Goal: Transaction & Acquisition: Book appointment/travel/reservation

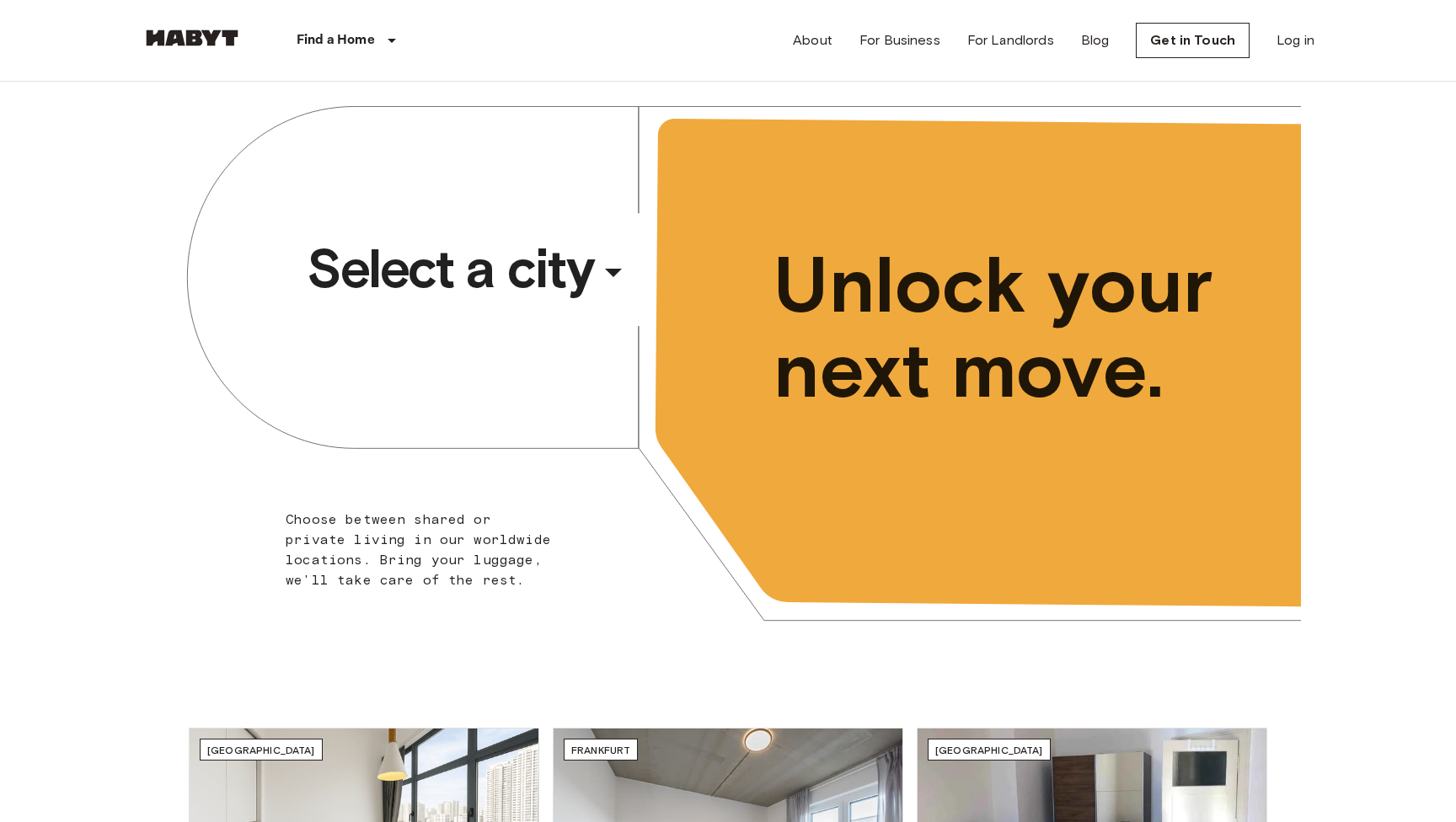
click at [455, 254] on span "Select a city" at bounding box center [450, 269] width 287 height 68
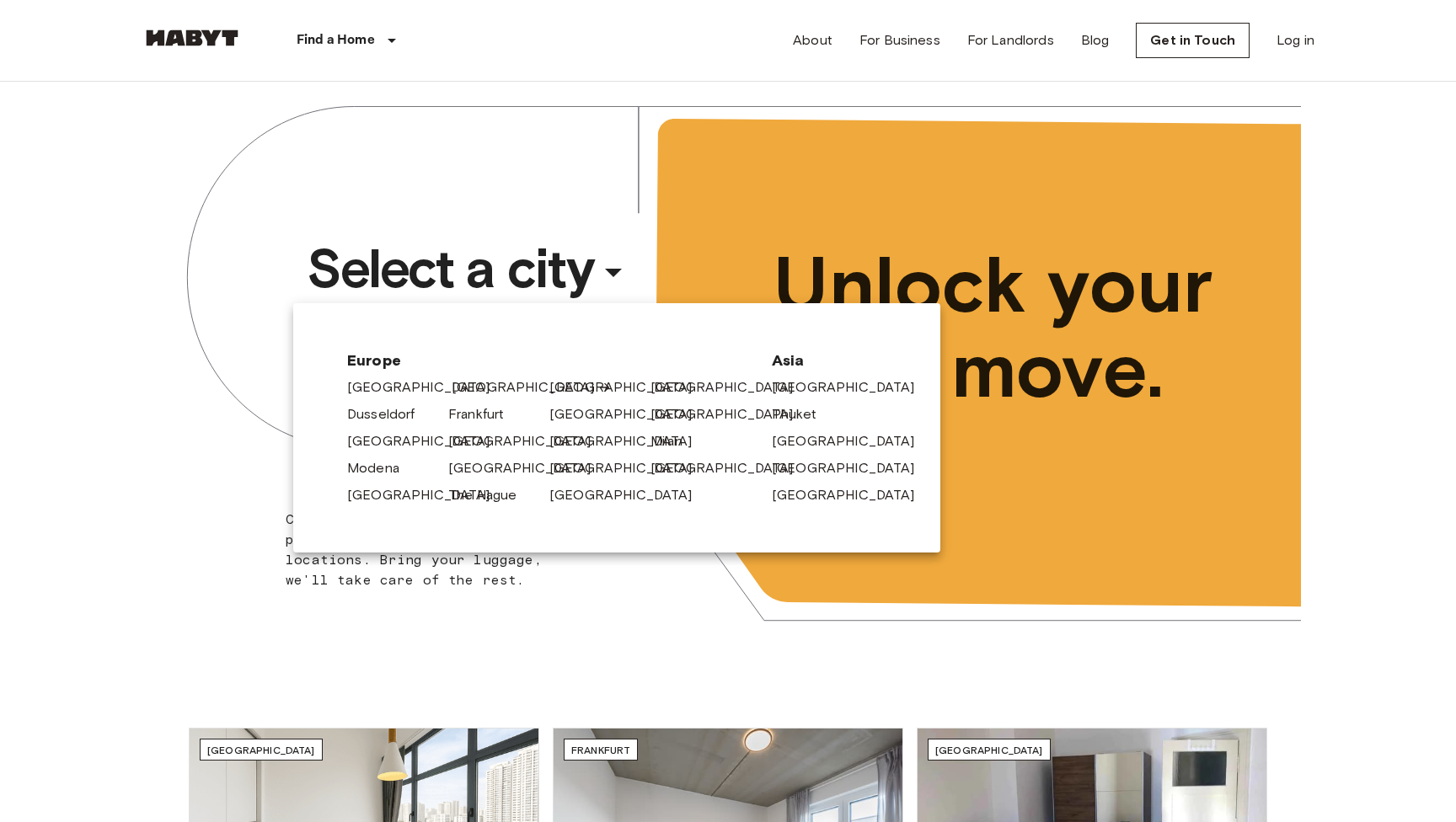
click at [484, 385] on link "[GEOGRAPHIC_DATA]" at bounding box center [532, 387] width 160 height 20
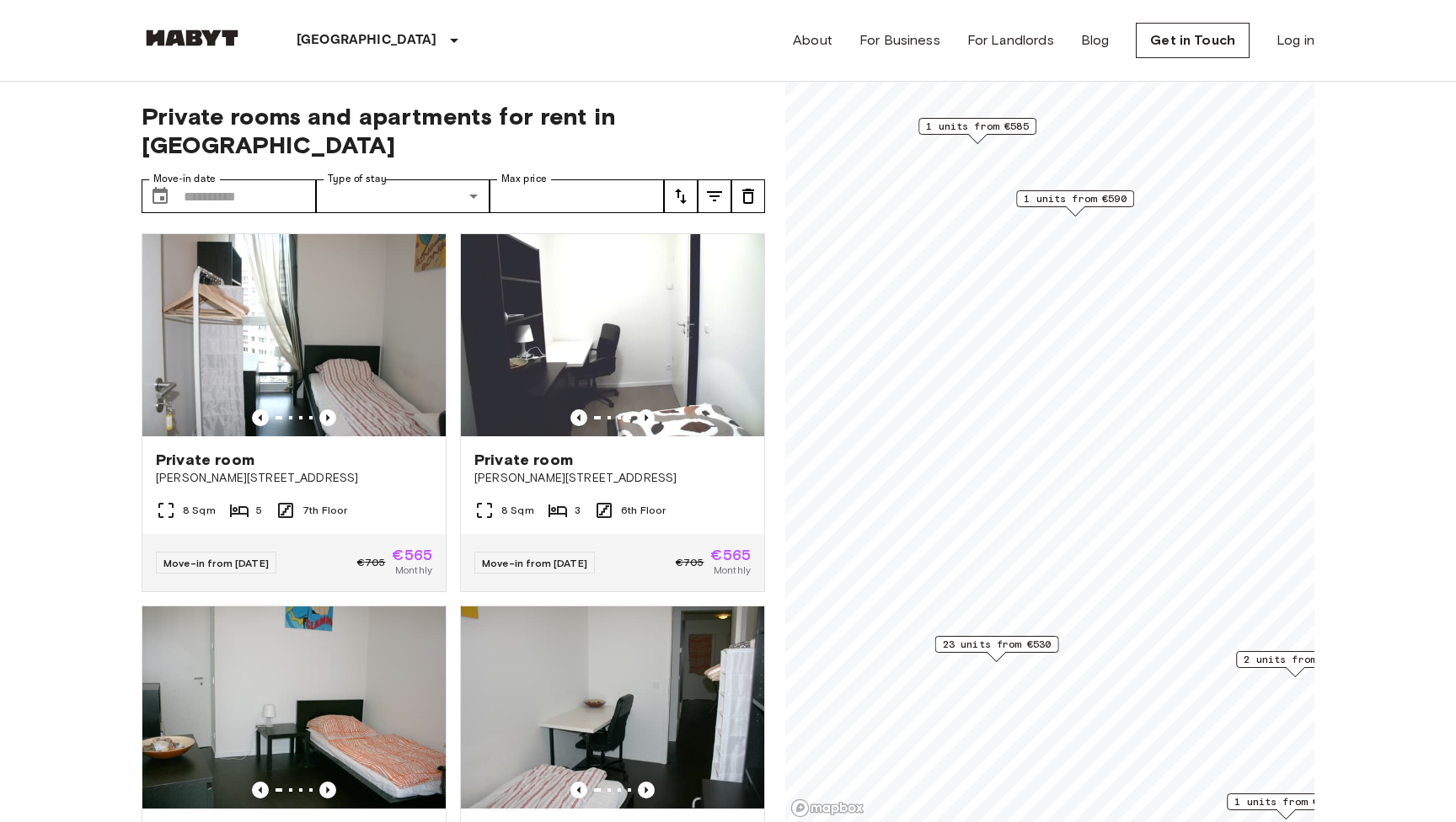
click at [1092, 200] on span "1 units from €590" at bounding box center [1075, 199] width 103 height 15
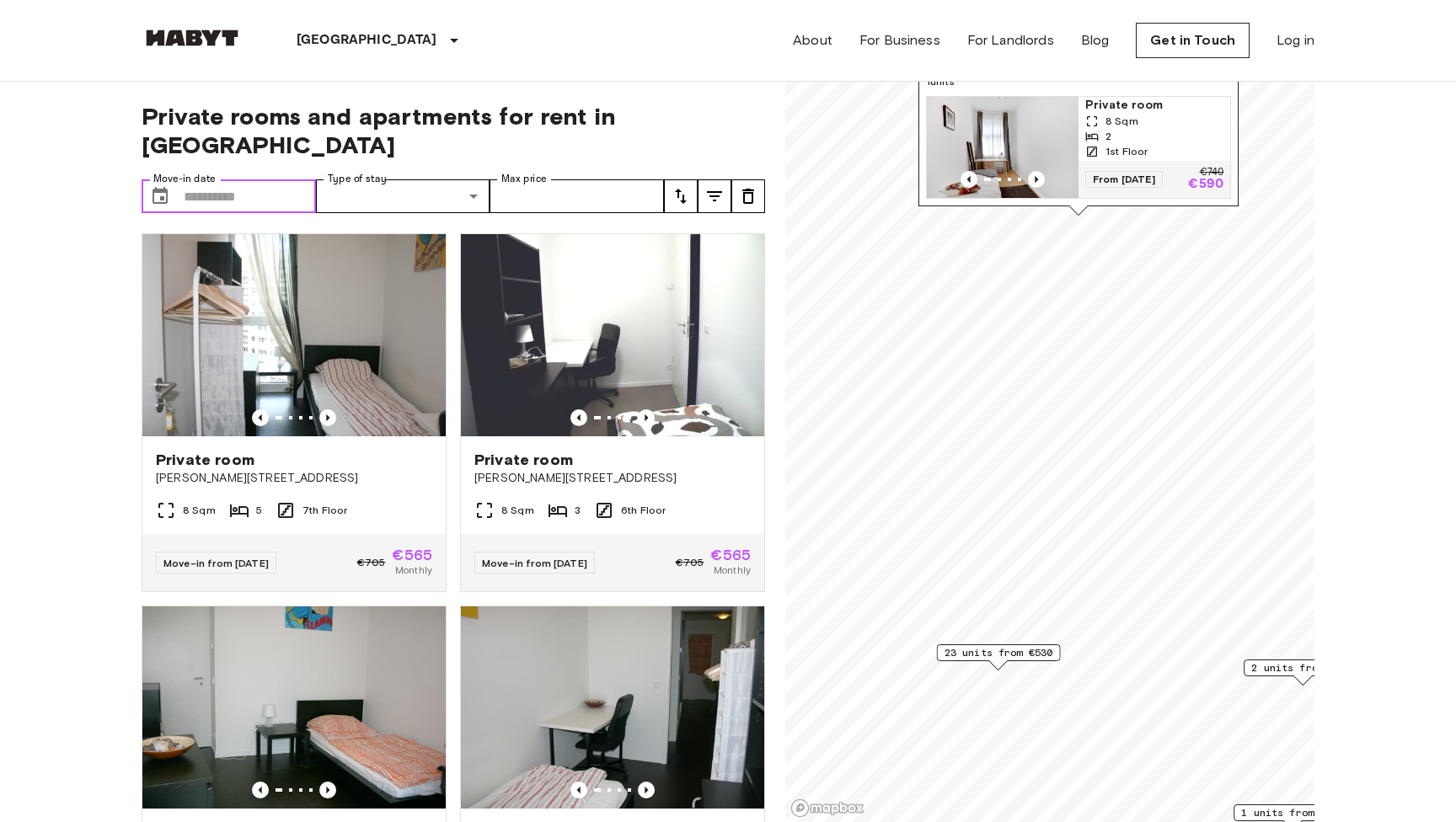
click at [282, 179] on input "Move-in date" at bounding box center [250, 195] width 132 height 33
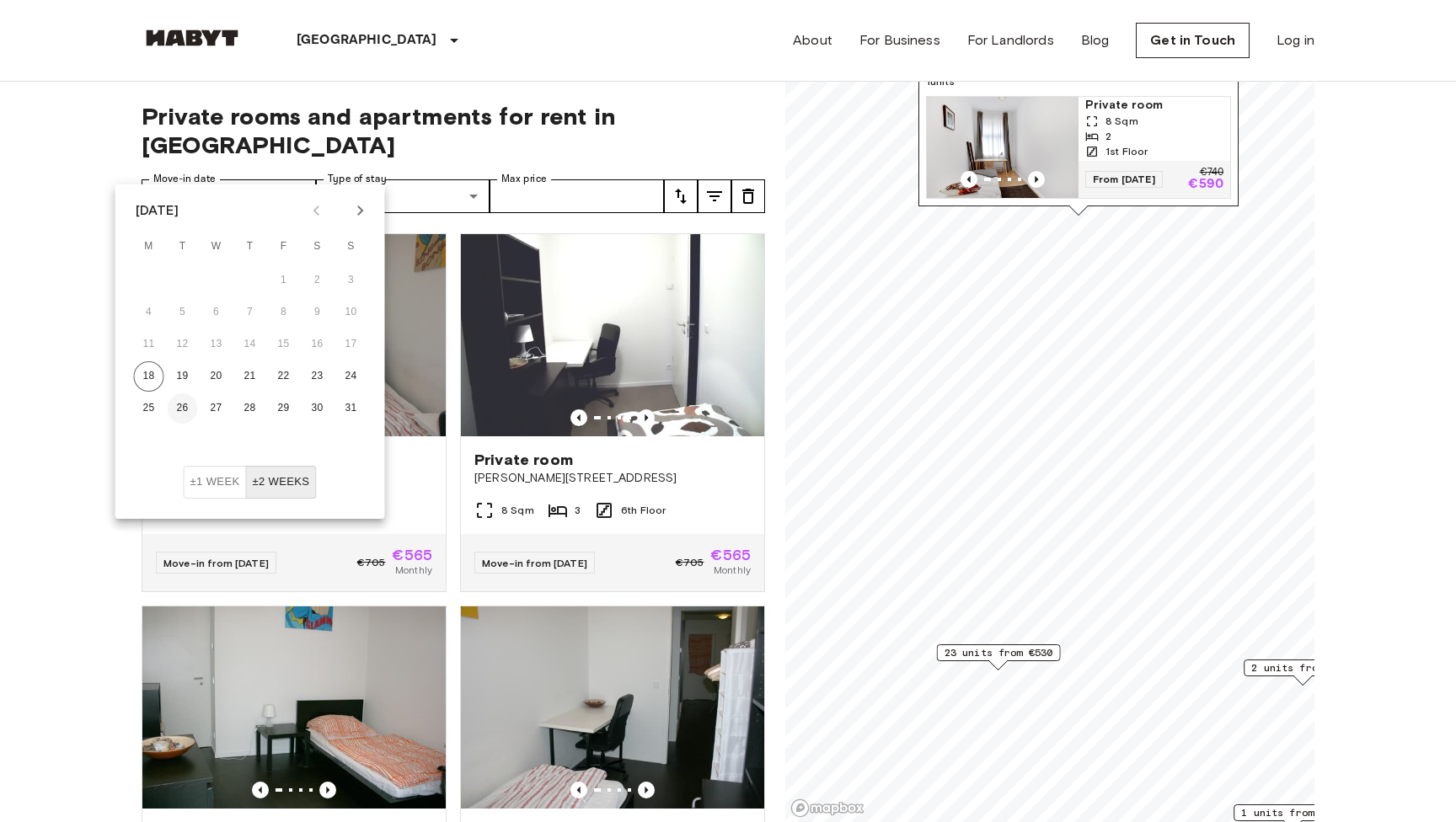
click at [179, 408] on button "26" at bounding box center [183, 409] width 30 height 30
type input "**********"
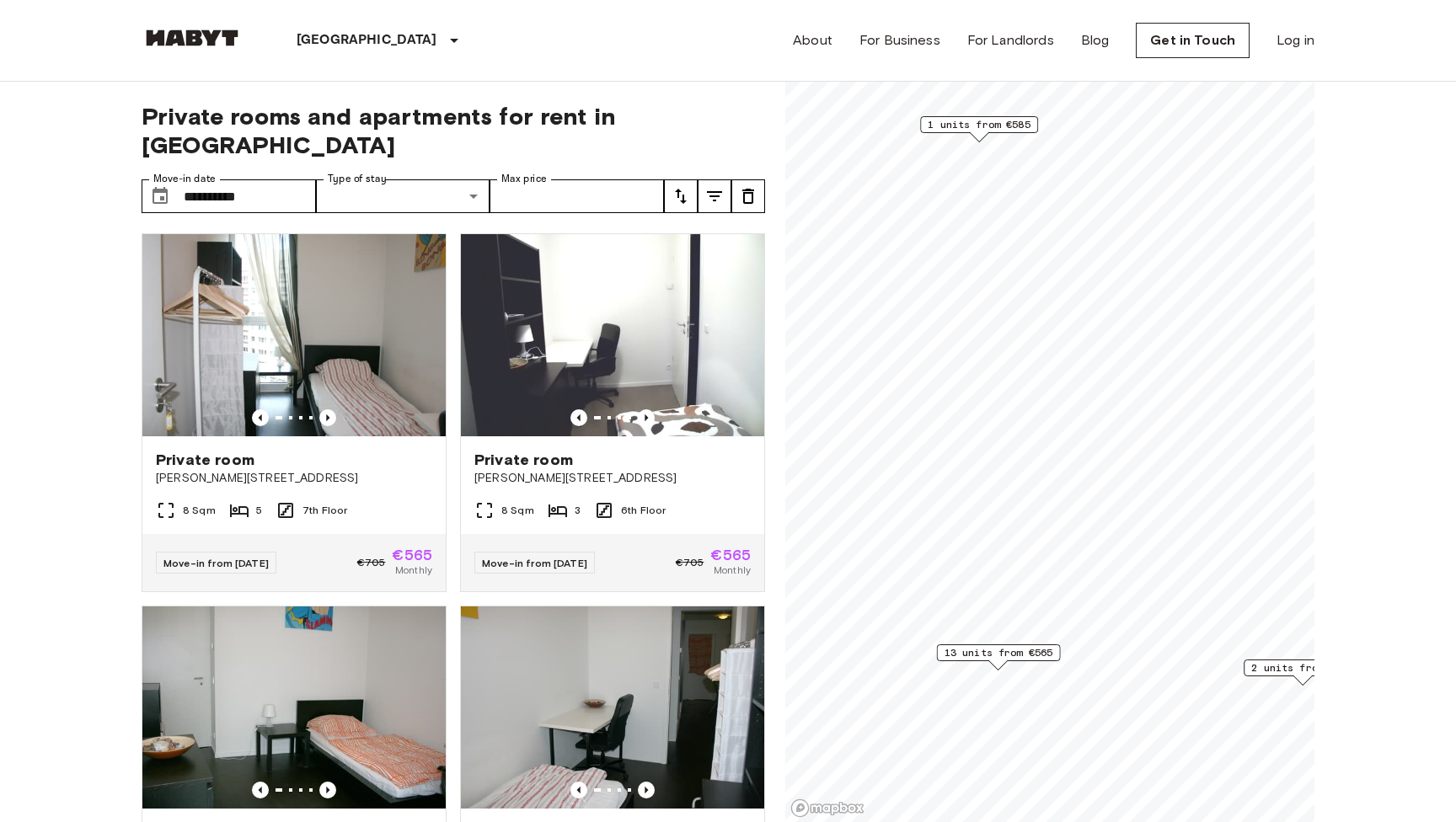
click at [992, 123] on span "1 units from €585" at bounding box center [979, 125] width 103 height 15
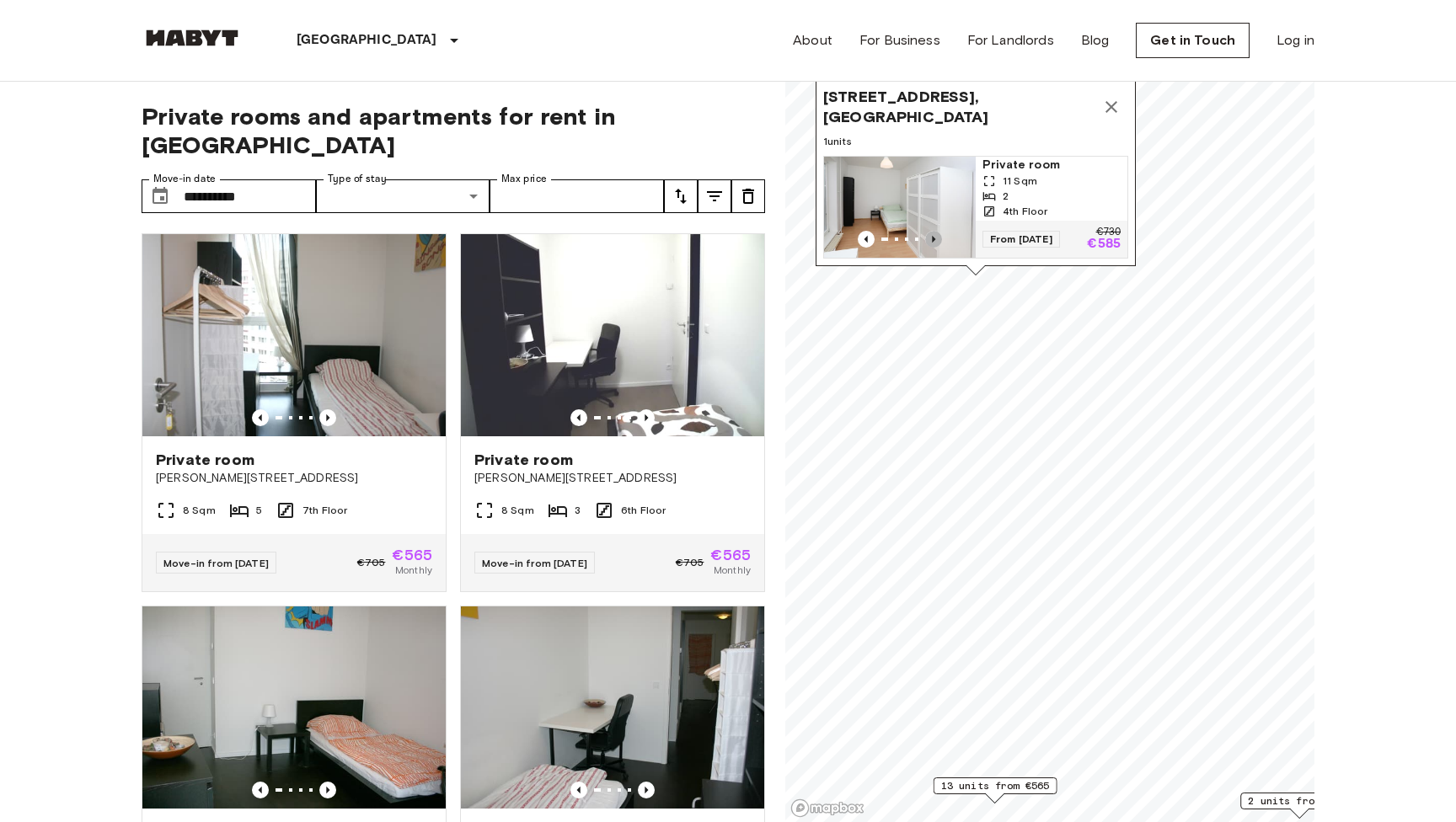
click at [929, 232] on icon "Previous image" at bounding box center [934, 239] width 17 height 17
click at [930, 232] on icon "Previous image" at bounding box center [934, 239] width 17 height 17
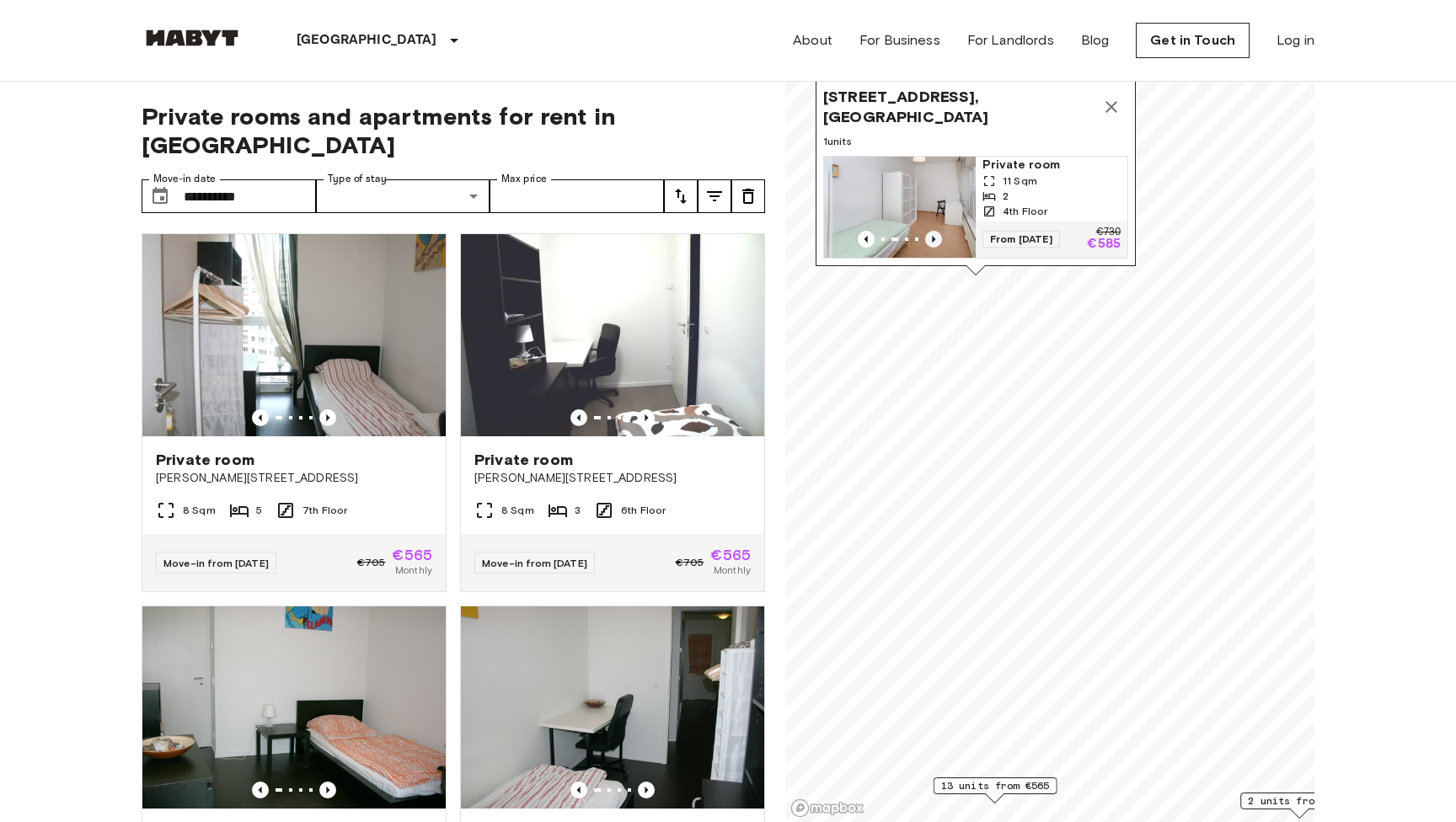
click at [930, 232] on icon "Previous image" at bounding box center [934, 239] width 17 height 17
click at [1111, 106] on icon "Map marker" at bounding box center [1110, 107] width 20 height 20
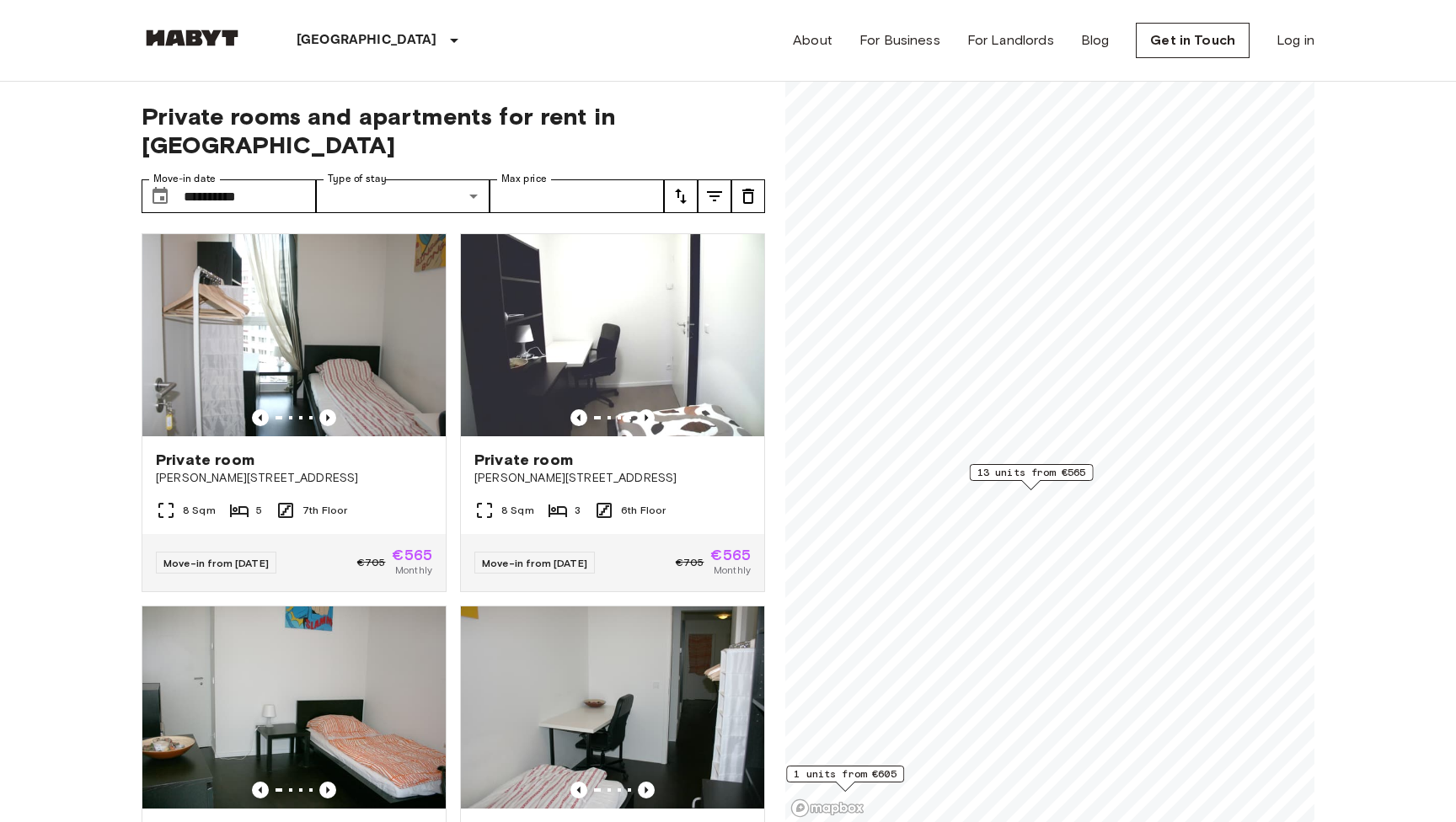
click at [1033, 471] on span "13 units from €565" at bounding box center [1032, 472] width 109 height 15
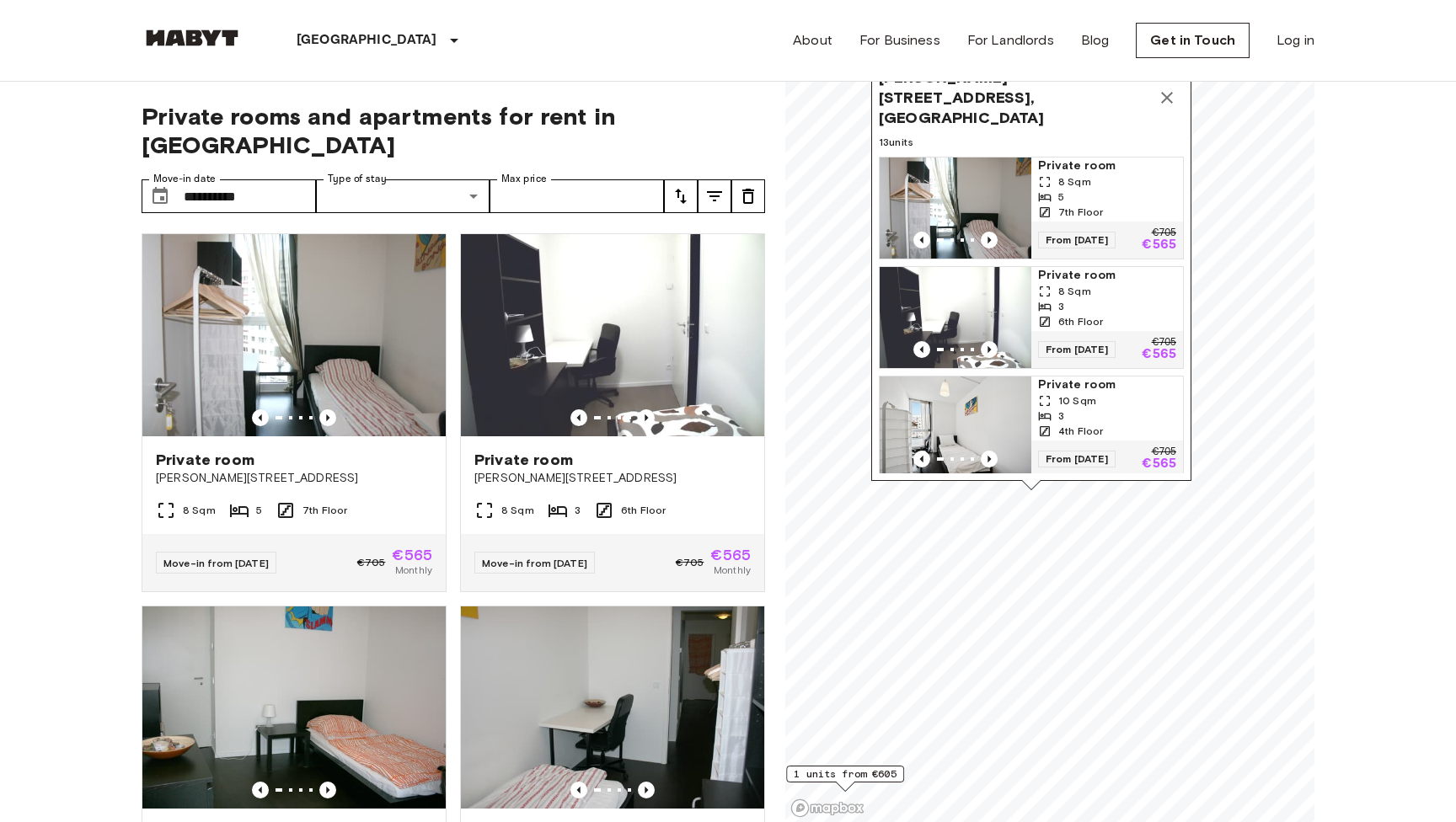
click at [1168, 80] on div "About For Business For Landlords Blog Get in Touch Log in" at bounding box center [1053, 40] width 521 height 81
click at [1166, 97] on icon "Map marker" at bounding box center [1166, 97] width 20 height 20
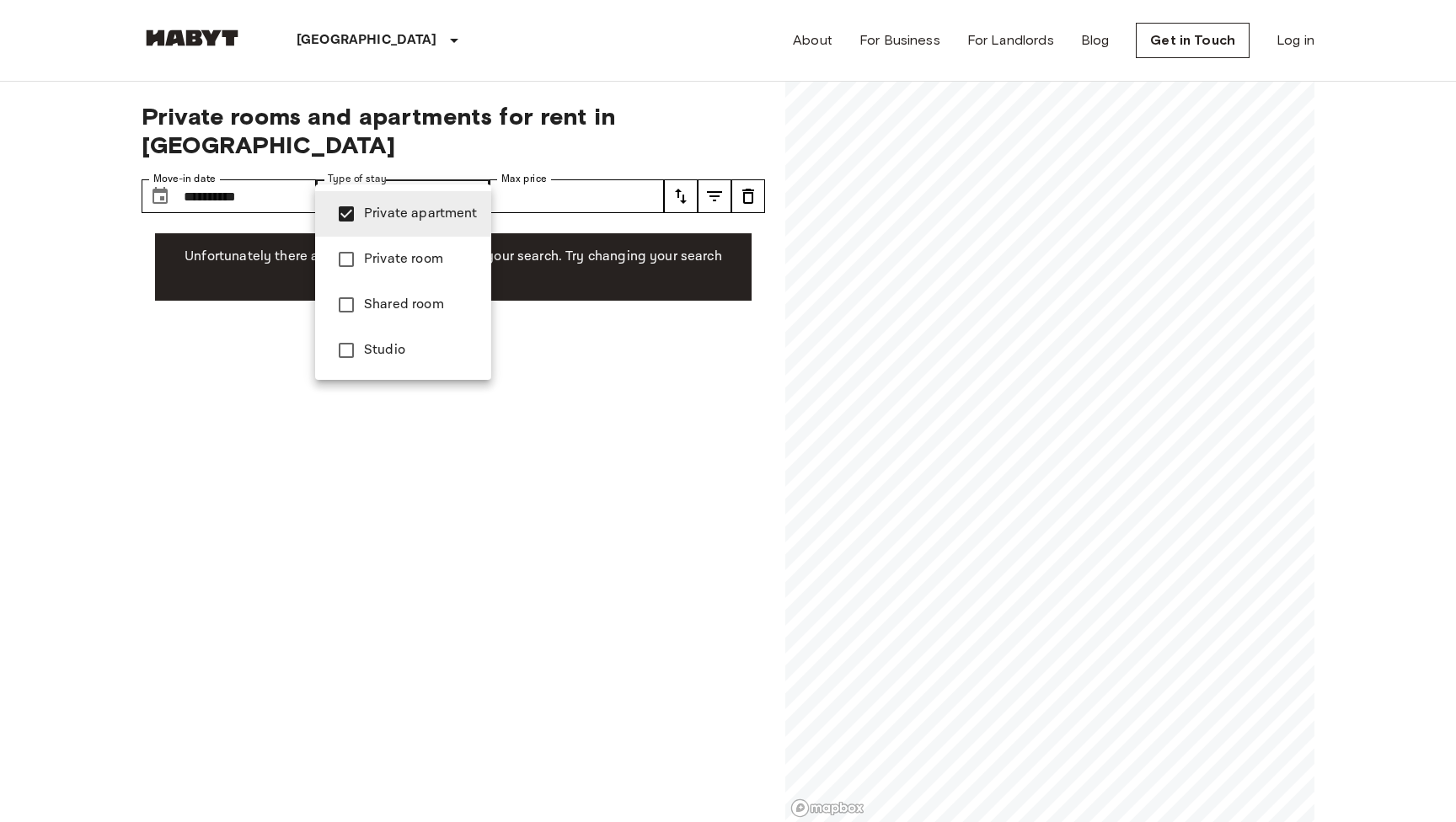
type input "**********"
click at [272, 170] on div at bounding box center [728, 411] width 1456 height 822
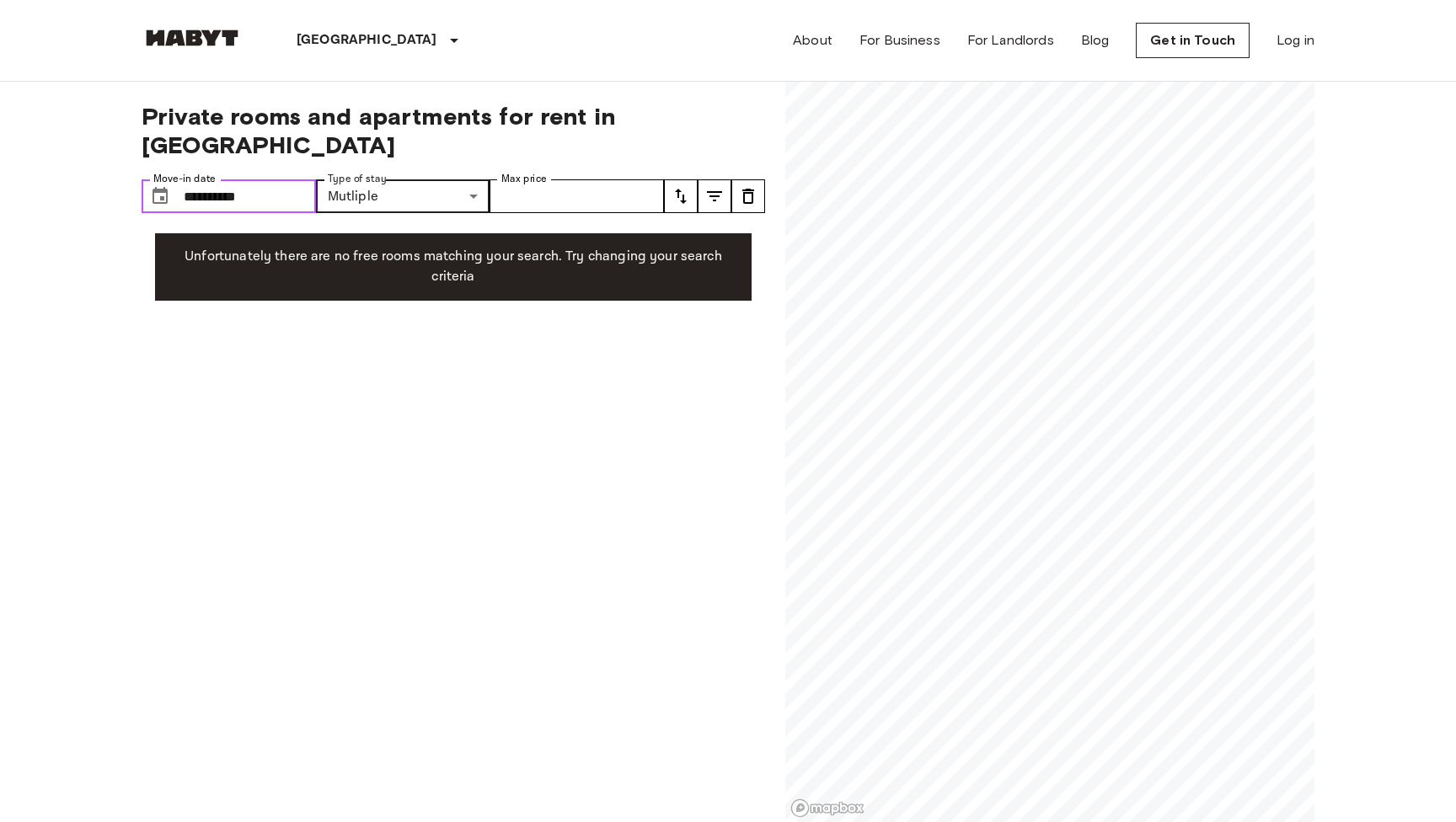
click at [216, 179] on input "**********" at bounding box center [250, 195] width 132 height 33
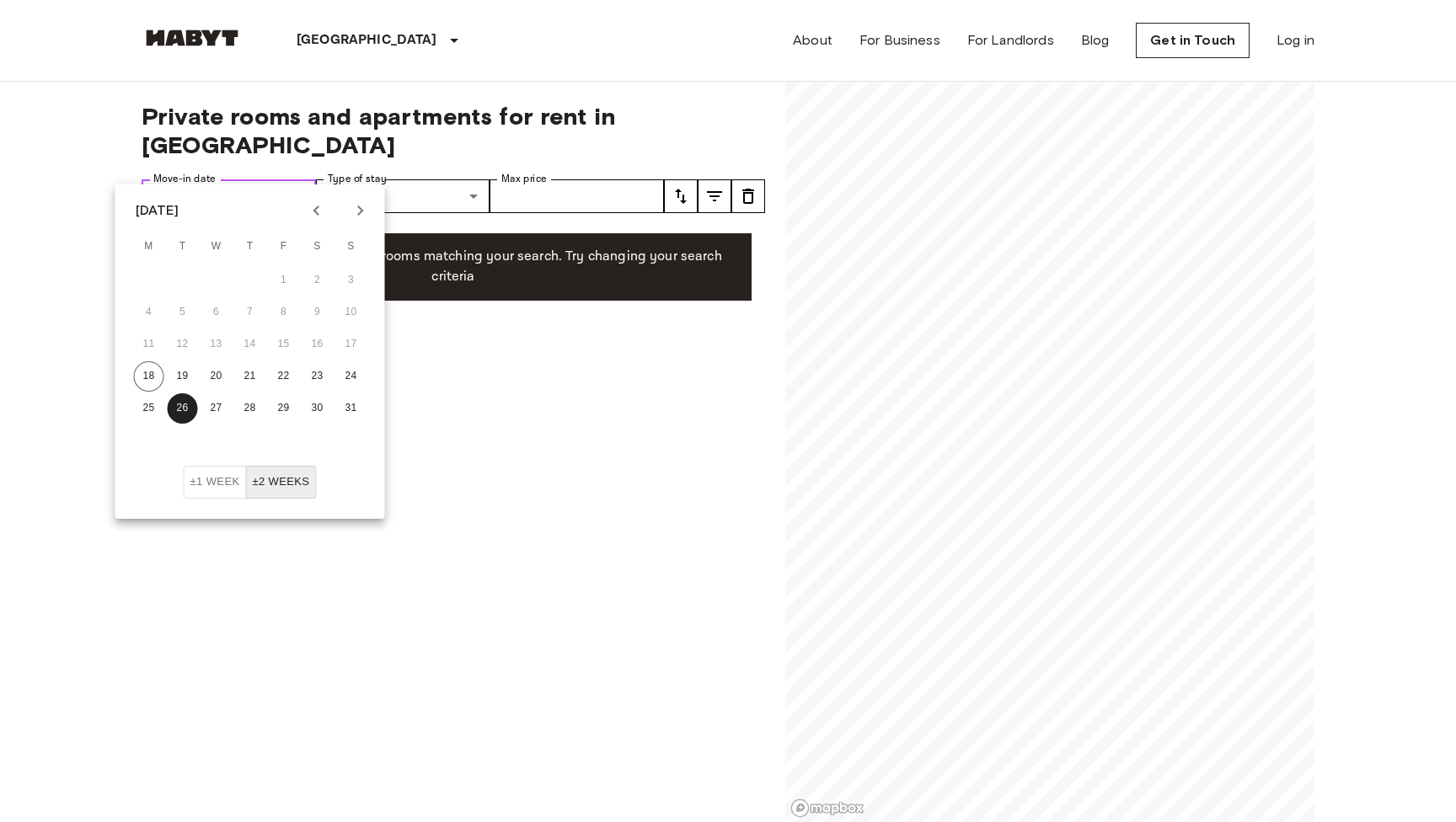
click at [226, 179] on input "**********" at bounding box center [250, 195] width 132 height 33
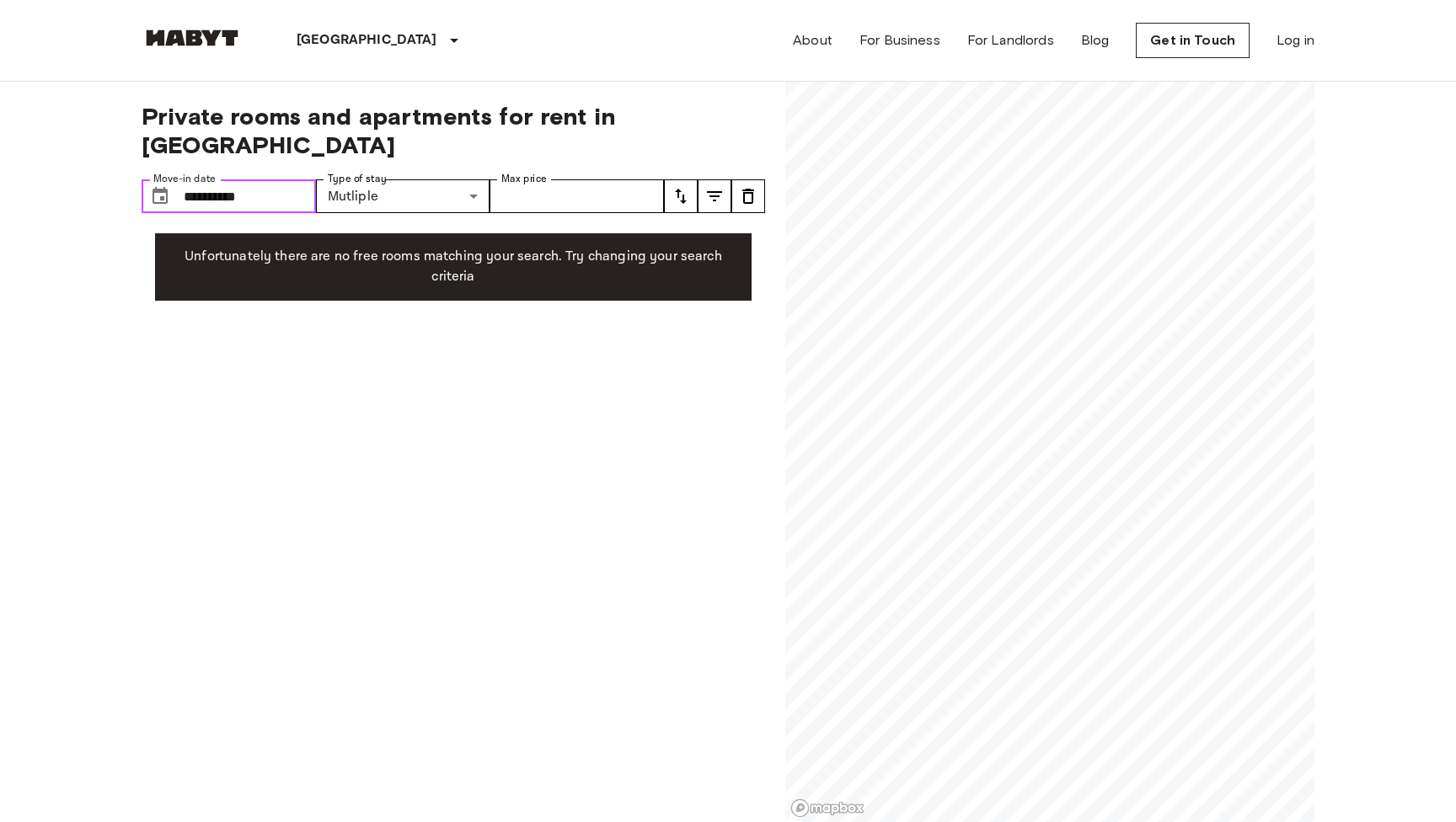
click at [226, 179] on input "**********" at bounding box center [250, 195] width 132 height 33
click at [429, 79] on div "[GEOGRAPHIC_DATA] [GEOGRAPHIC_DATA] [GEOGRAPHIC_DATA] [GEOGRAPHIC_DATA] [GEOGRA…" at bounding box center [728, 40] width 1173 height 81
click at [256, 179] on input "Move-in date" at bounding box center [250, 195] width 132 height 33
type input "**********"
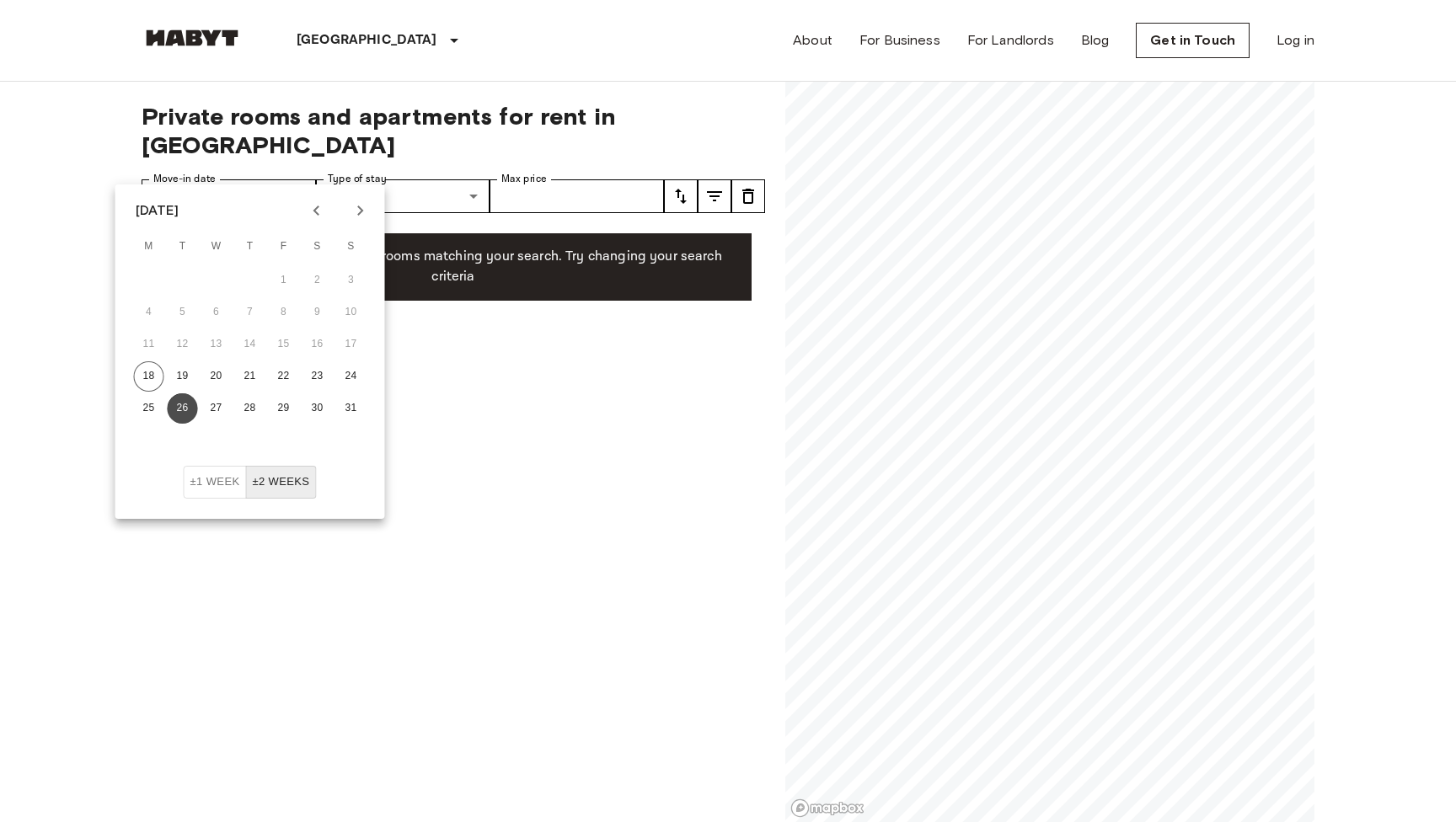
click at [184, 409] on button "26" at bounding box center [183, 409] width 30 height 30
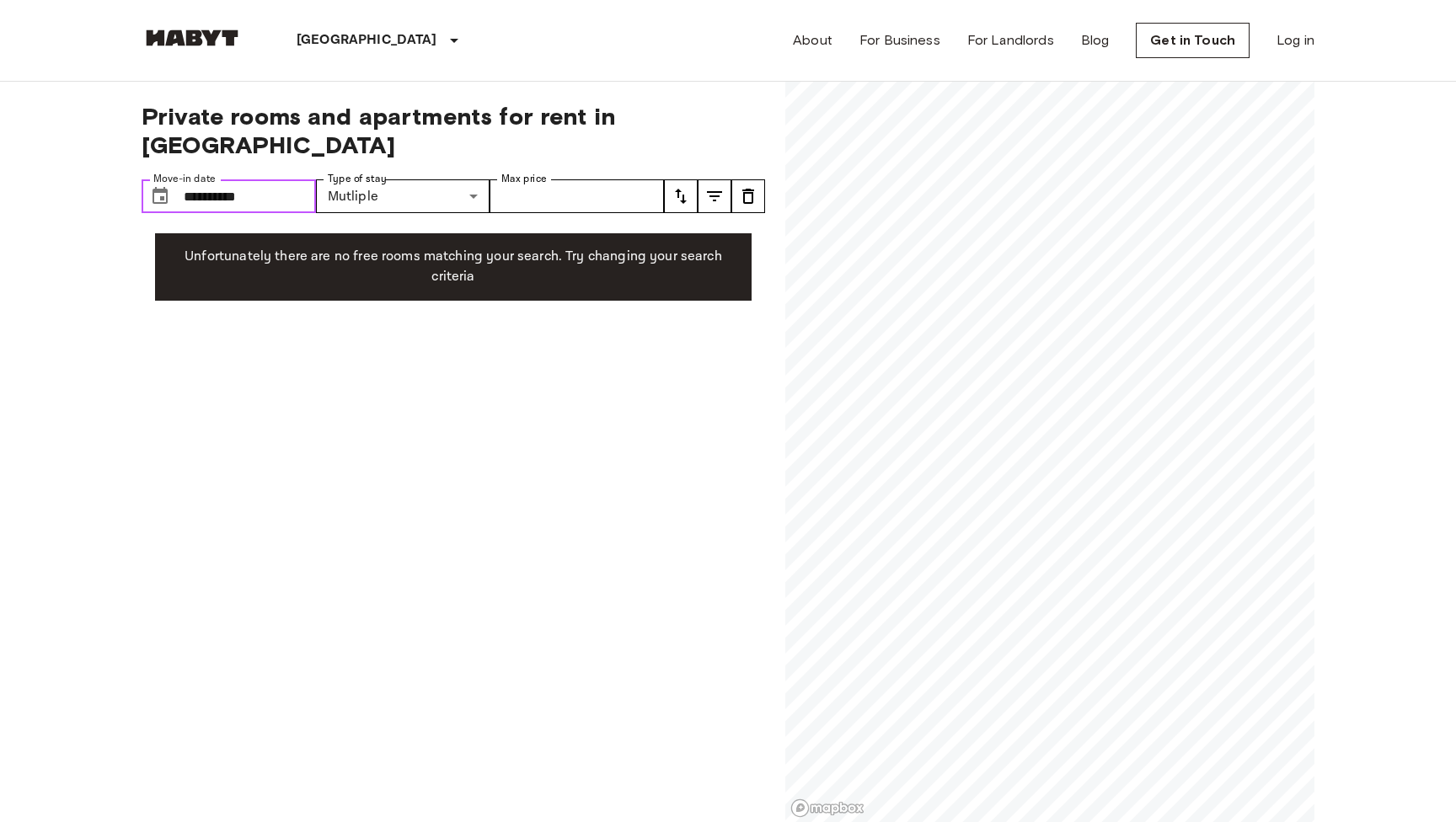
click at [243, 179] on input "**********" at bounding box center [250, 195] width 132 height 33
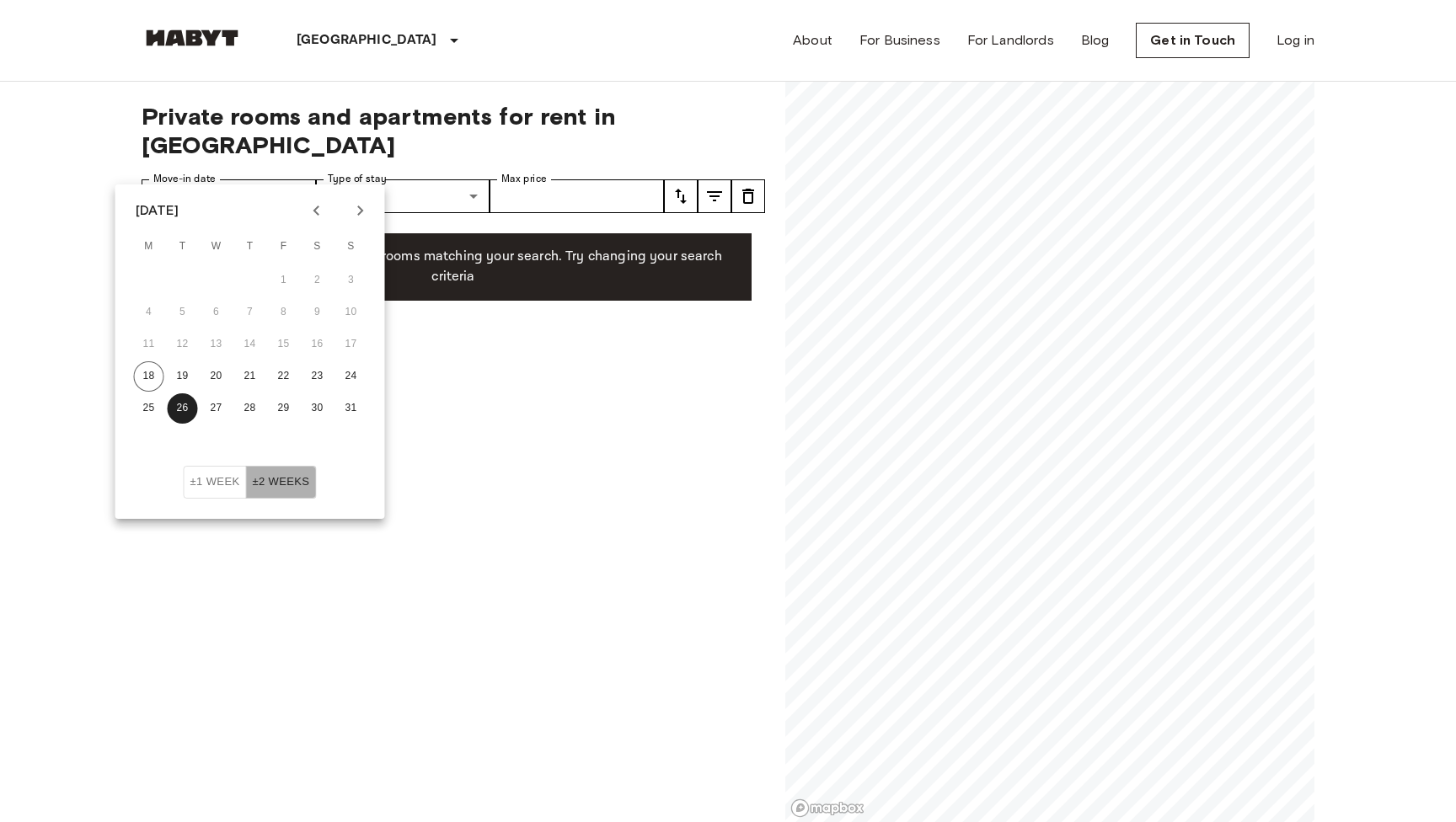
click at [286, 475] on button "±2 weeks" at bounding box center [280, 482] width 71 height 32
click at [176, 406] on button "26" at bounding box center [183, 409] width 30 height 30
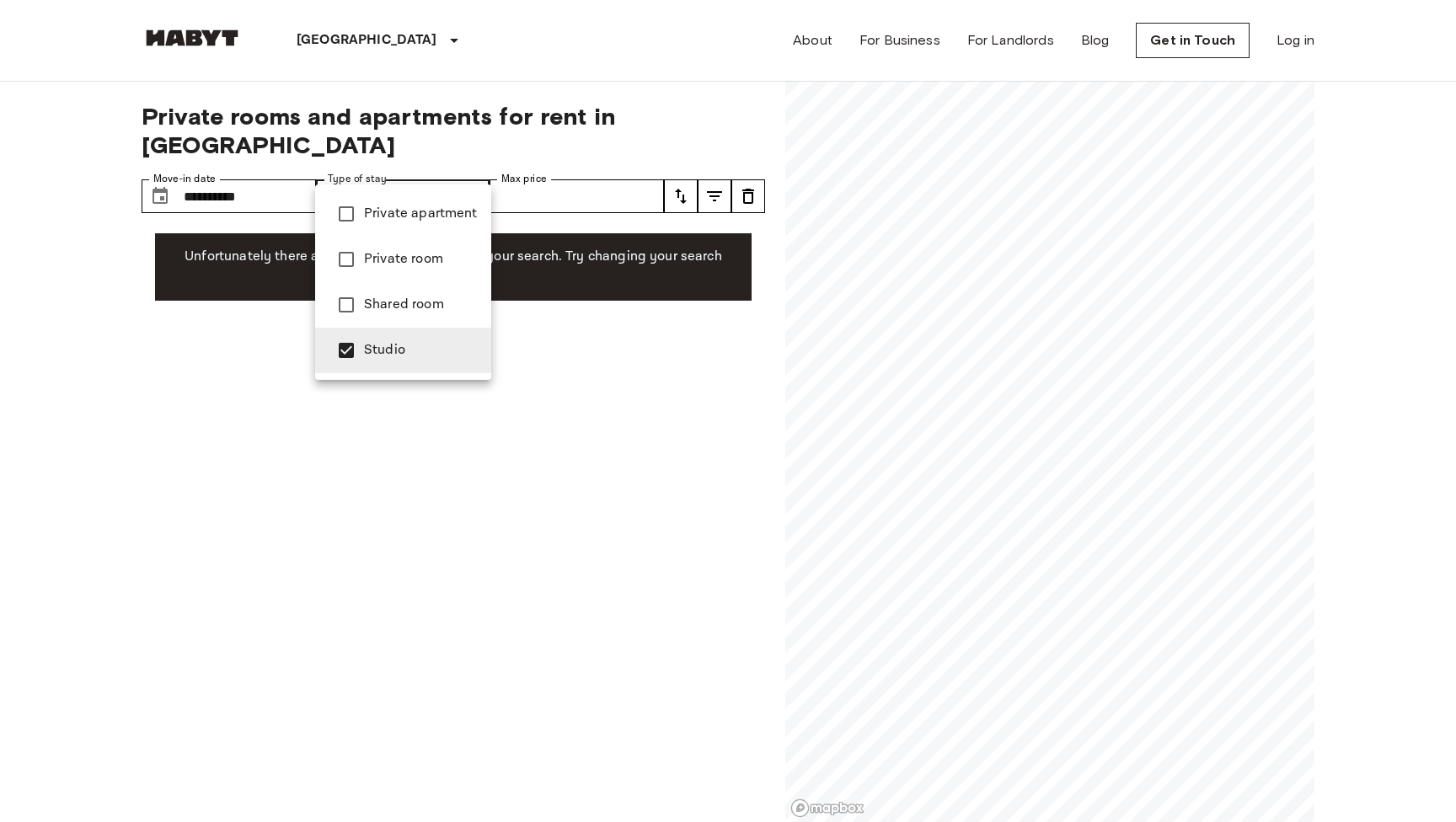
click at [369, 227] on li "Private apartment" at bounding box center [403, 214] width 176 height 46
type input "**********"
click at [243, 161] on div at bounding box center [728, 411] width 1456 height 822
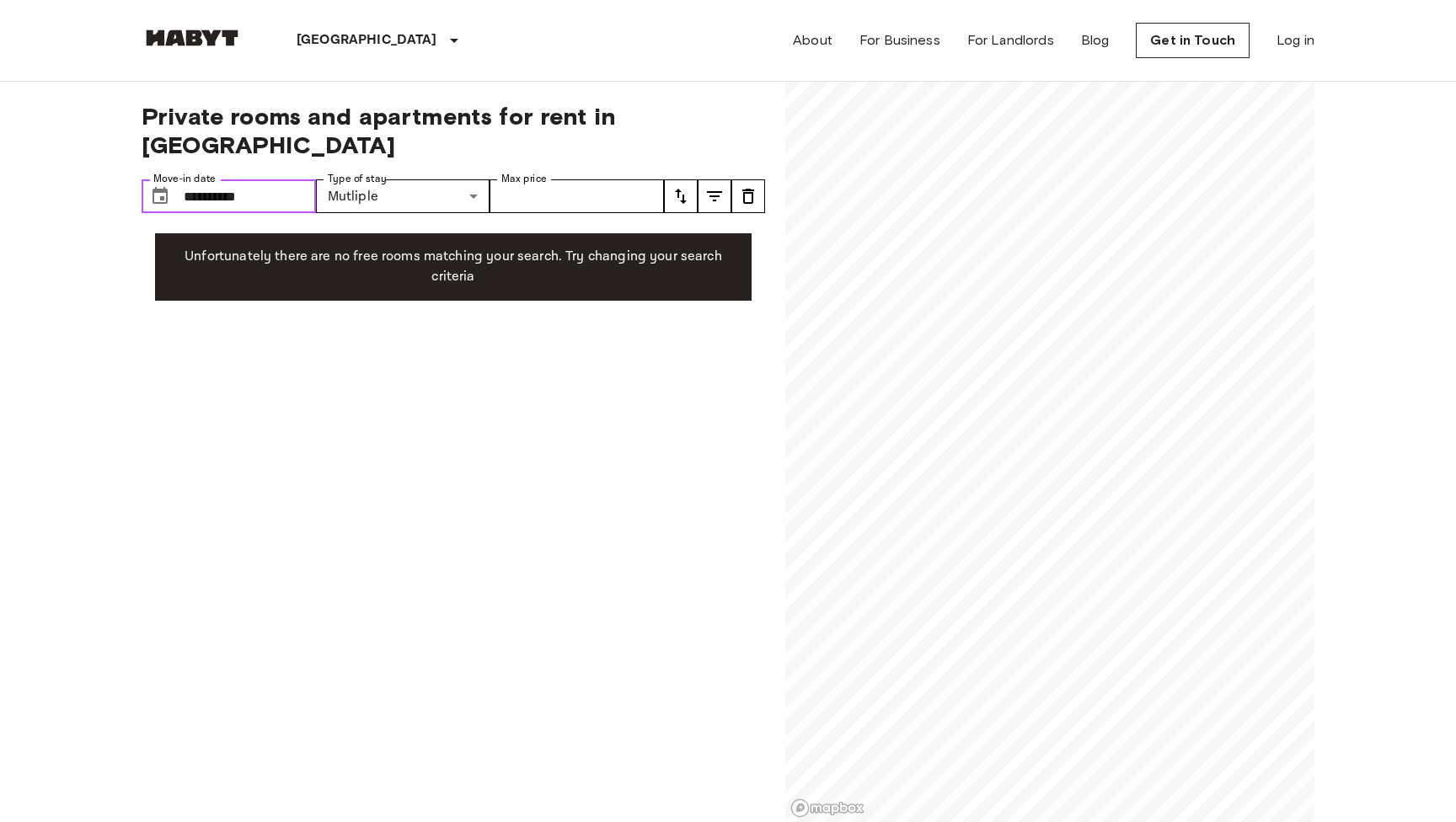
click at [236, 179] on input "**********" at bounding box center [250, 195] width 132 height 33
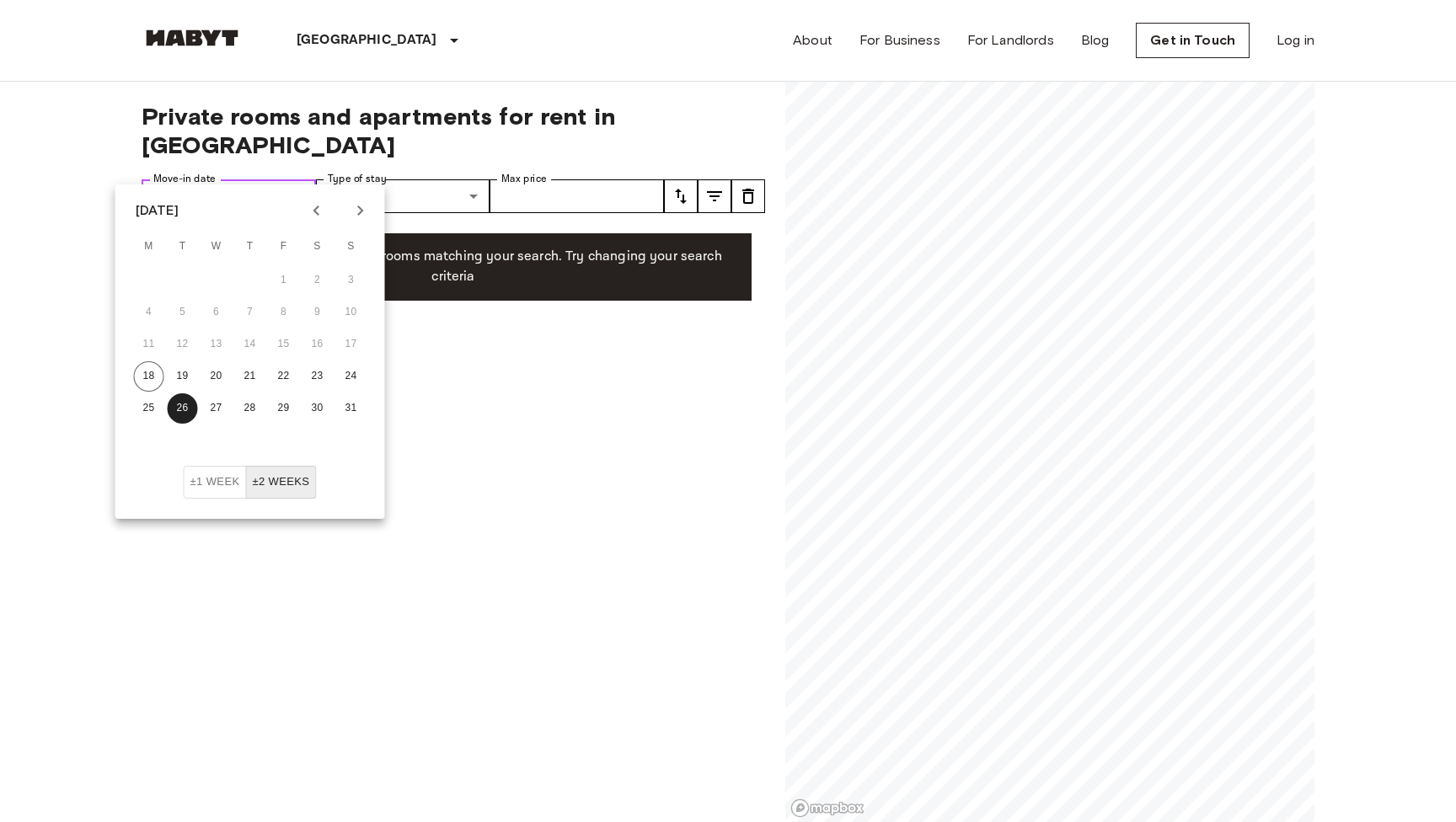
click at [236, 179] on input "**********" at bounding box center [250, 195] width 132 height 33
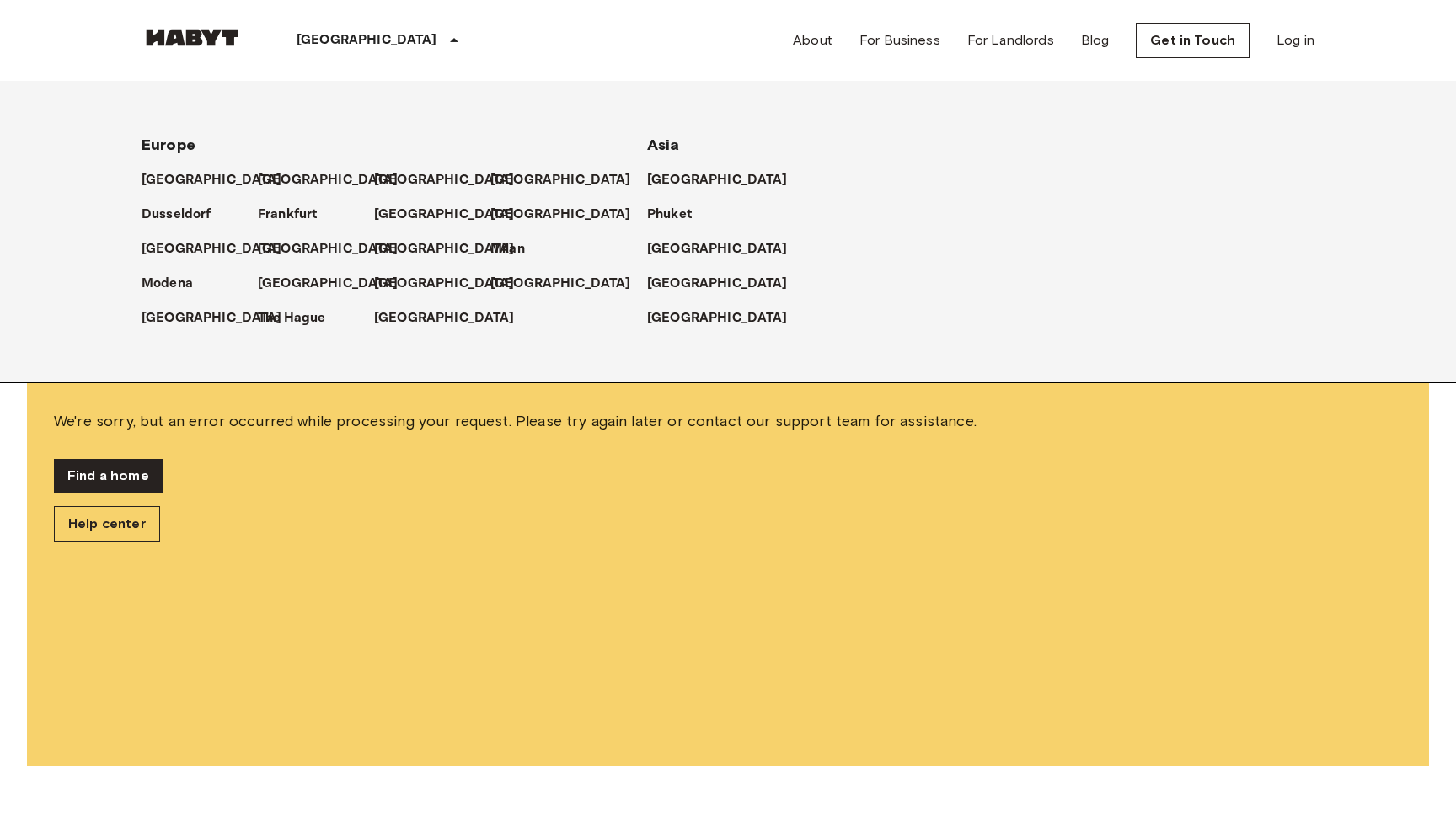
click at [310, 23] on div "[GEOGRAPHIC_DATA]" at bounding box center [380, 40] width 275 height 81
click at [444, 46] on icon at bounding box center [454, 40] width 20 height 20
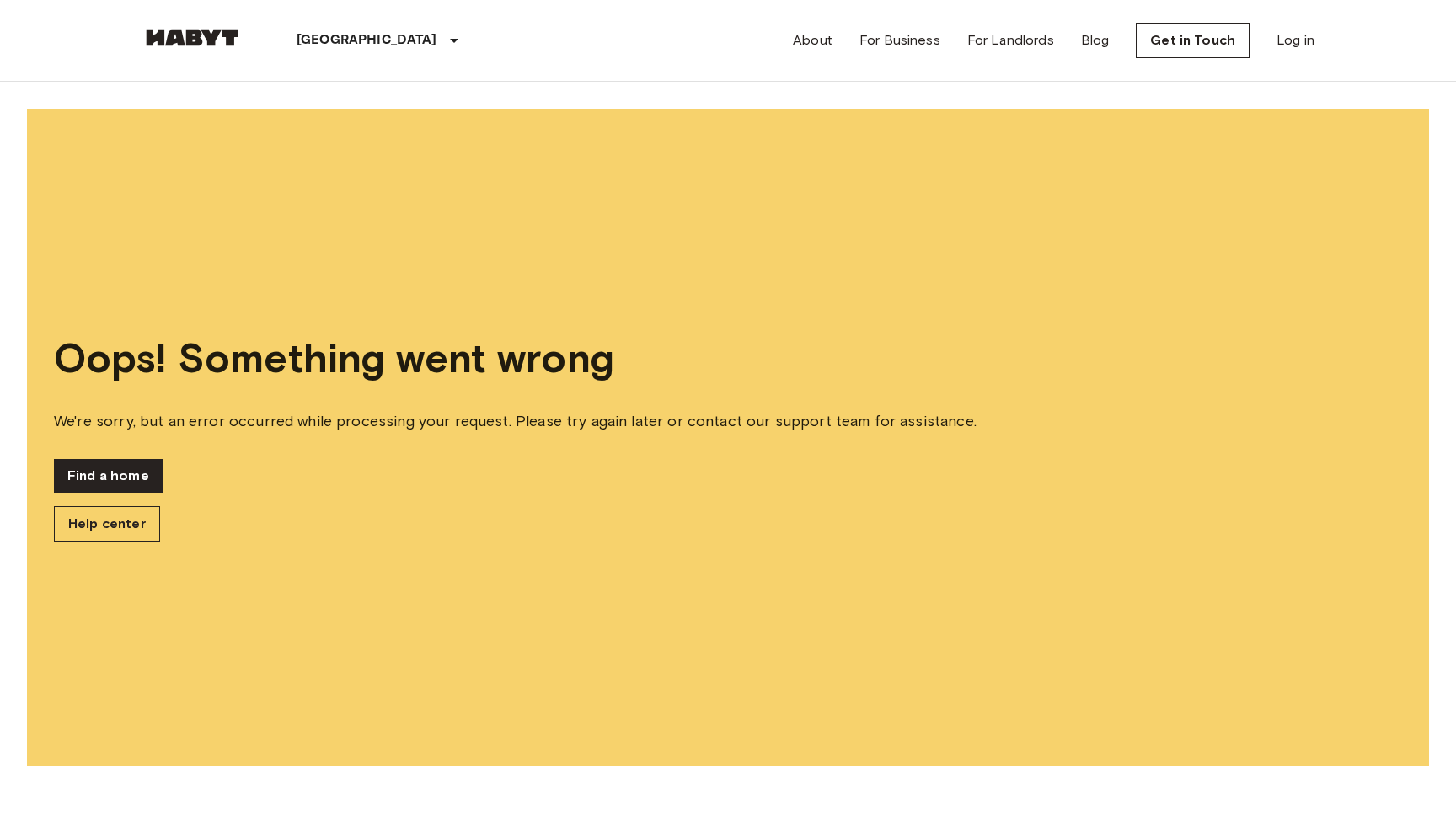
click at [340, 55] on div "[GEOGRAPHIC_DATA]" at bounding box center [380, 40] width 275 height 81
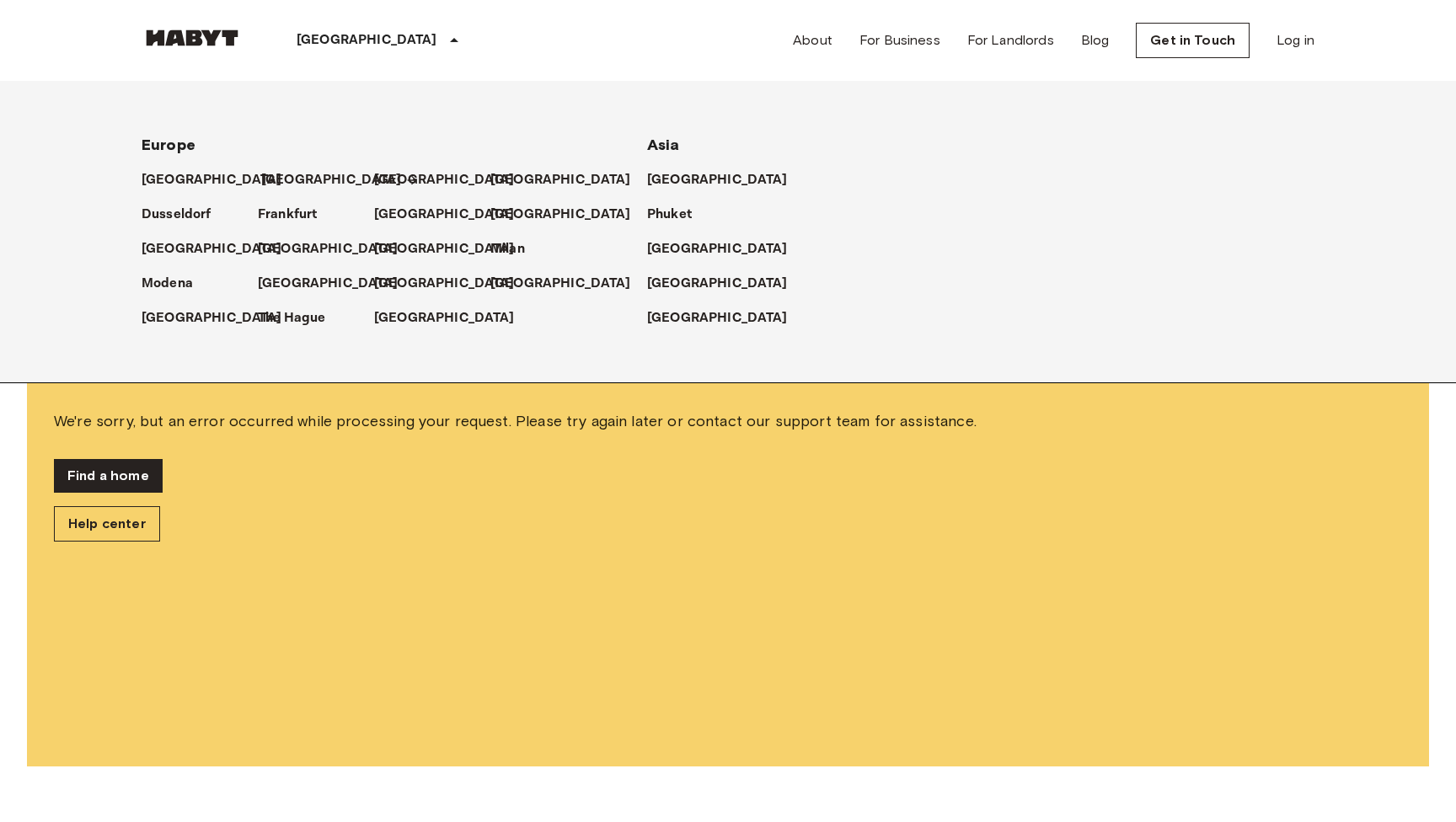
click at [296, 178] on p "[GEOGRAPHIC_DATA]" at bounding box center [332, 180] width 141 height 20
click at [198, 44] on img at bounding box center [192, 38] width 101 height 17
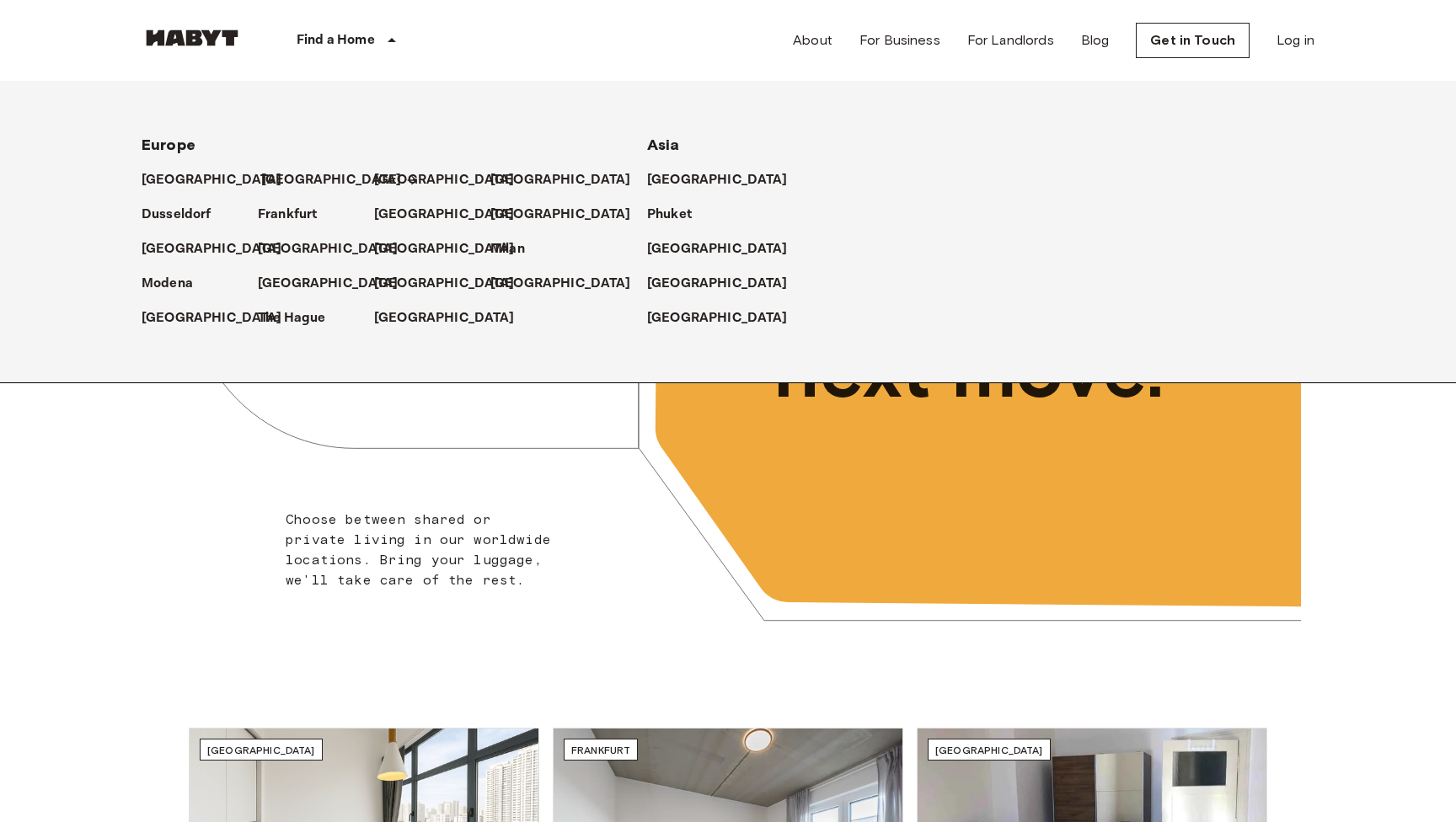
click at [286, 180] on p "[GEOGRAPHIC_DATA]" at bounding box center [332, 180] width 141 height 20
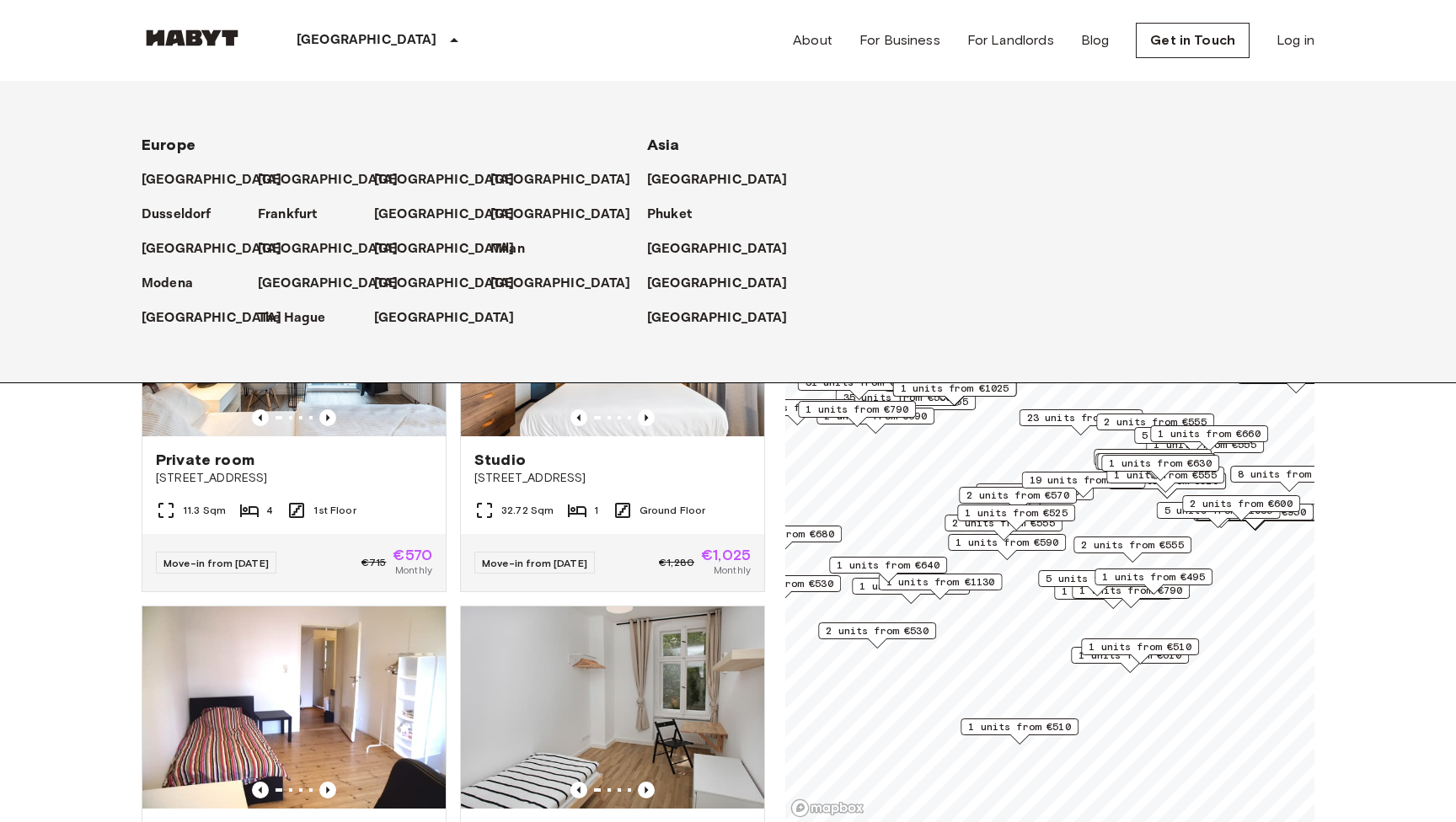
click at [545, 47] on div "[GEOGRAPHIC_DATA] [GEOGRAPHIC_DATA] [GEOGRAPHIC_DATA] [GEOGRAPHIC_DATA] [GEOGRA…" at bounding box center [728, 40] width 1173 height 81
click at [450, 41] on icon at bounding box center [454, 40] width 9 height 4
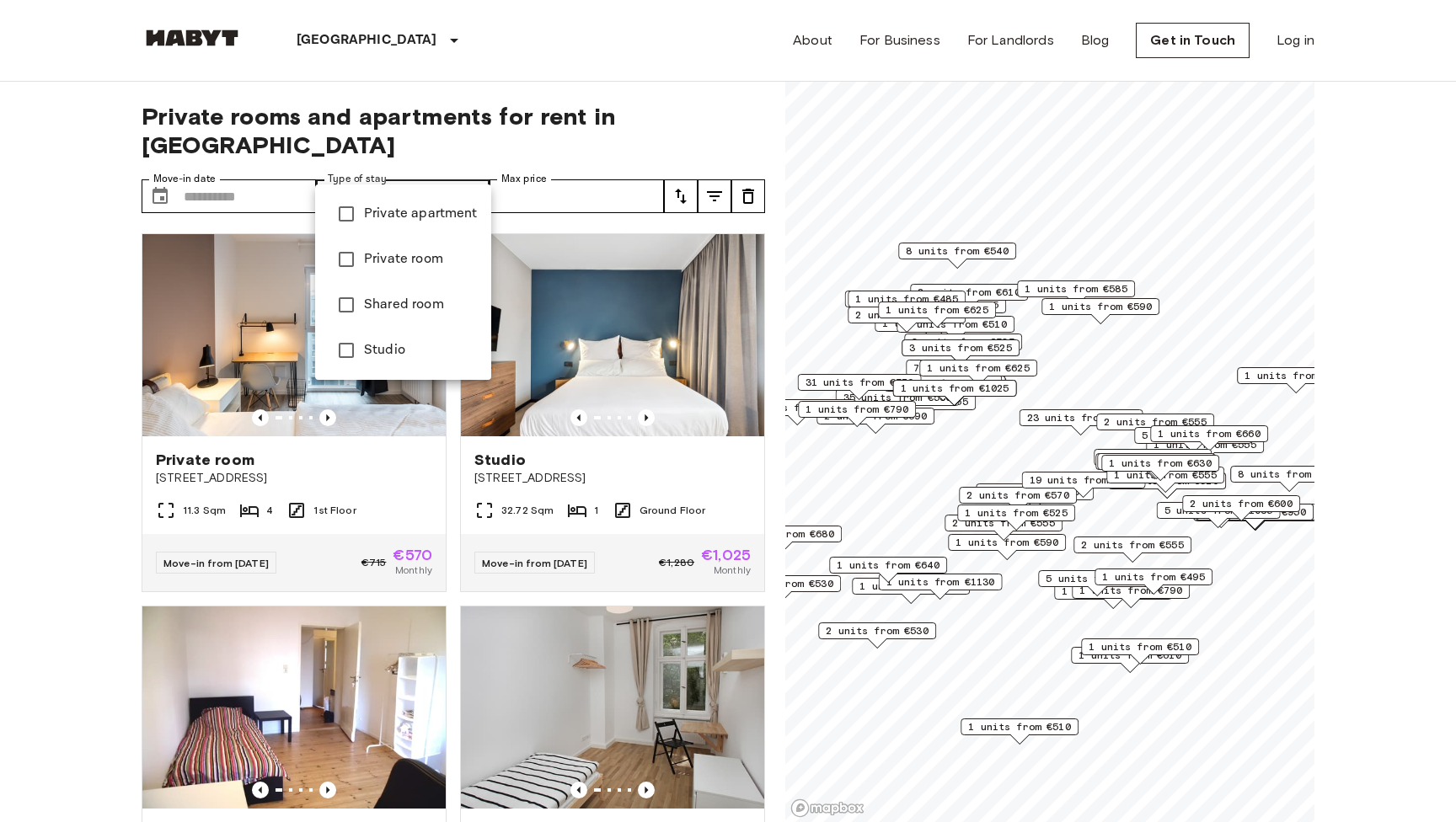
click at [390, 199] on li "Private apartment" at bounding box center [403, 214] width 176 height 46
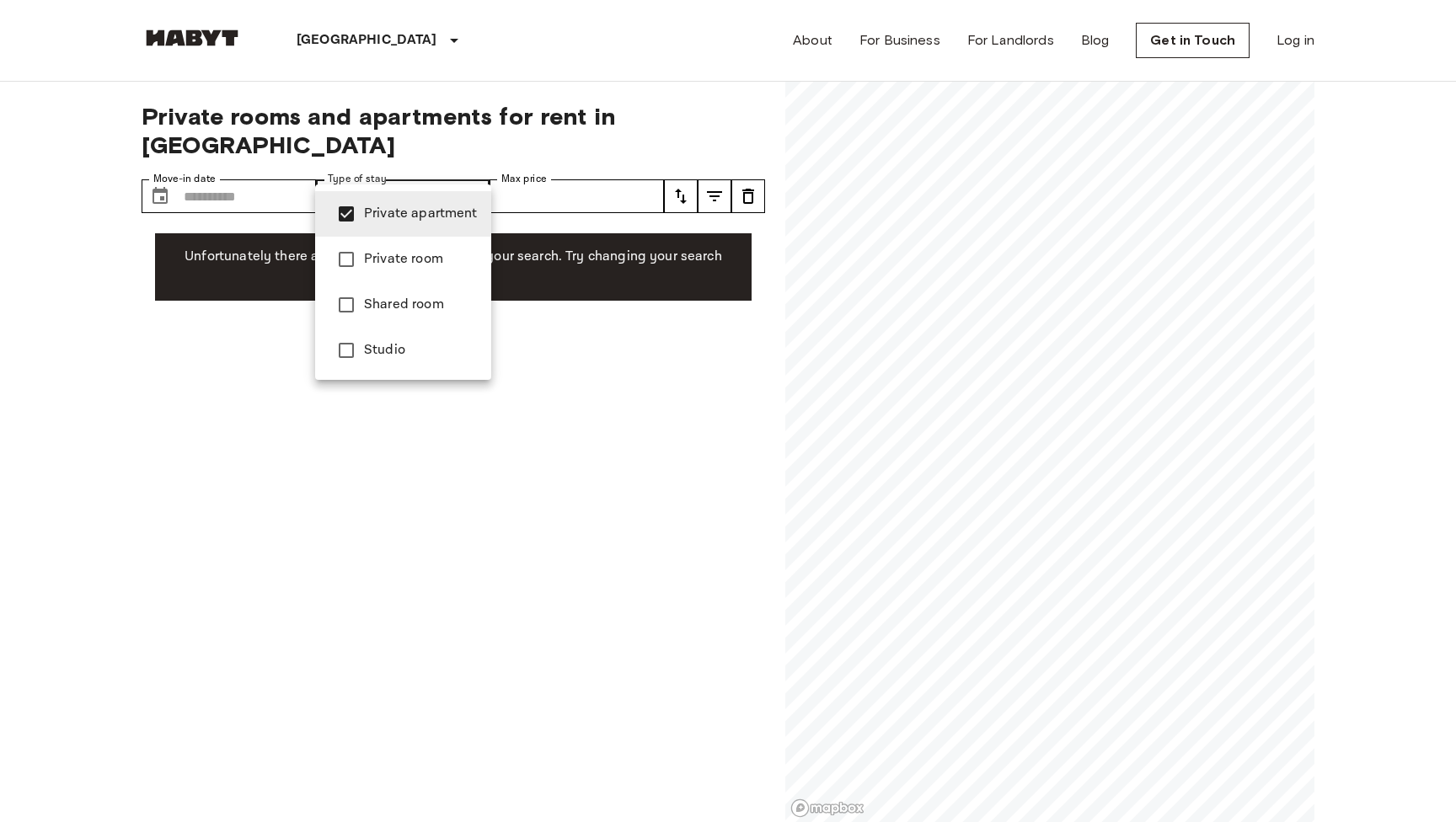
click at [370, 356] on span "Studio" at bounding box center [420, 350] width 113 height 20
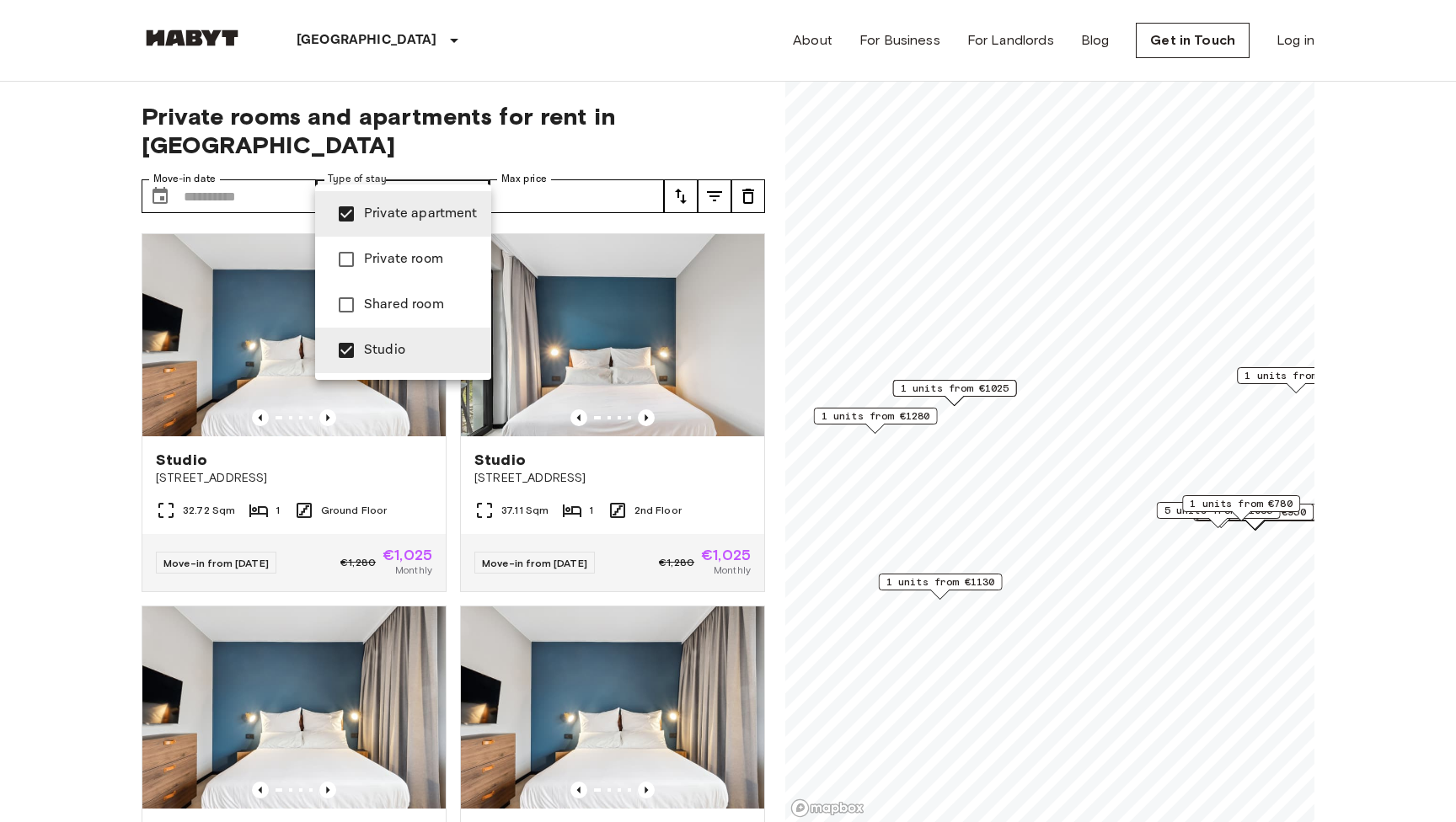
click at [395, 205] on span "Private apartment" at bounding box center [420, 213] width 113 height 20
click at [494, 35] on div at bounding box center [728, 411] width 1456 height 822
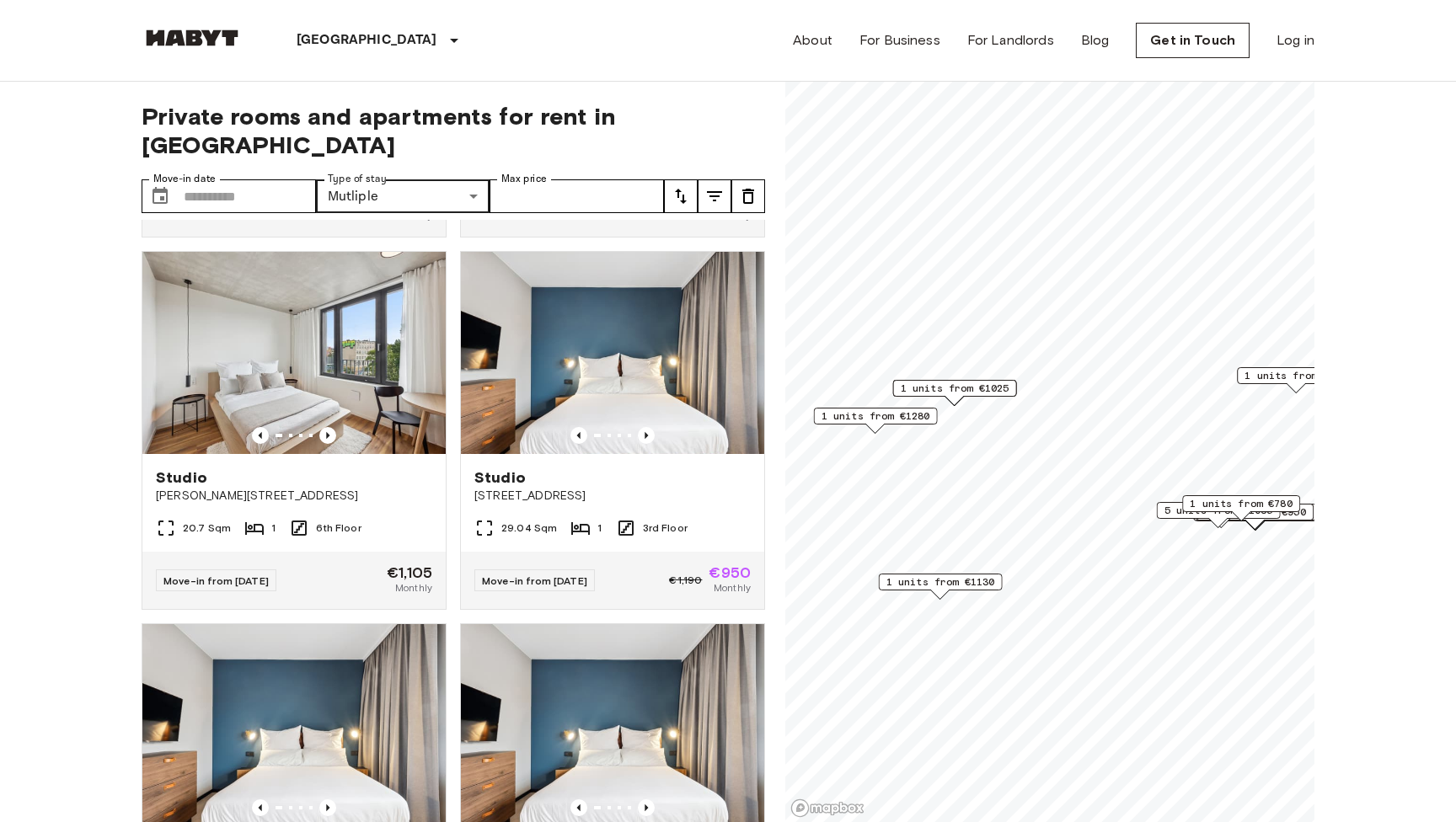
scroll to position [2589, 0]
click at [986, 388] on span "1 units from €1025" at bounding box center [955, 389] width 109 height 15
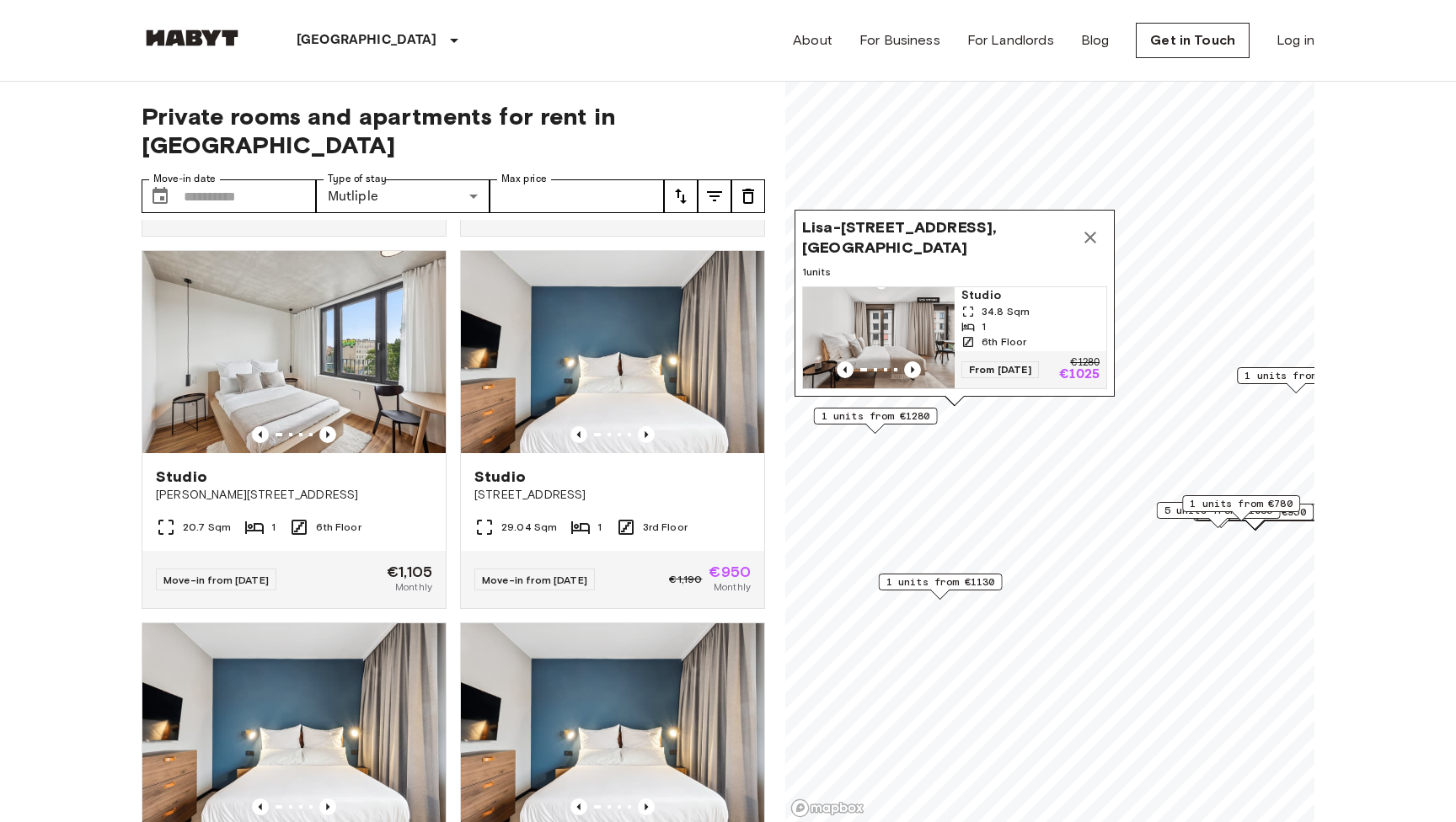
click at [1092, 233] on icon "Map marker" at bounding box center [1089, 237] width 20 height 20
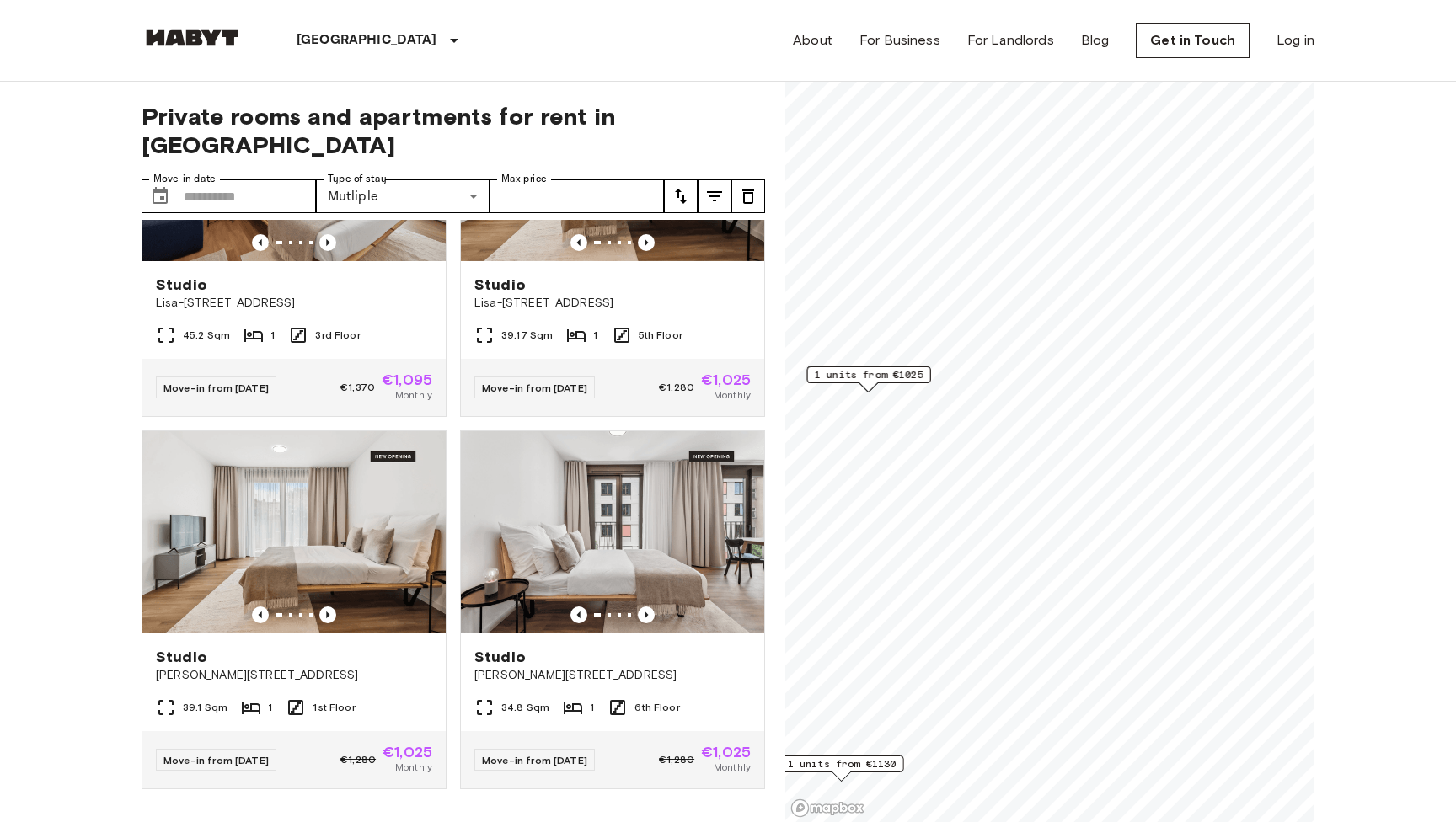
scroll to position [519, 0]
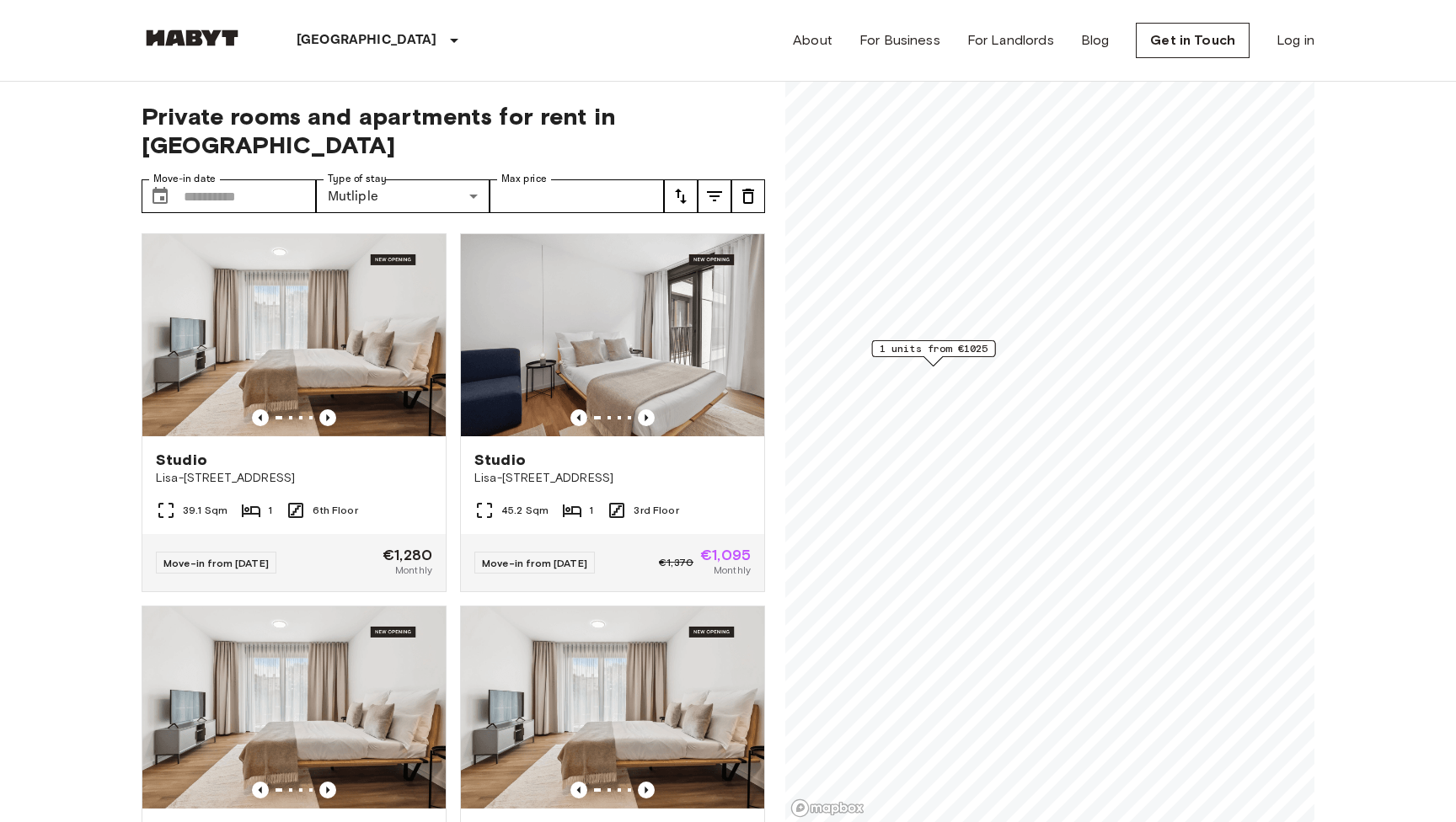
click at [932, 350] on span "1 units from €1025" at bounding box center [934, 349] width 109 height 15
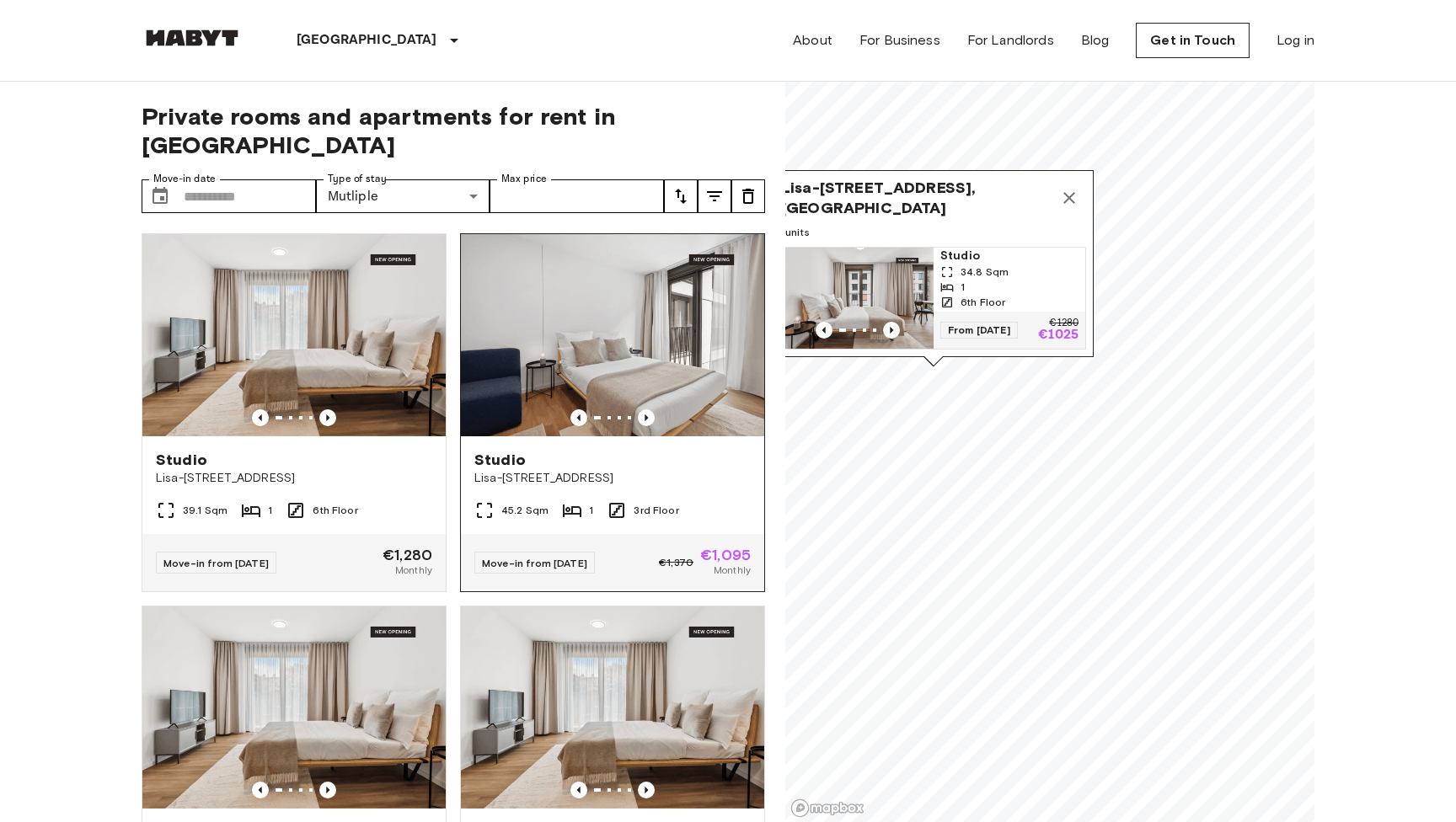
click at [715, 315] on img at bounding box center [613, 335] width 303 height 202
click at [1070, 200] on icon "Map marker" at bounding box center [1068, 197] width 20 height 20
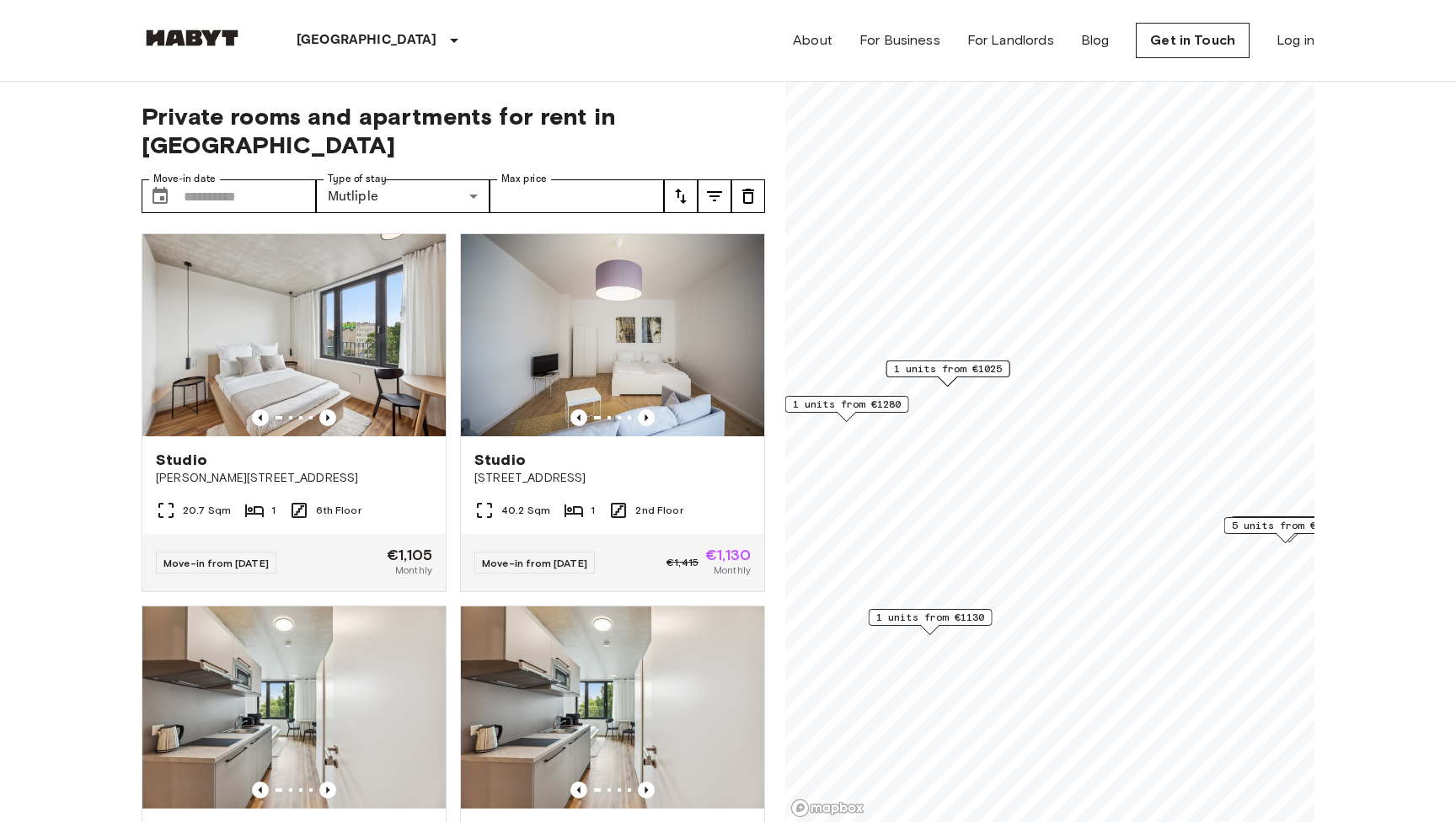
click at [446, 185] on div "**********" at bounding box center [454, 452] width 623 height 741
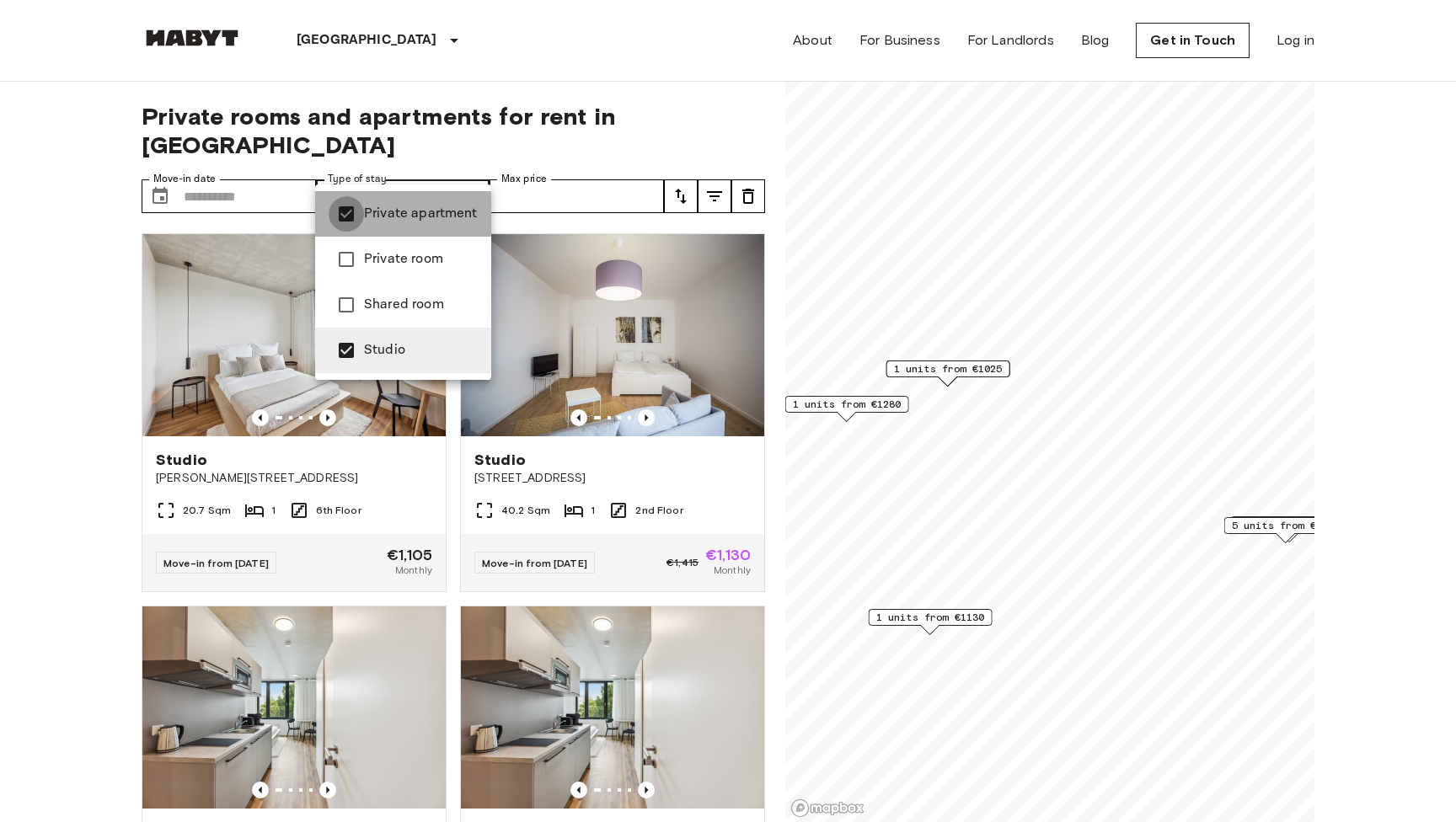
type input "******"
click at [386, 354] on span "Studio" at bounding box center [420, 350] width 113 height 20
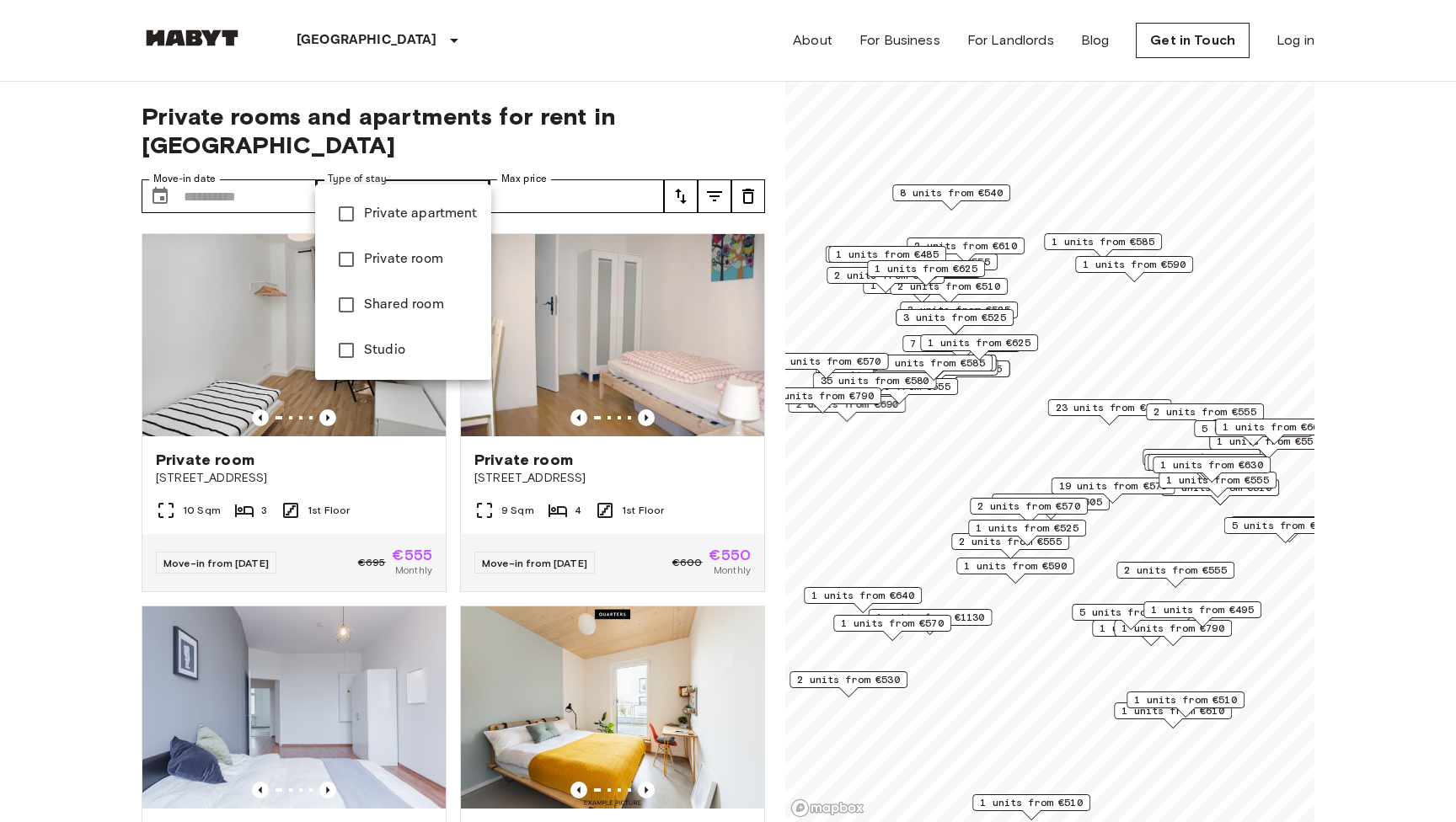
click at [1121, 237] on div at bounding box center [728, 411] width 1456 height 822
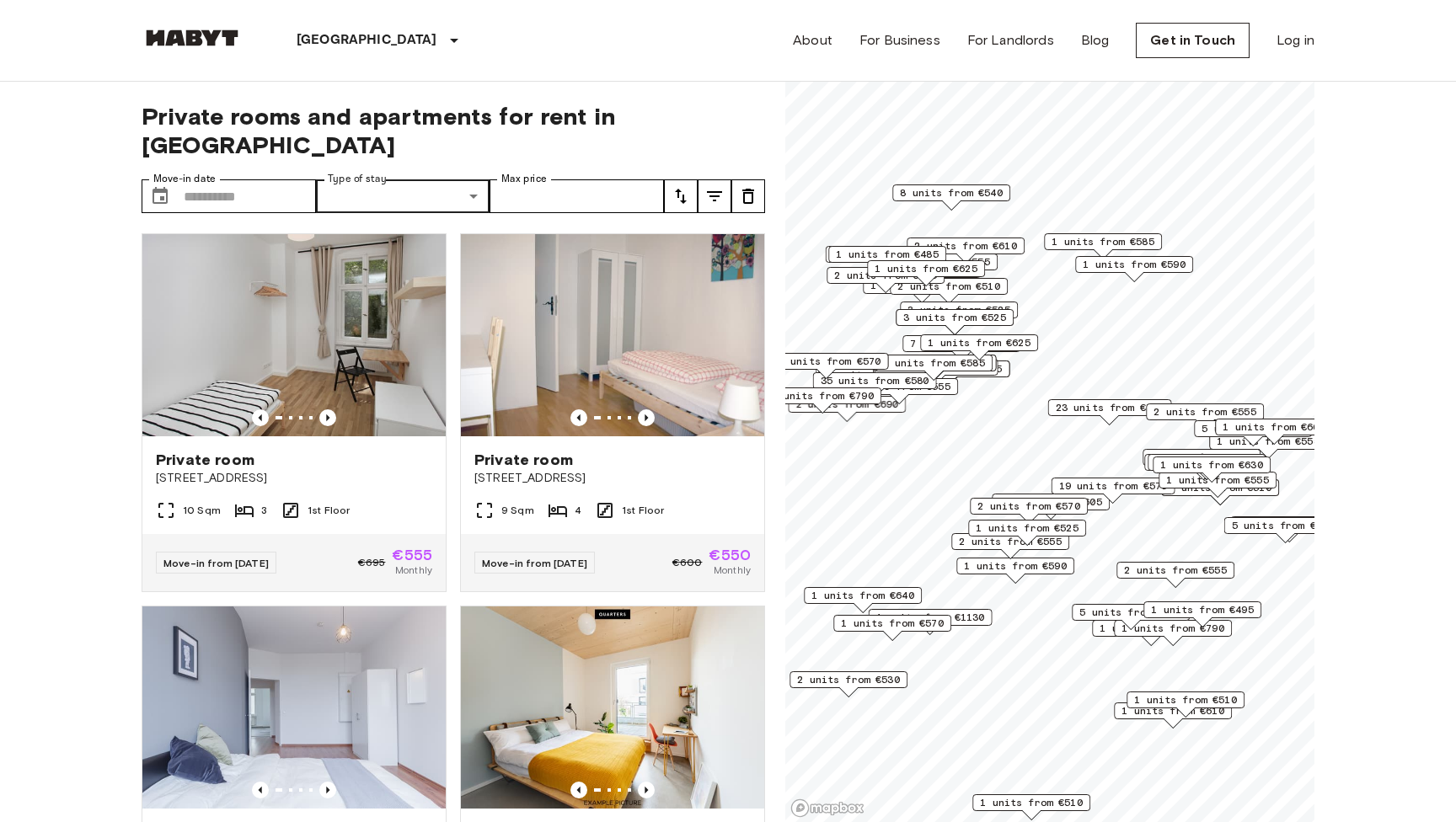
click at [1138, 265] on span "1 units from €590" at bounding box center [1134, 265] width 103 height 15
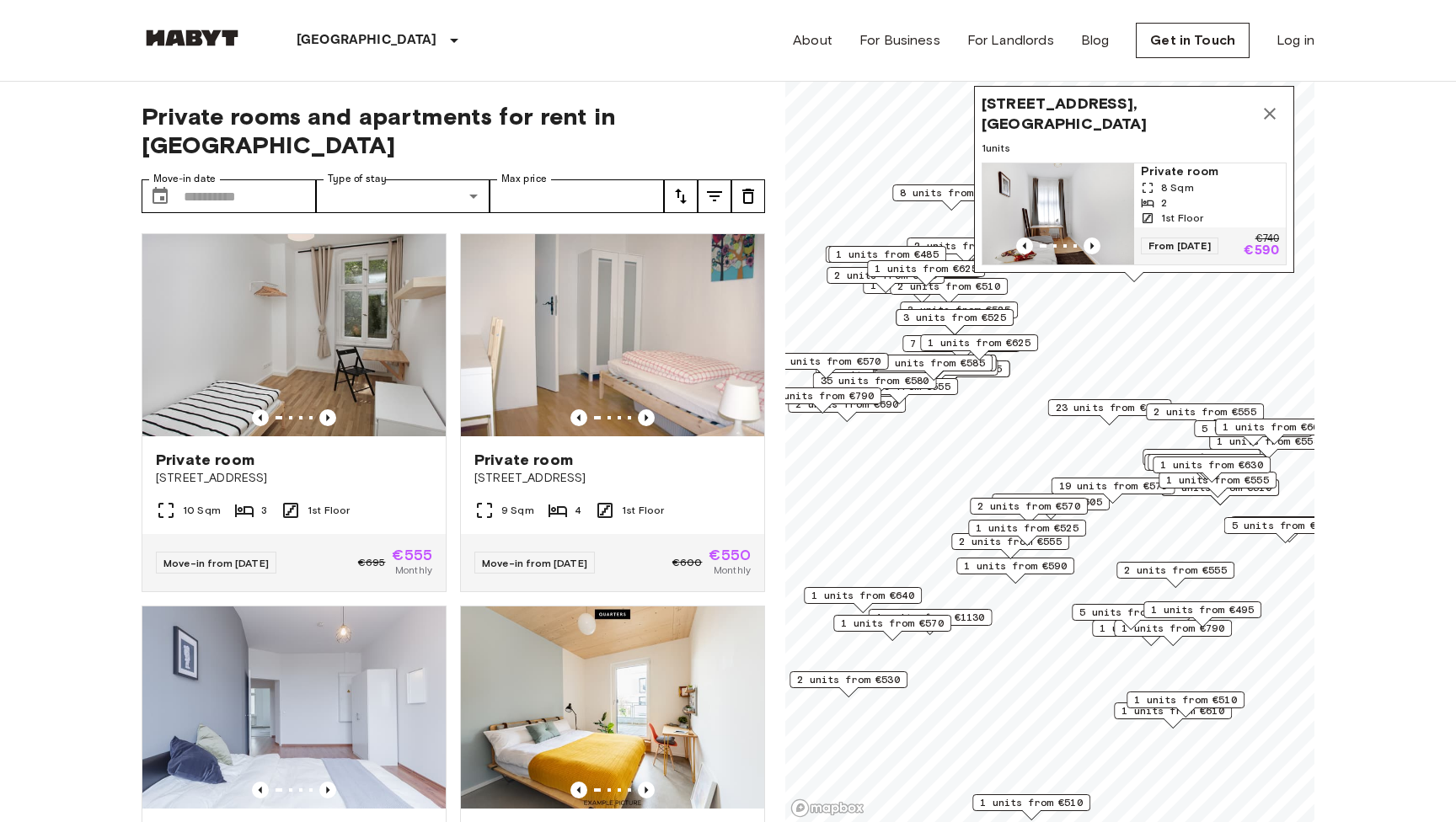
click at [1268, 112] on icon "Map marker" at bounding box center [1269, 113] width 11 height 11
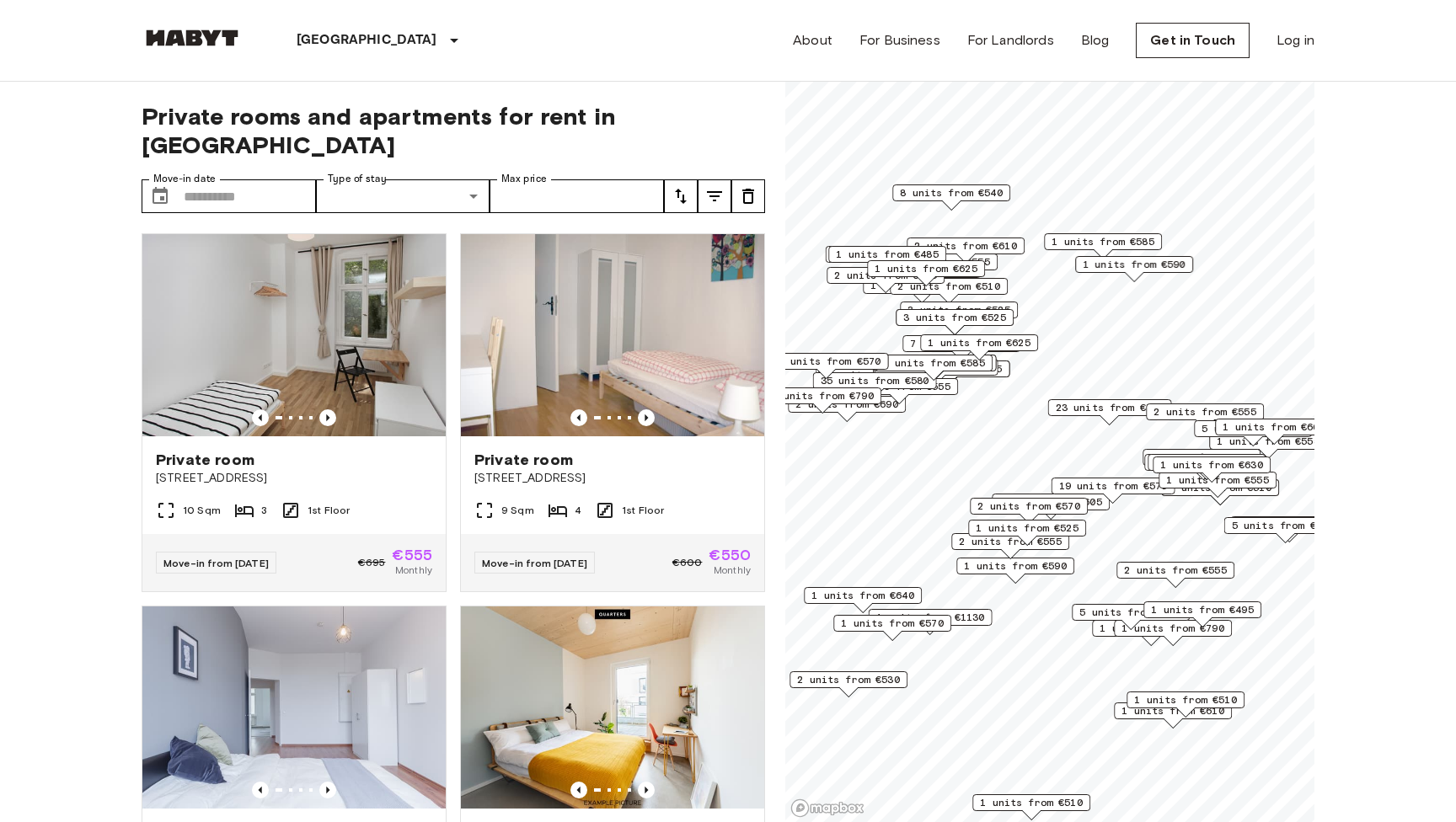
click at [1120, 245] on span "1 units from €585" at bounding box center [1102, 242] width 103 height 15
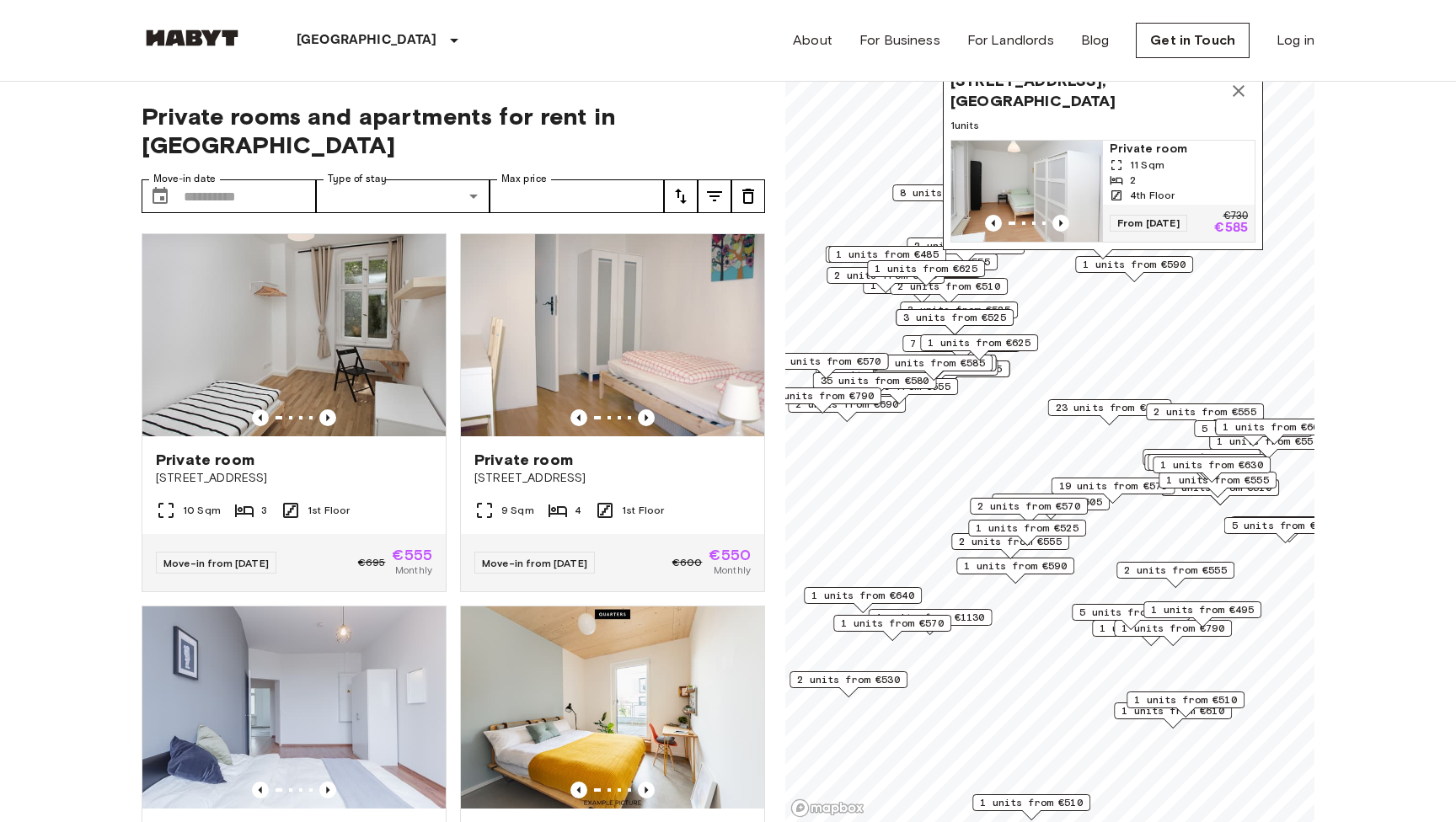
click at [1072, 170] on img "Map marker" at bounding box center [1026, 191] width 152 height 101
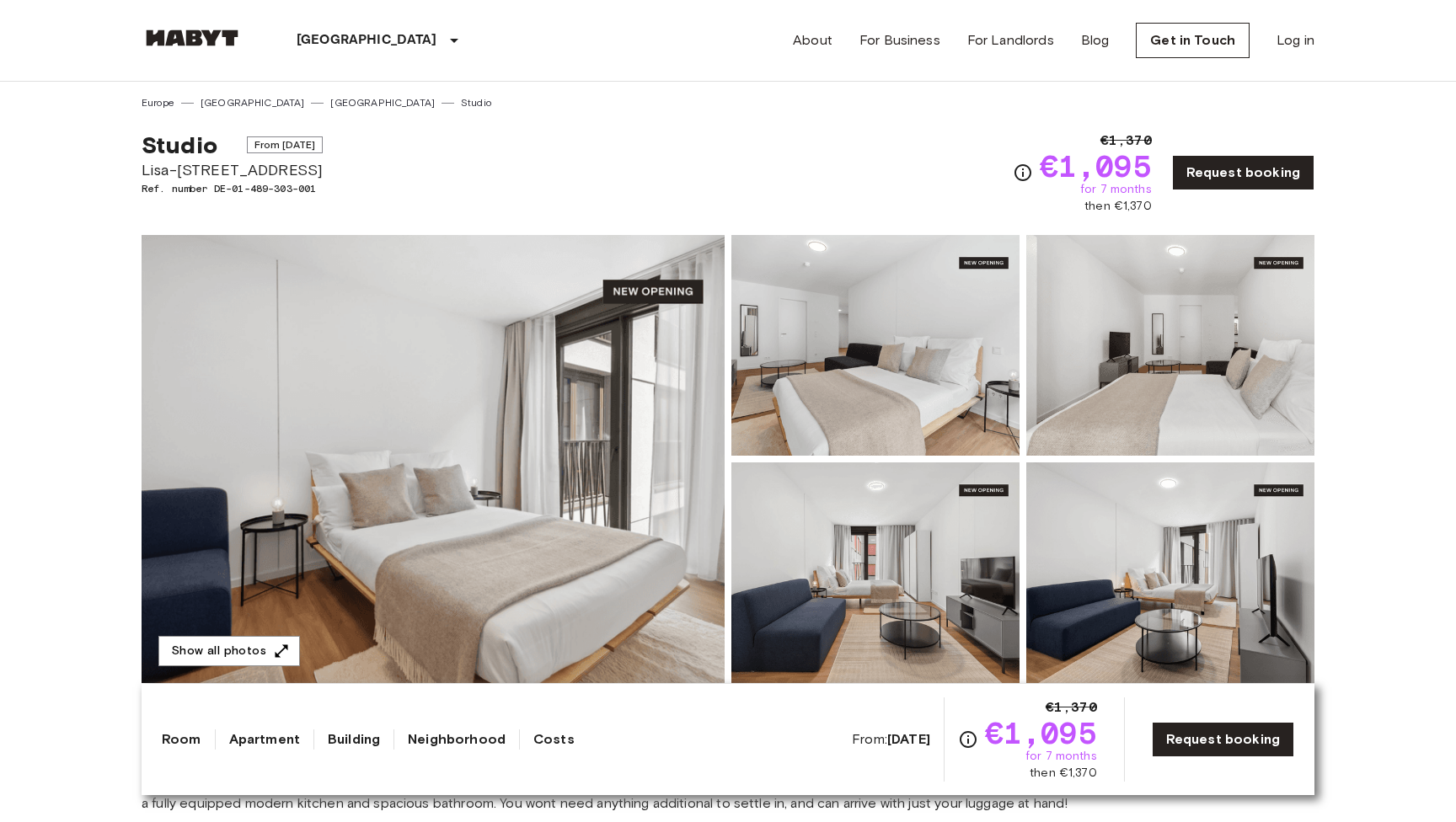
click at [571, 501] on img at bounding box center [434, 459] width 583 height 448
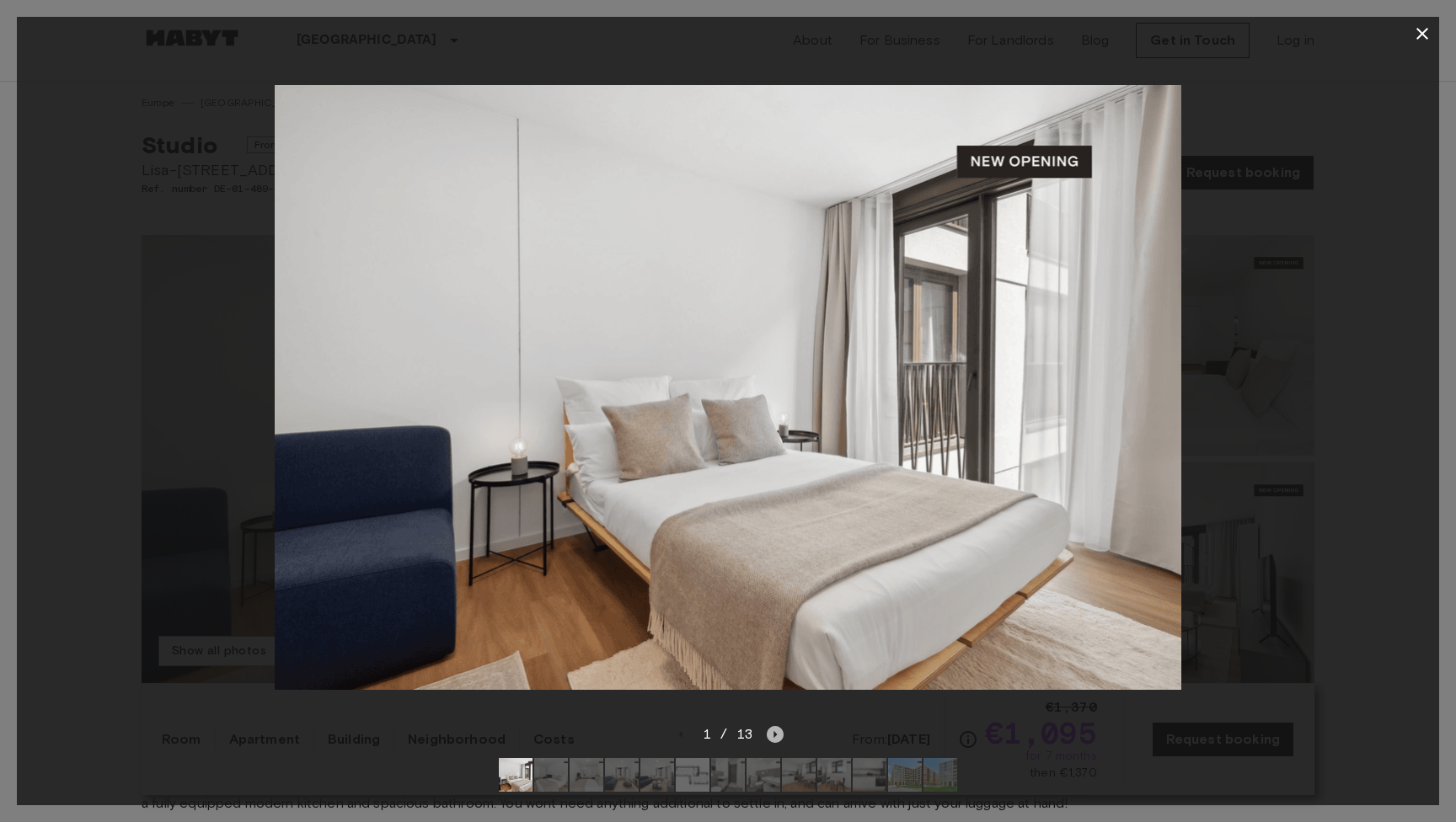
click at [772, 732] on icon "Next image" at bounding box center [776, 734] width 17 height 17
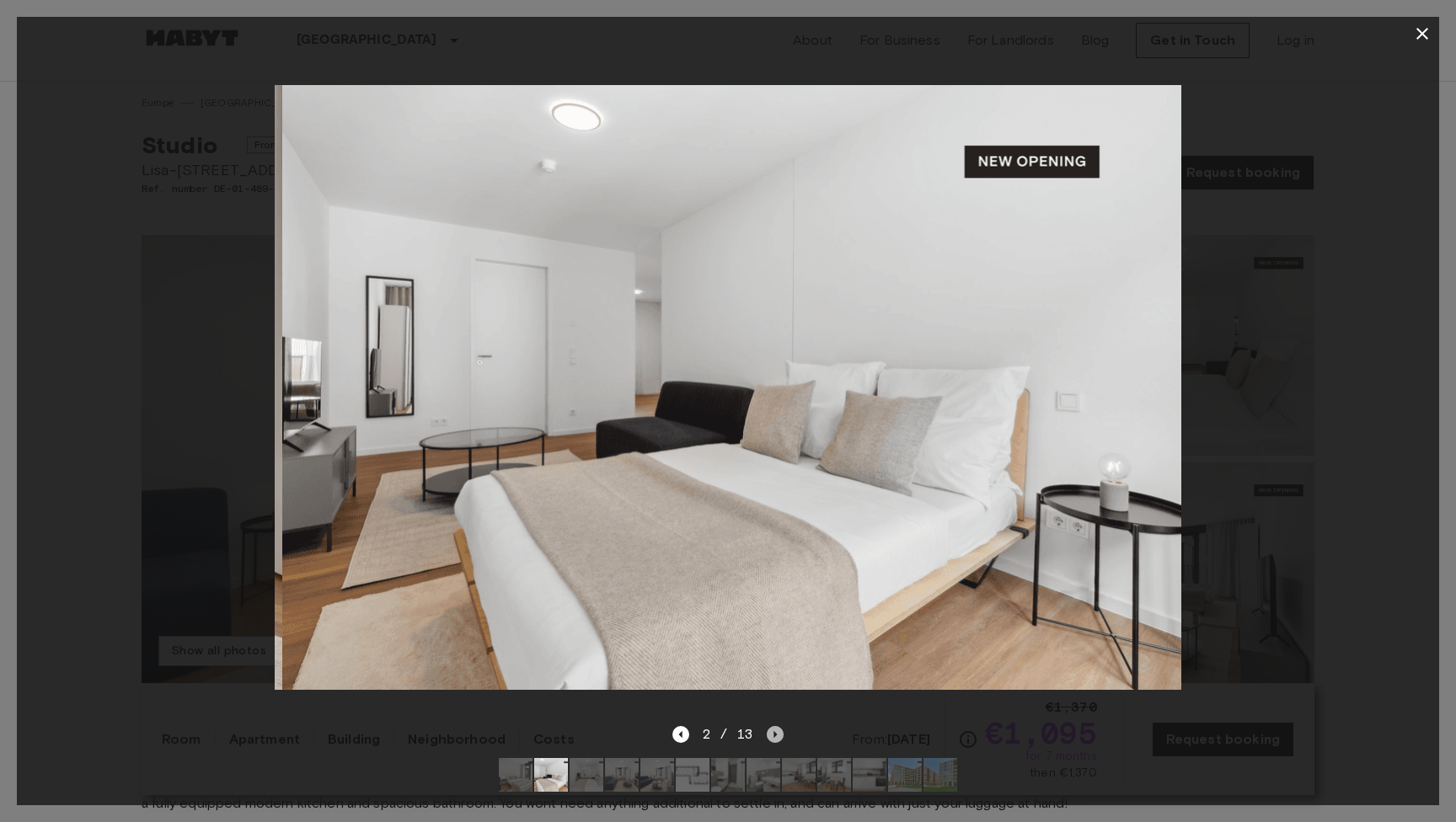
click at [772, 732] on icon "Next image" at bounding box center [776, 734] width 17 height 17
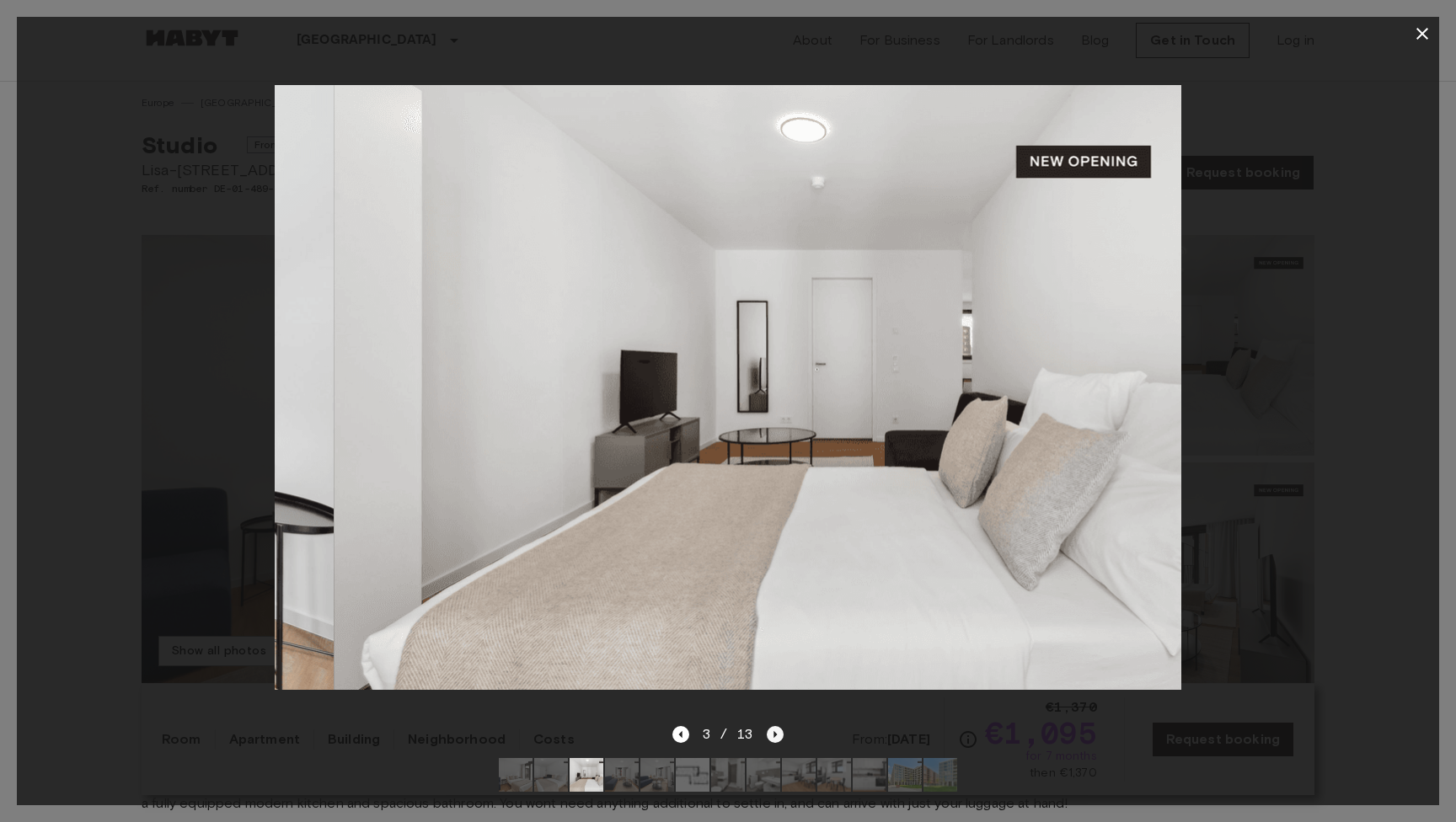
click at [772, 732] on icon "Next image" at bounding box center [776, 734] width 17 height 17
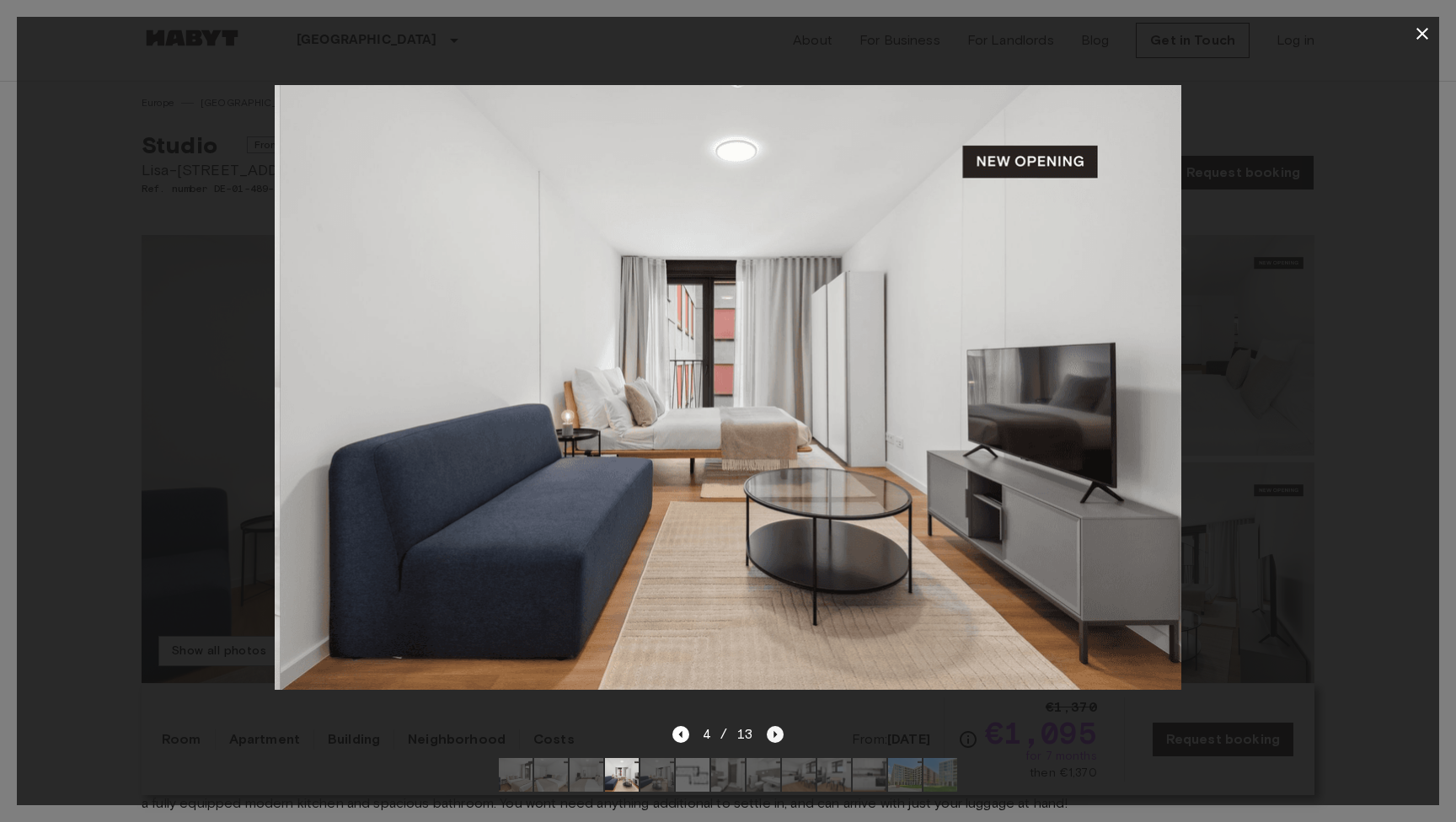
click at [772, 732] on icon "Next image" at bounding box center [776, 734] width 17 height 17
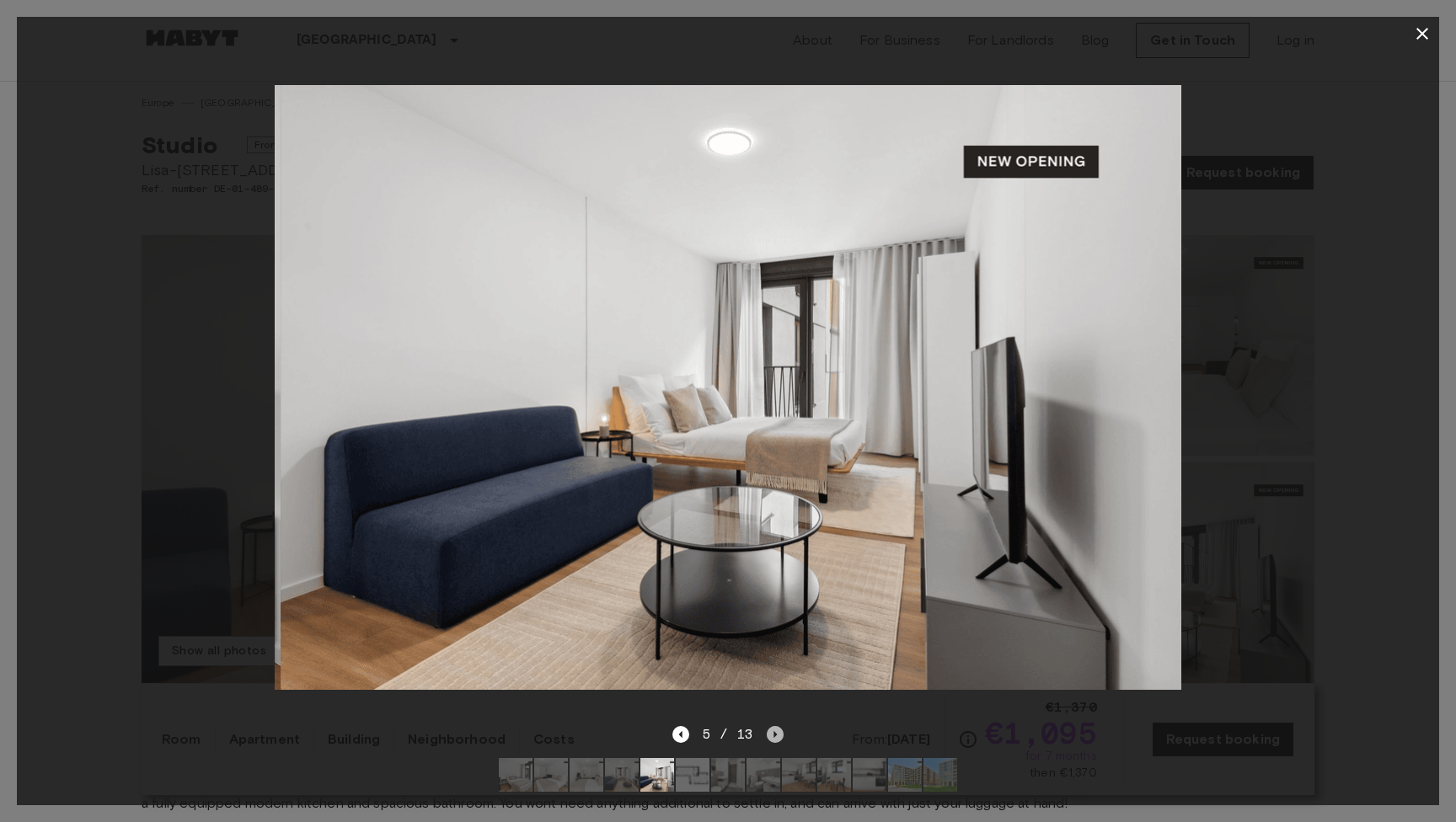
click at [772, 732] on icon "Next image" at bounding box center [776, 734] width 17 height 17
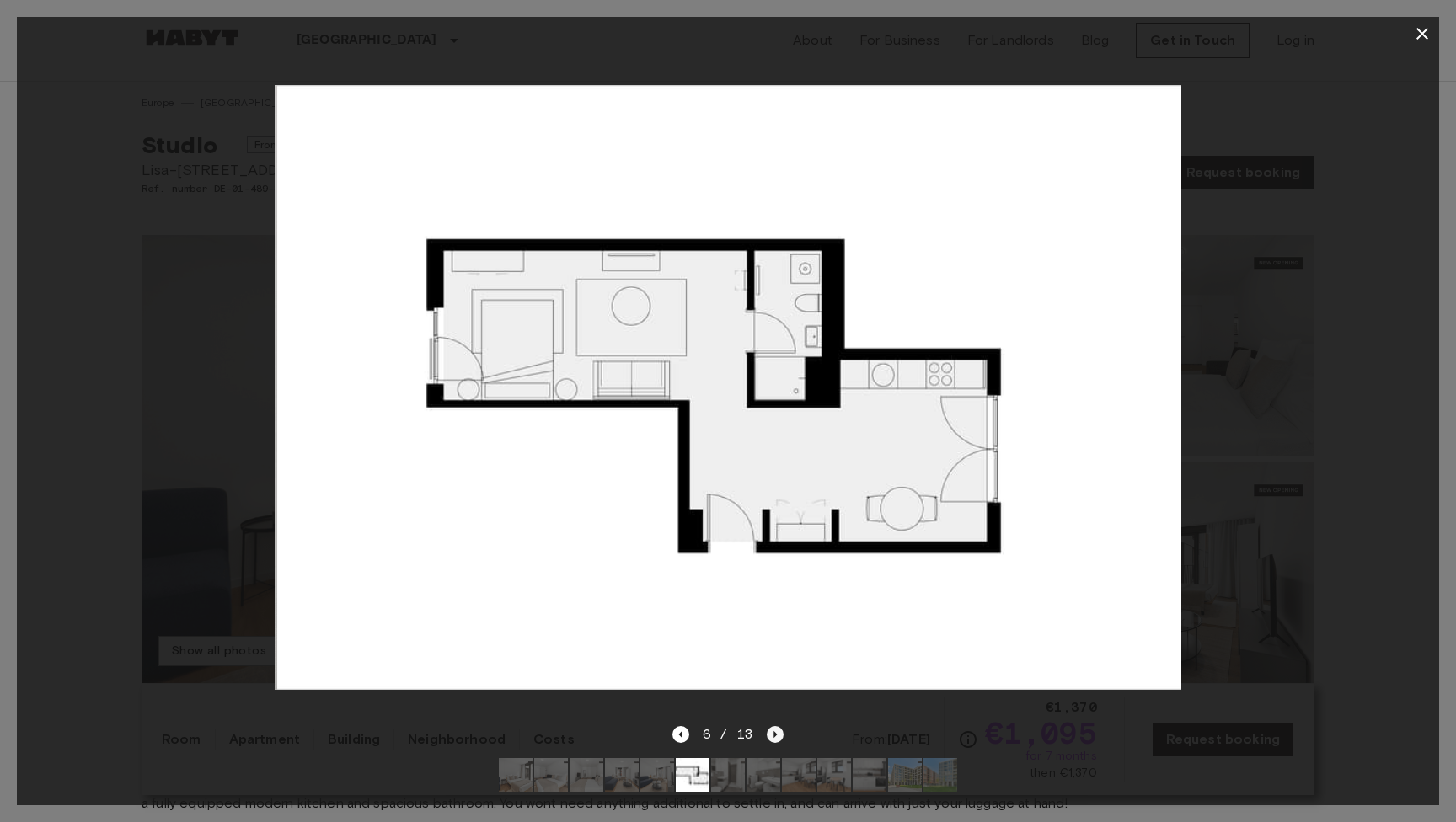
click at [772, 732] on icon "Next image" at bounding box center [776, 734] width 17 height 17
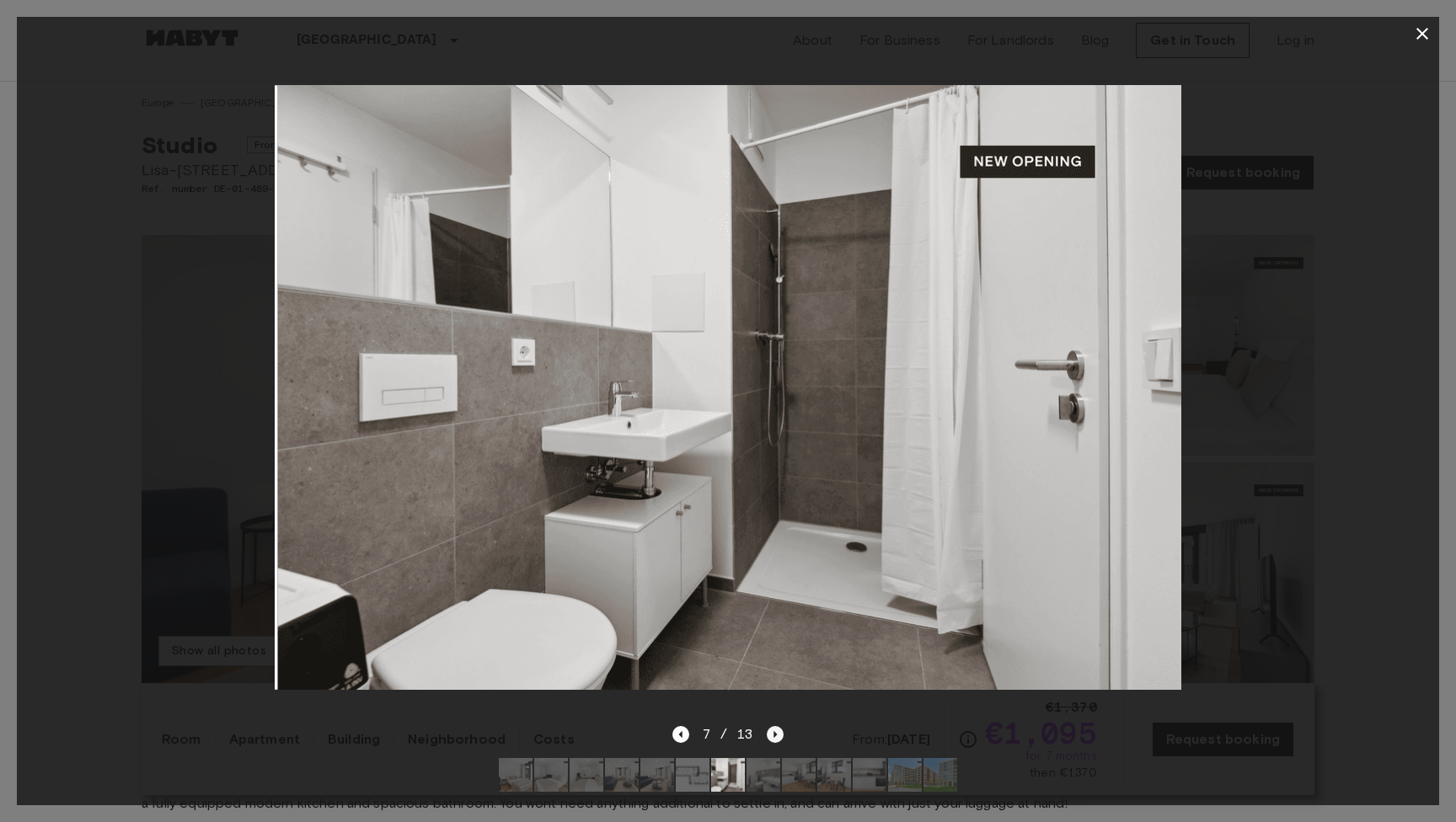
click at [772, 732] on icon "Next image" at bounding box center [776, 734] width 17 height 17
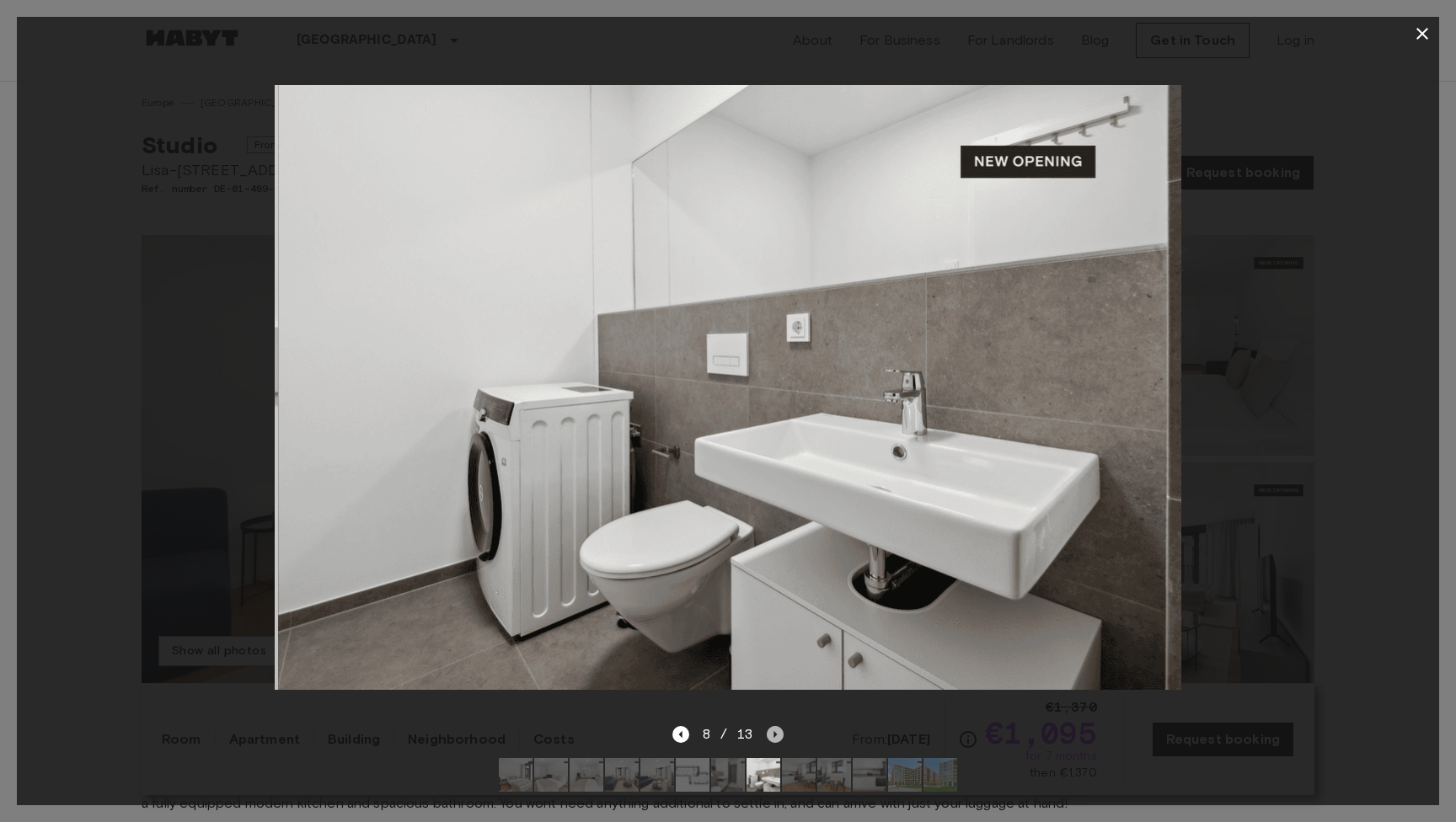
click at [772, 732] on icon "Next image" at bounding box center [776, 734] width 17 height 17
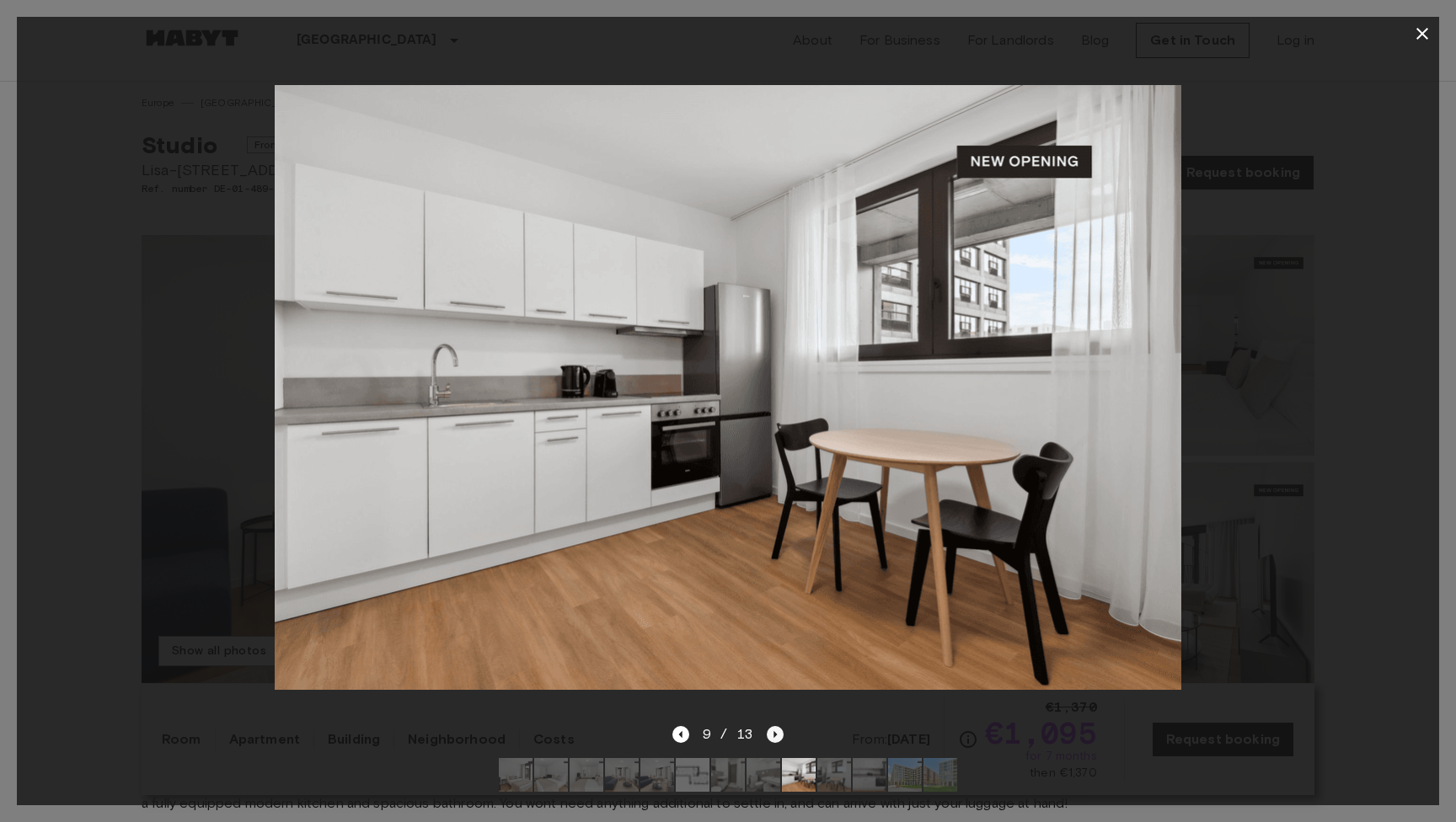
click at [772, 732] on icon "Next image" at bounding box center [776, 734] width 17 height 17
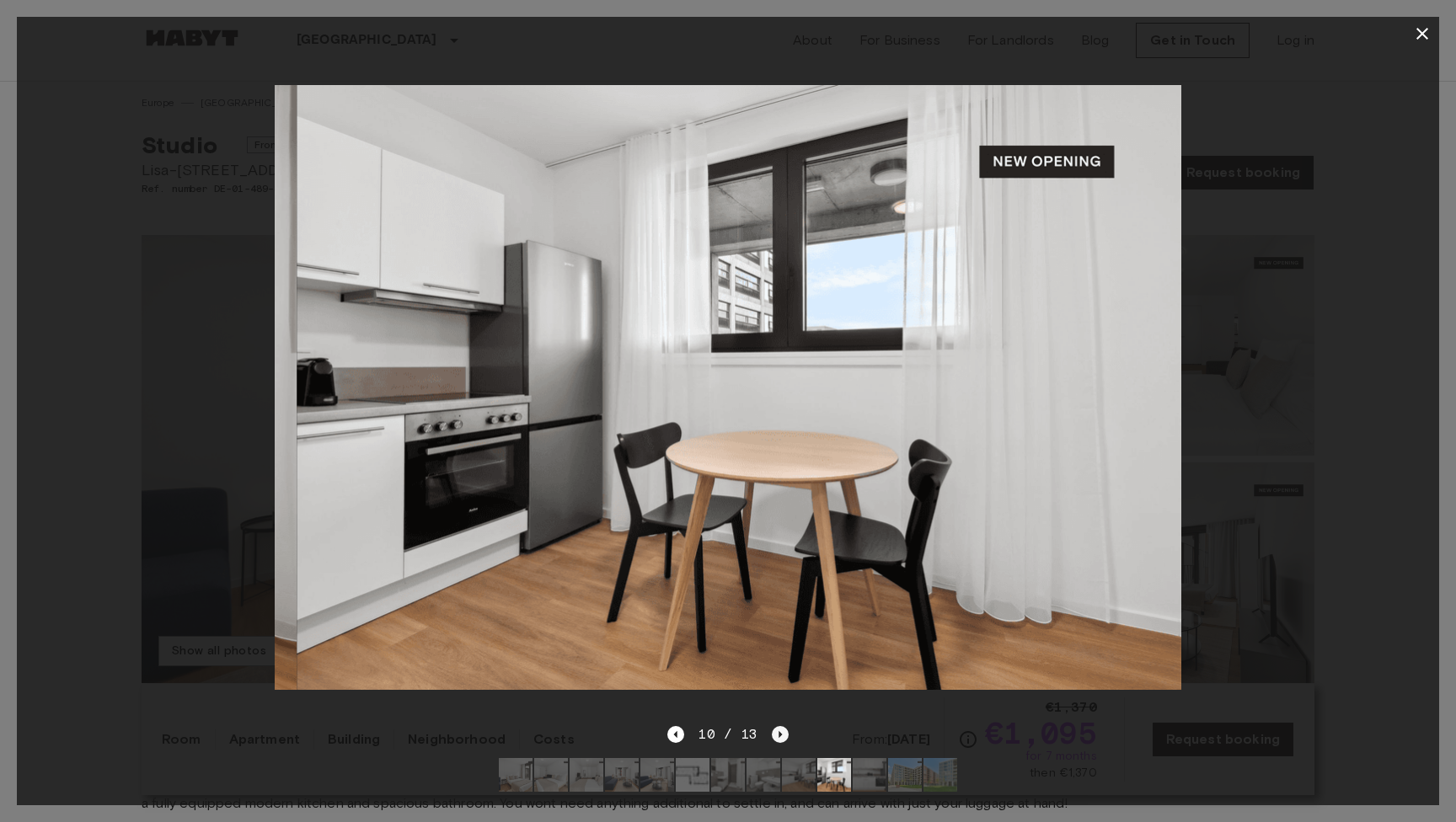
click at [772, 732] on icon "Next image" at bounding box center [780, 734] width 17 height 17
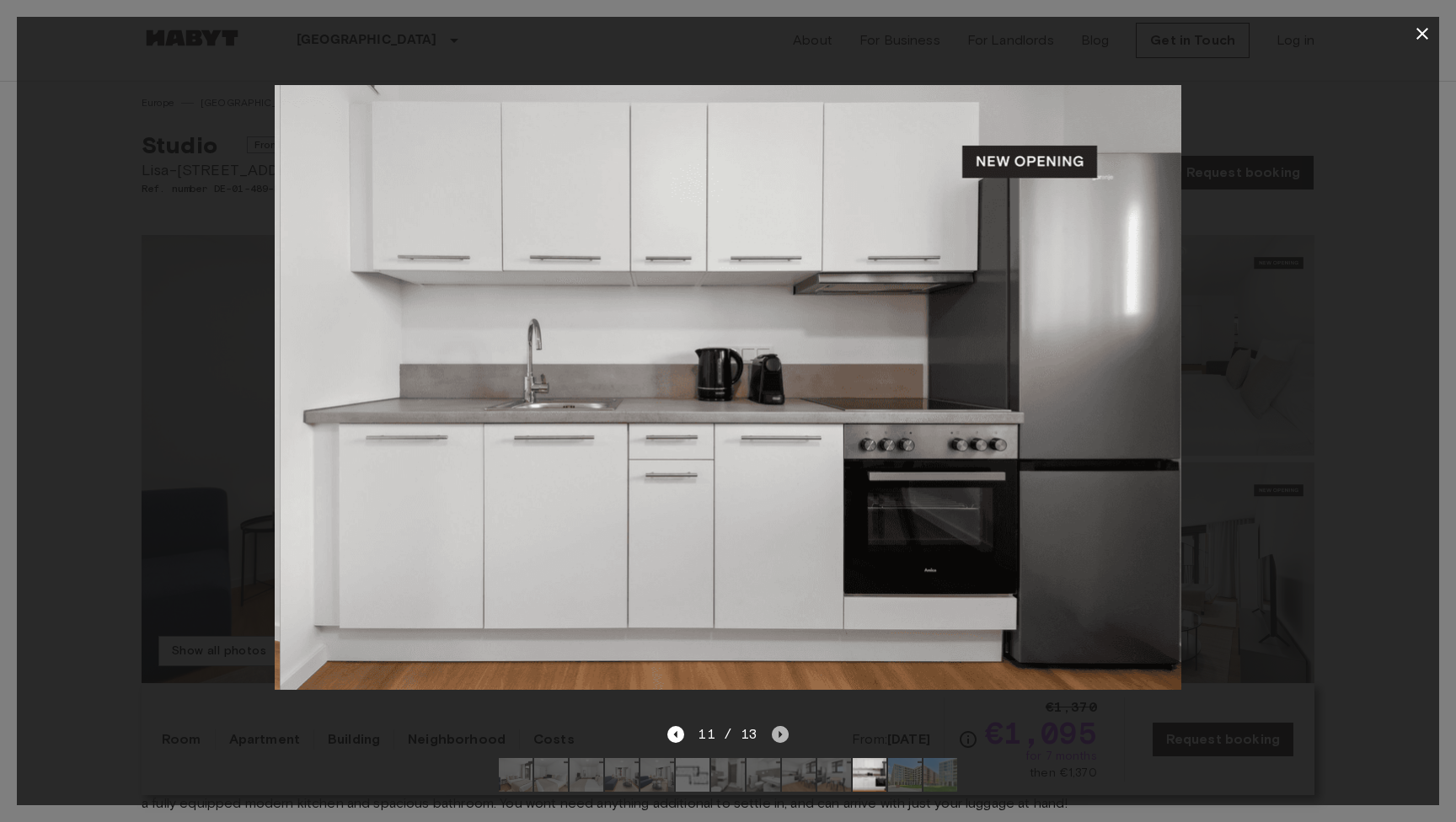
click at [772, 732] on icon "Next image" at bounding box center [780, 734] width 17 height 17
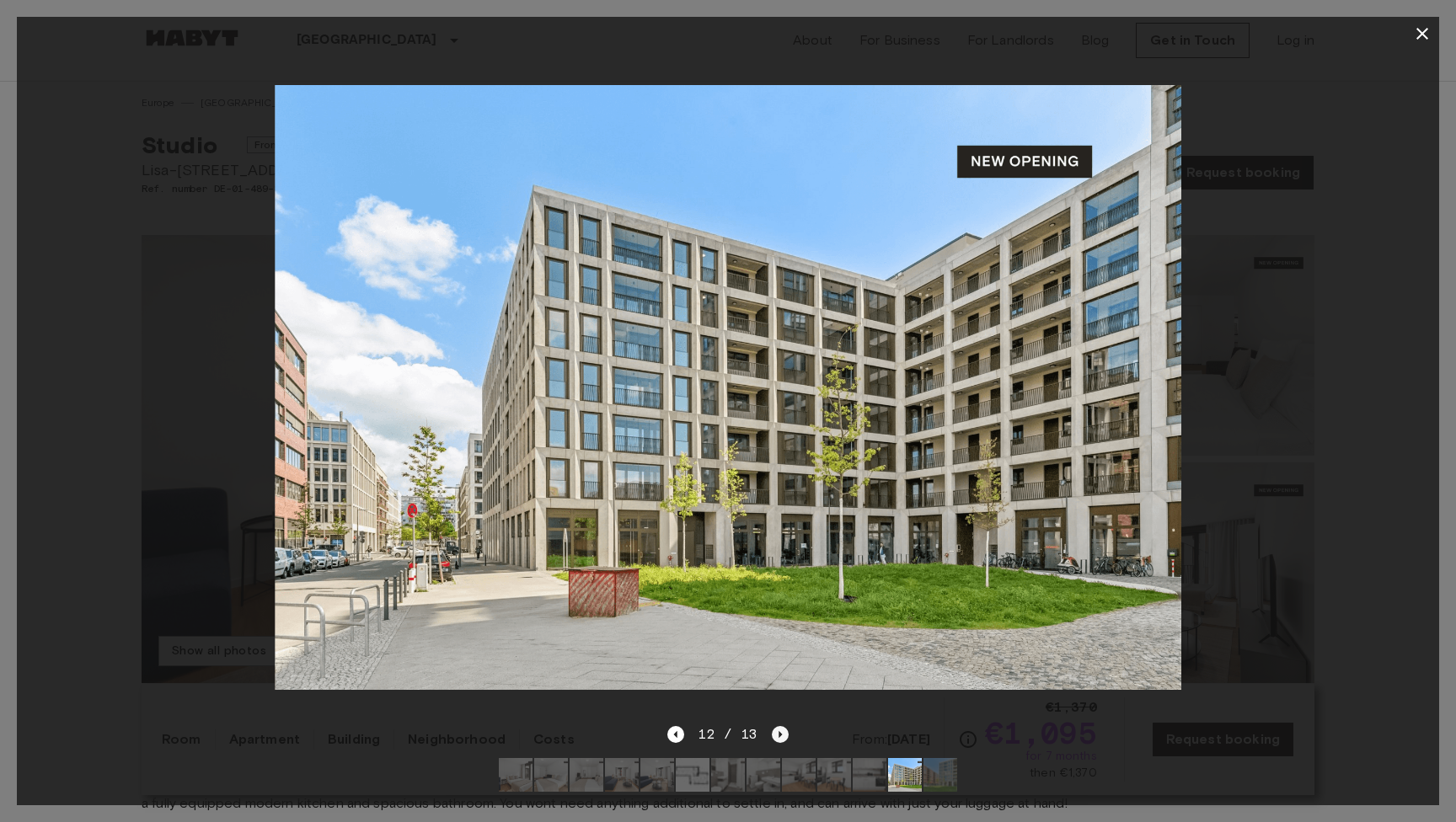
click at [772, 732] on icon "Next image" at bounding box center [780, 734] width 17 height 17
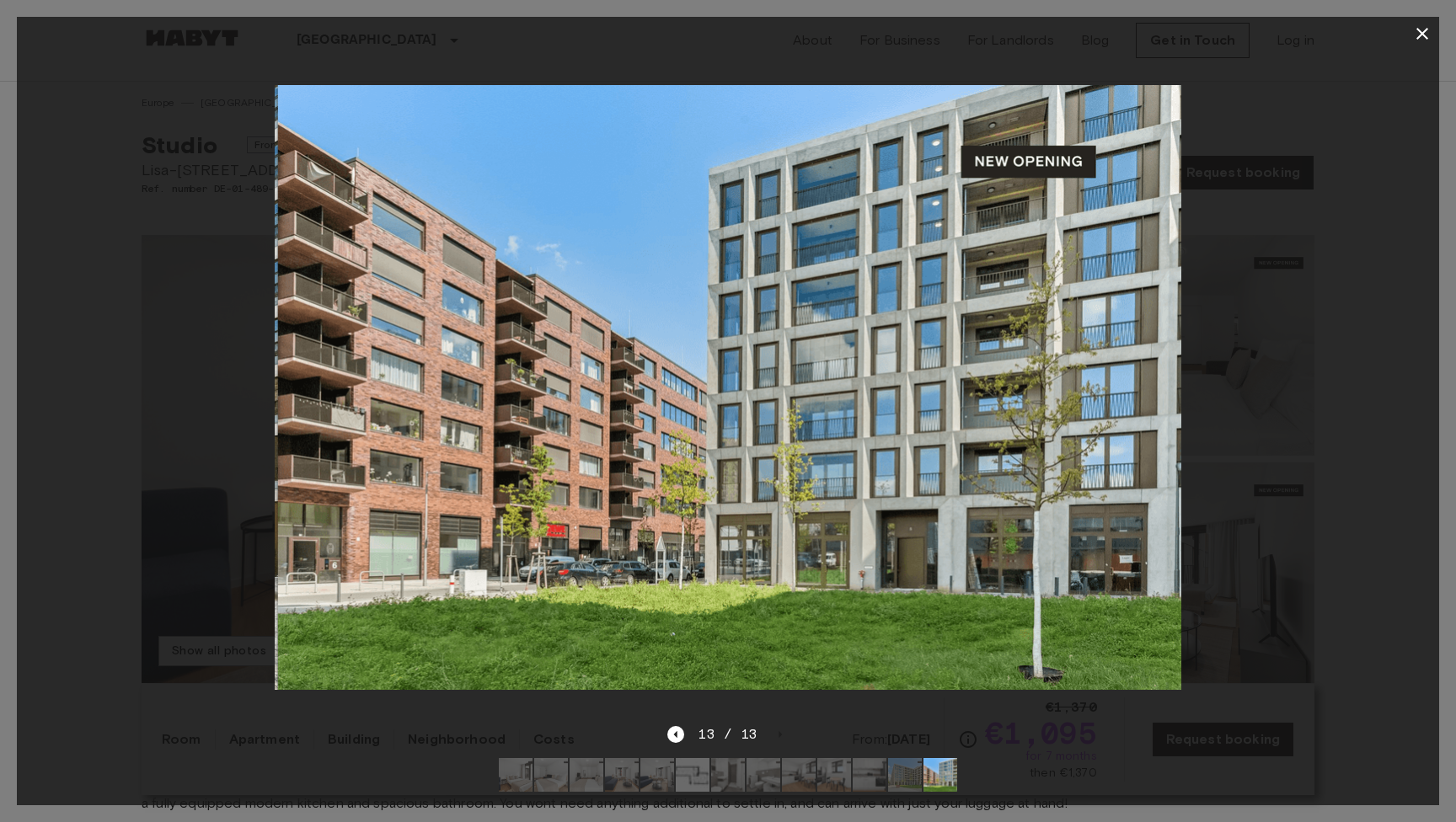
click at [1418, 26] on icon "button" at bounding box center [1422, 33] width 20 height 20
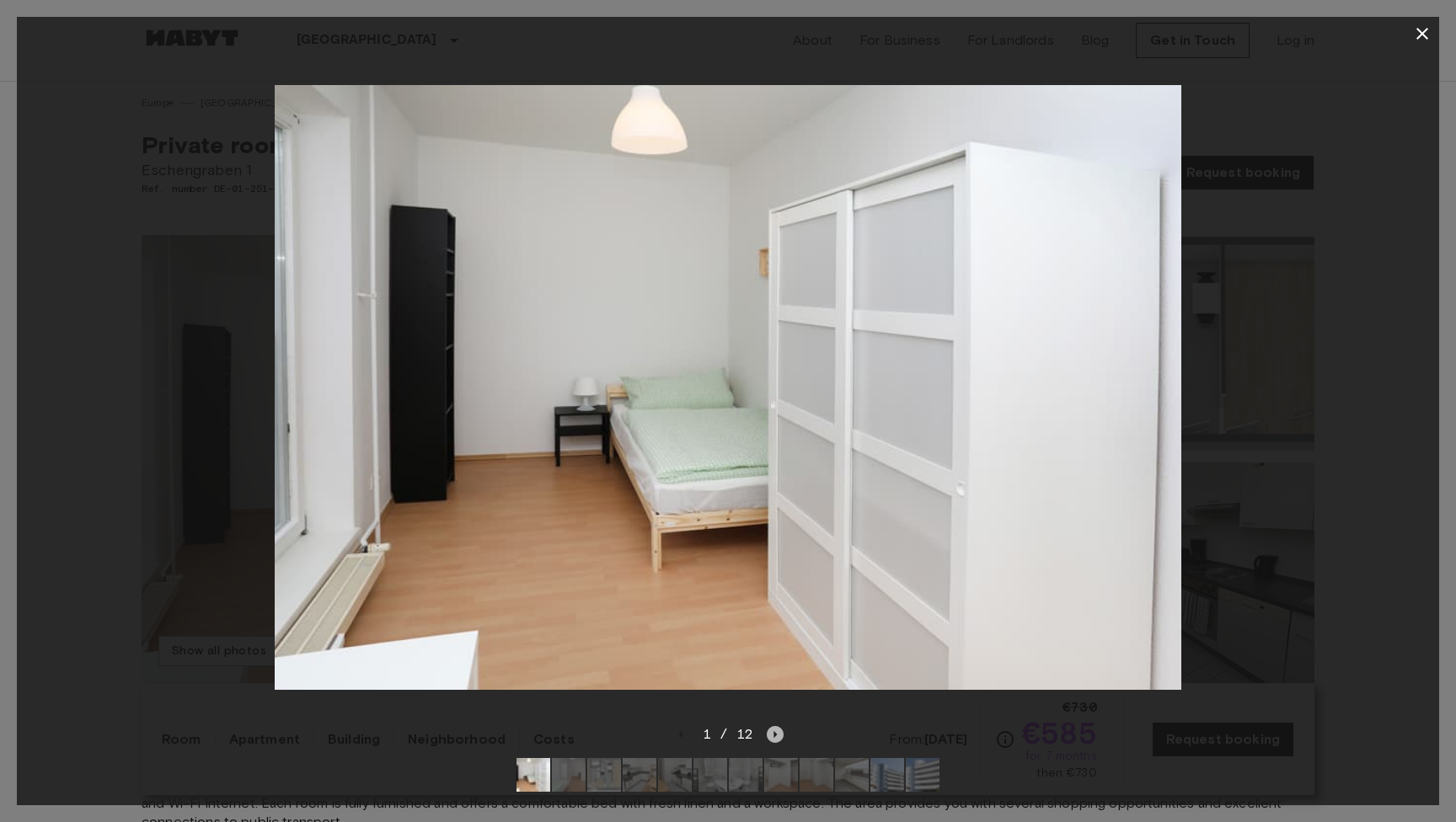
click at [779, 732] on icon "Next image" at bounding box center [776, 734] width 17 height 17
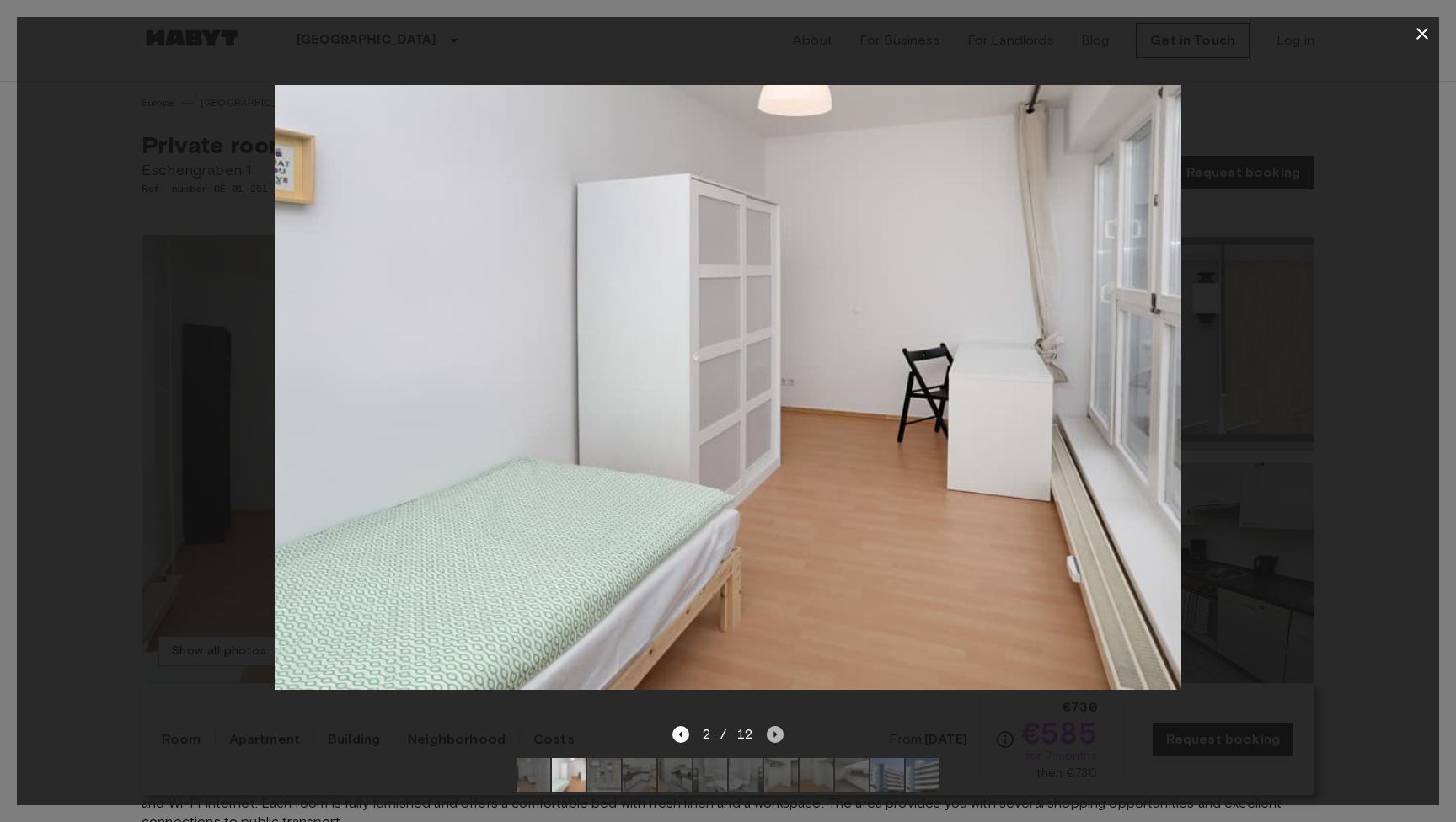
click at [779, 732] on icon "Next image" at bounding box center [776, 734] width 17 height 17
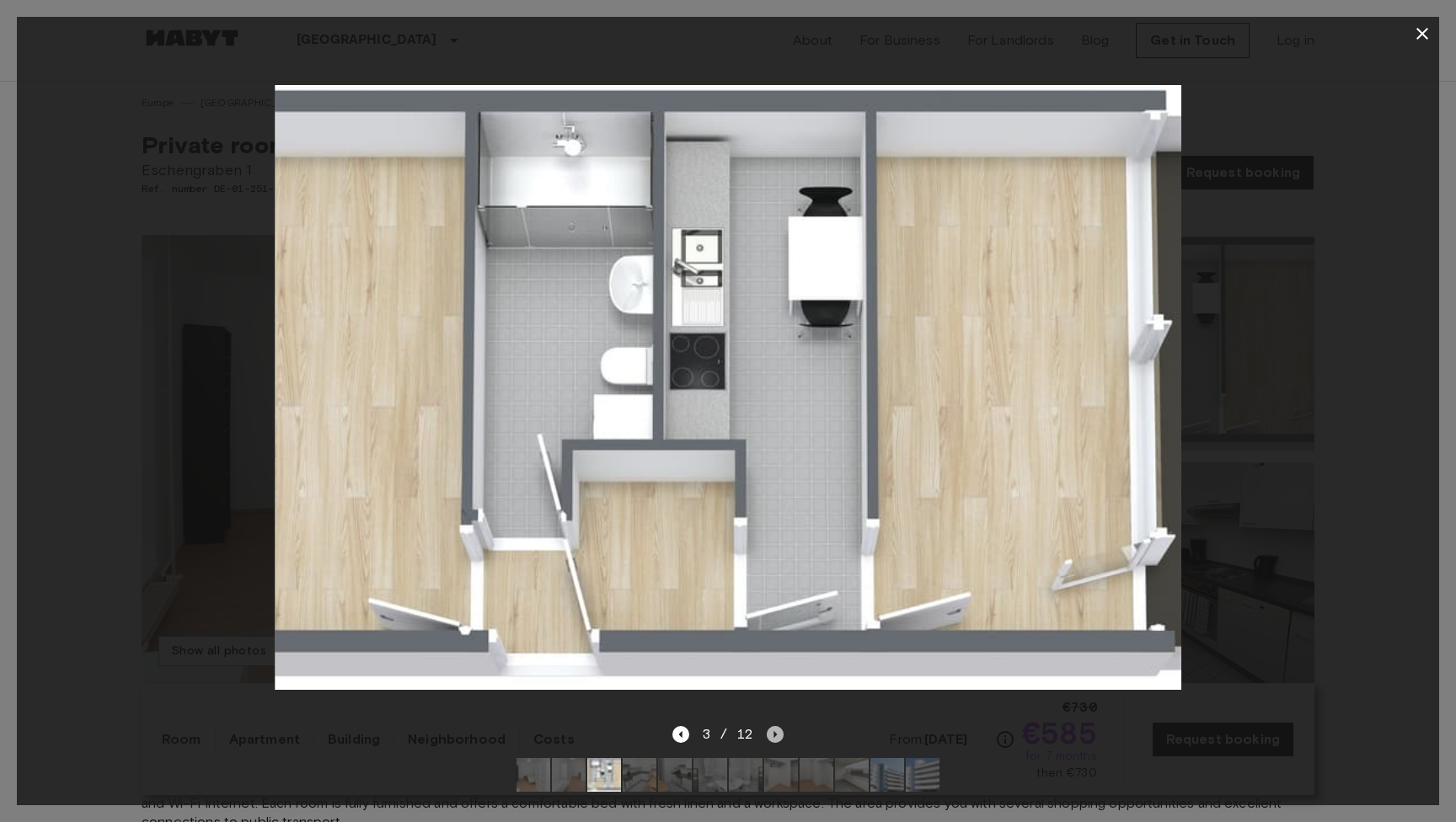
click at [779, 732] on icon "Next image" at bounding box center [776, 734] width 17 height 17
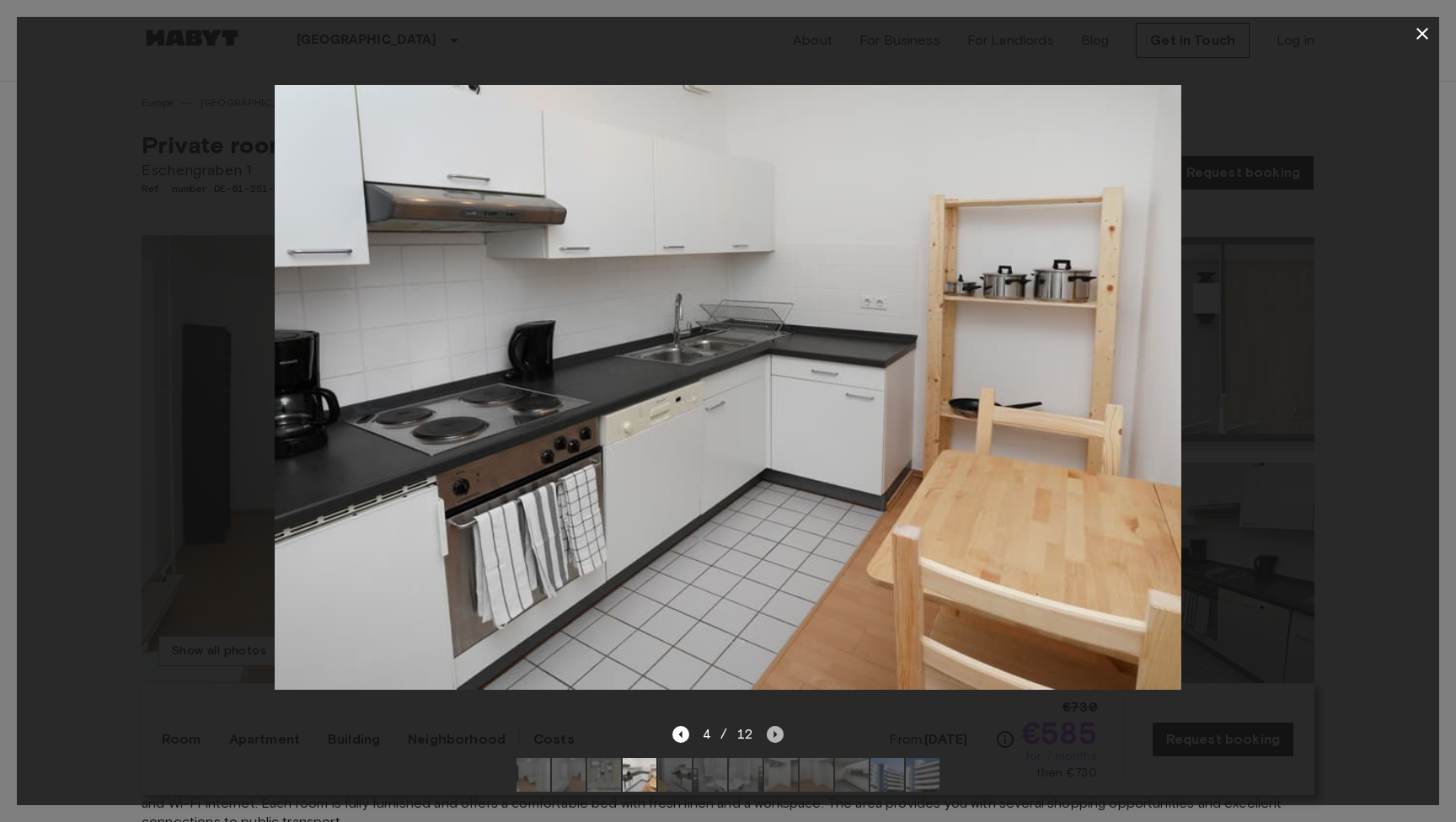
click at [779, 732] on icon "Next image" at bounding box center [776, 734] width 17 height 17
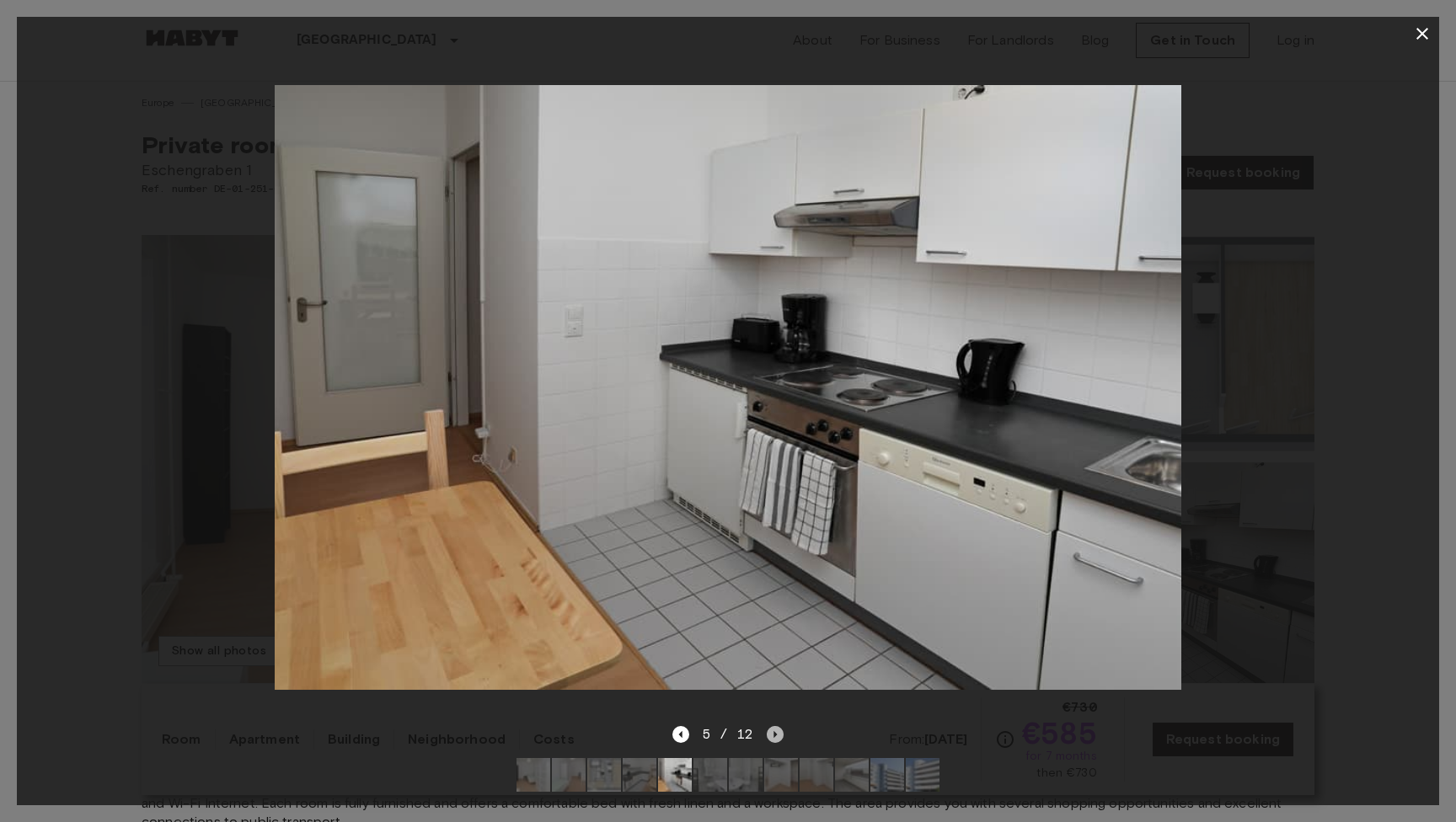
click at [779, 732] on icon "Next image" at bounding box center [776, 734] width 17 height 17
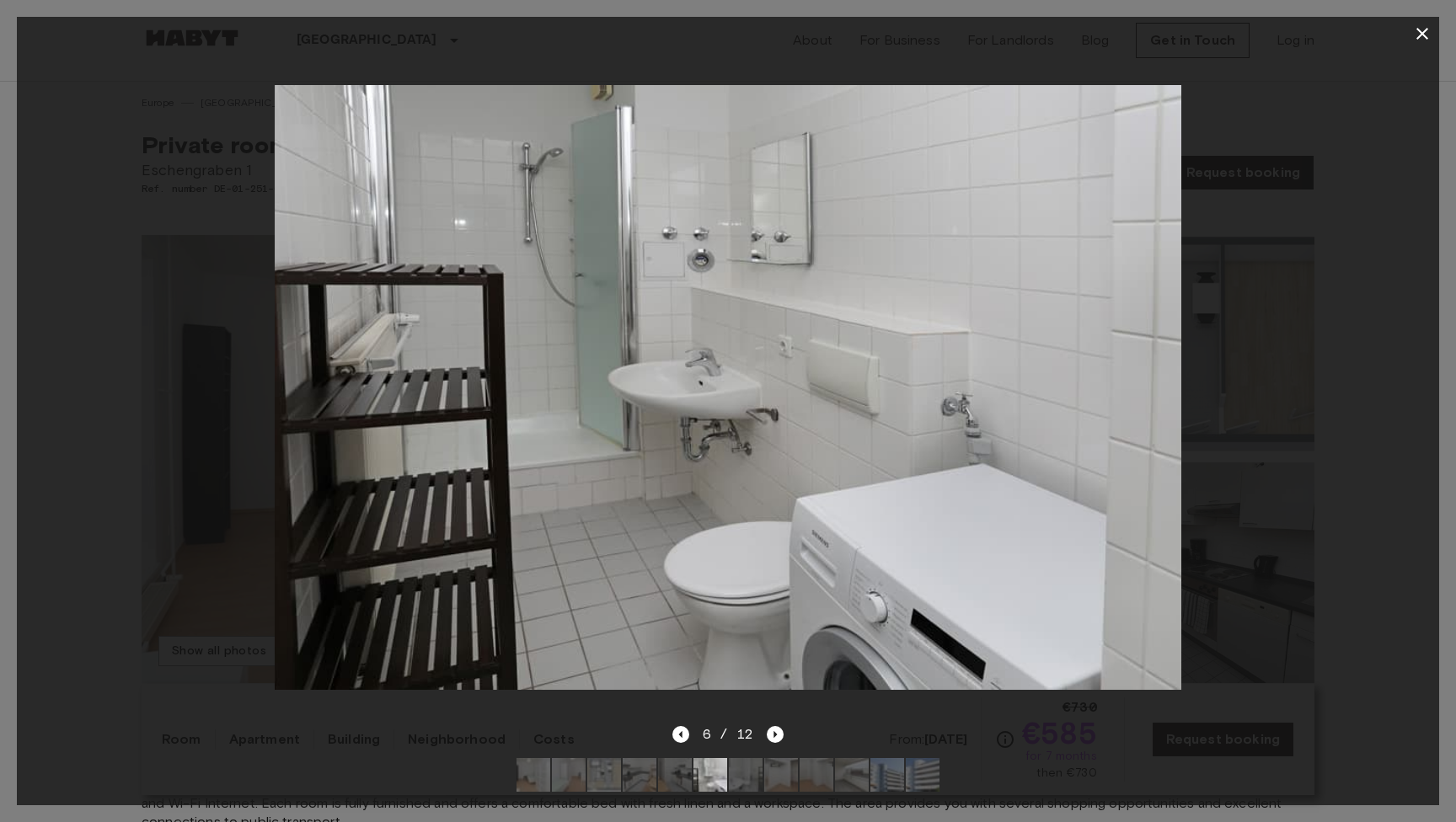
click at [1414, 27] on icon "button" at bounding box center [1422, 33] width 20 height 20
